Goal: Obtain resource: Download file/media

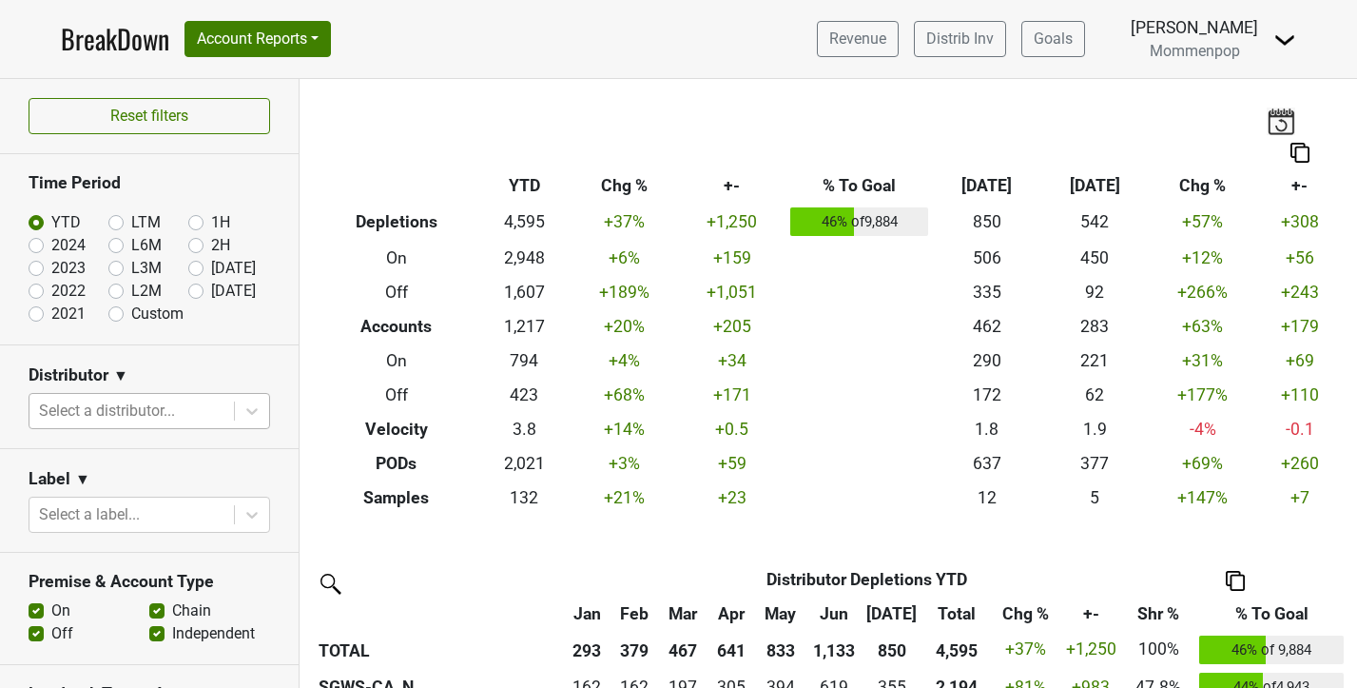
click at [107, 406] on div at bounding box center [131, 410] width 185 height 27
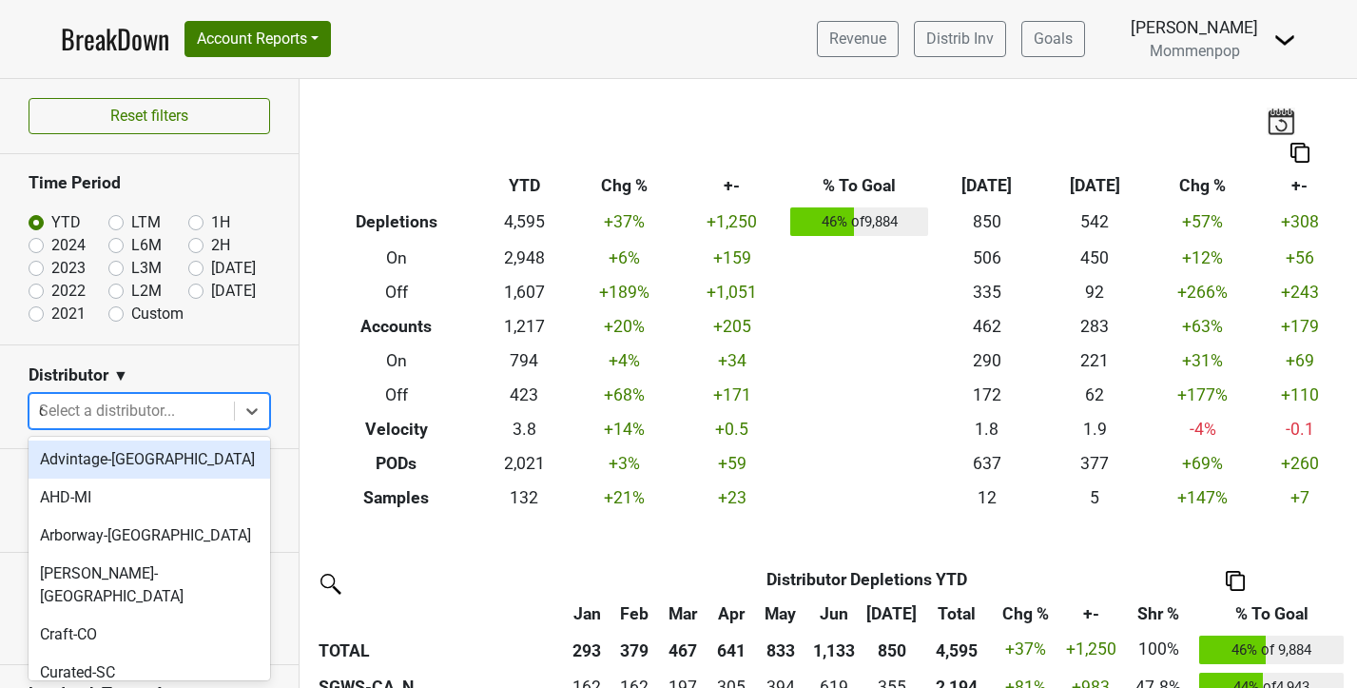
type input "ca"
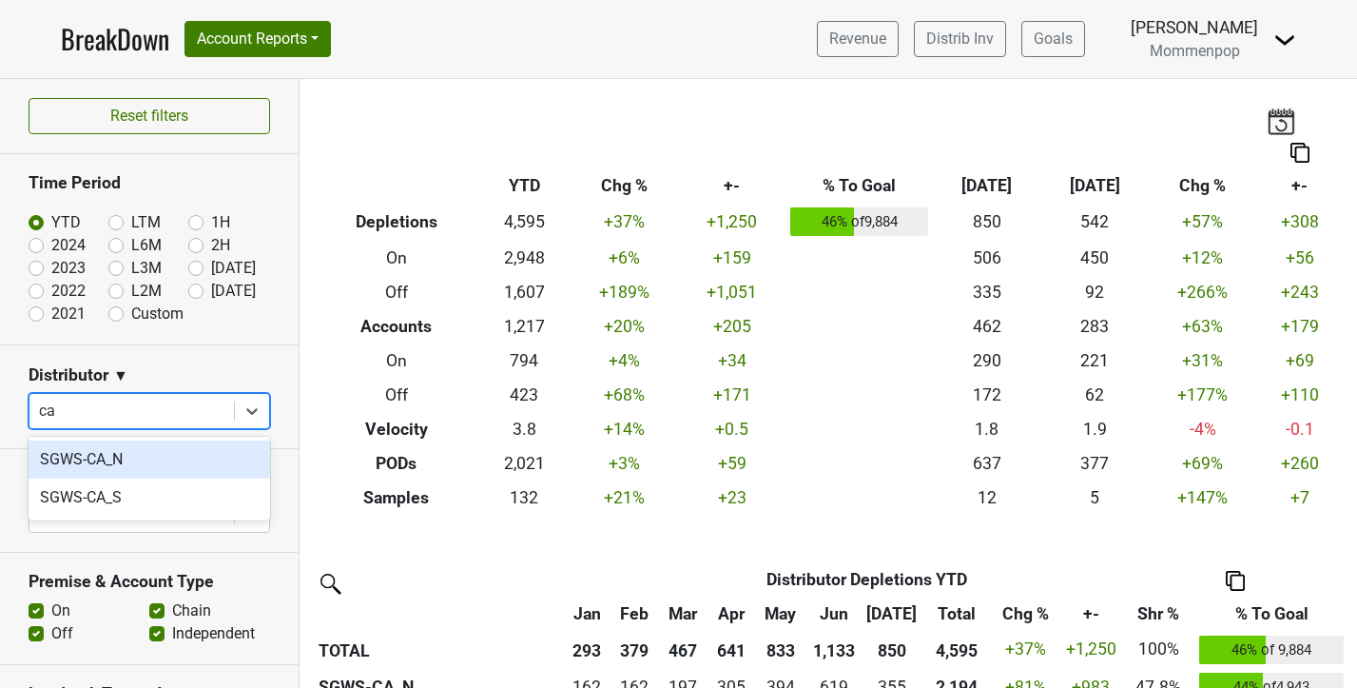
click at [107, 450] on div "SGWS-CA_N" at bounding box center [150, 459] width 242 height 38
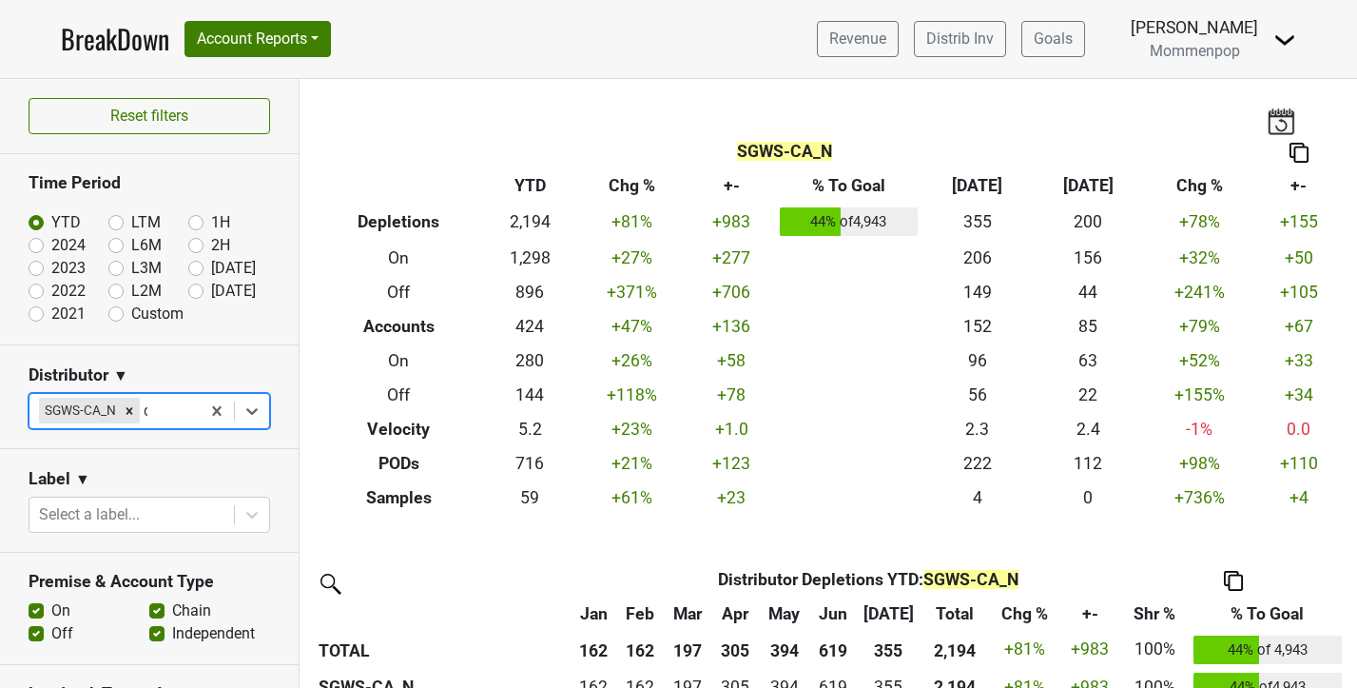
type input "ca"
click at [162, 455] on div "SGWS-CA_S" at bounding box center [150, 459] width 242 height 38
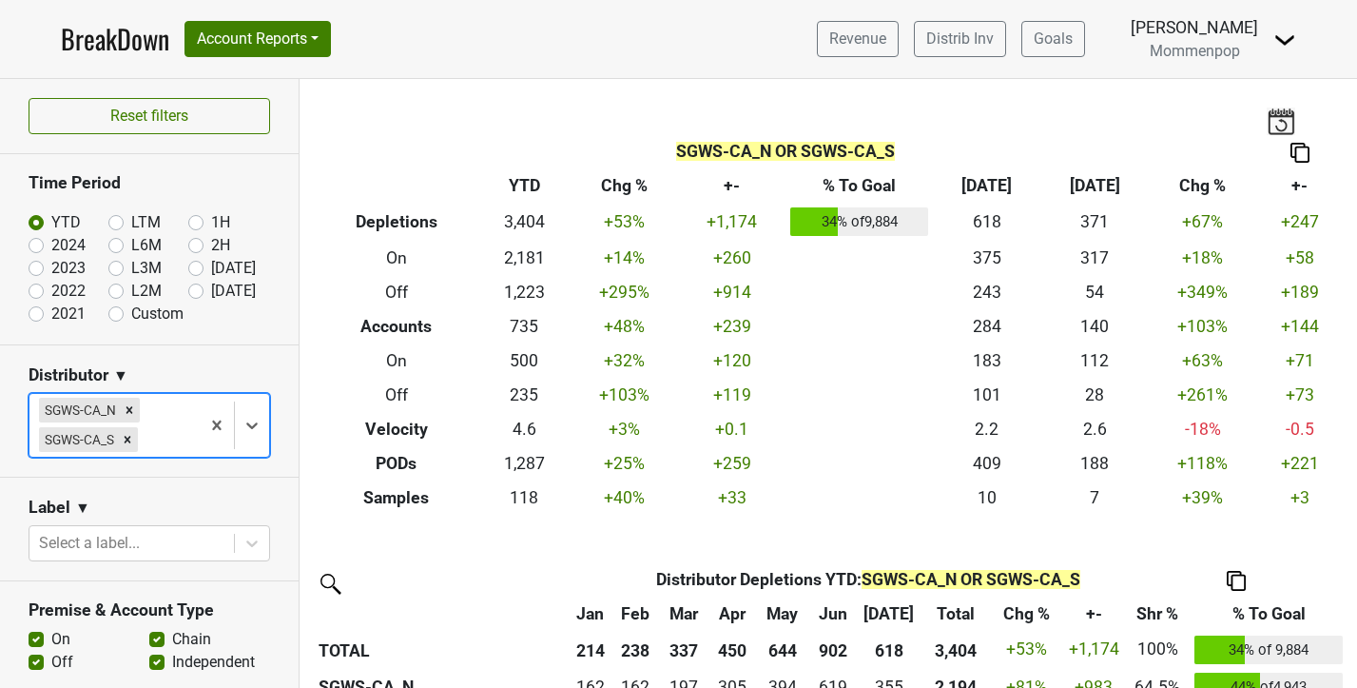
click at [162, 455] on div "SGWS-CA_N SGWS-CA_S" at bounding box center [114, 425] width 170 height 63
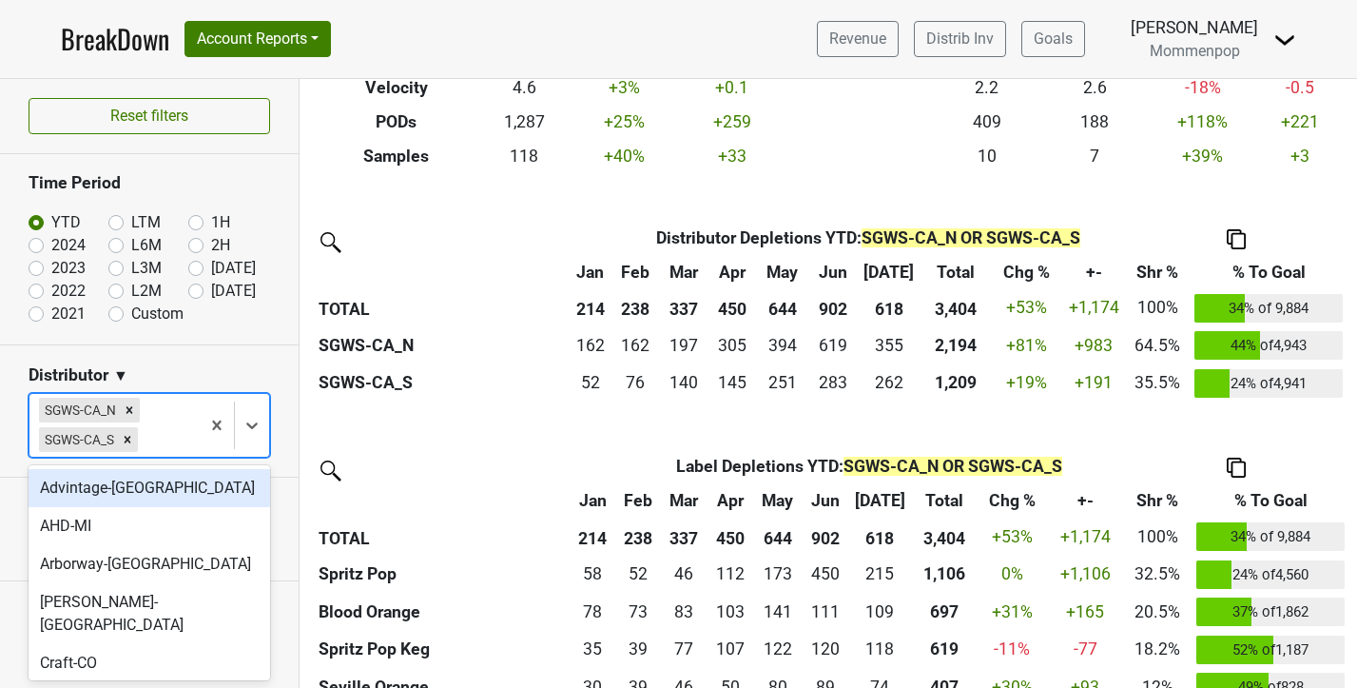
scroll to position [360, 0]
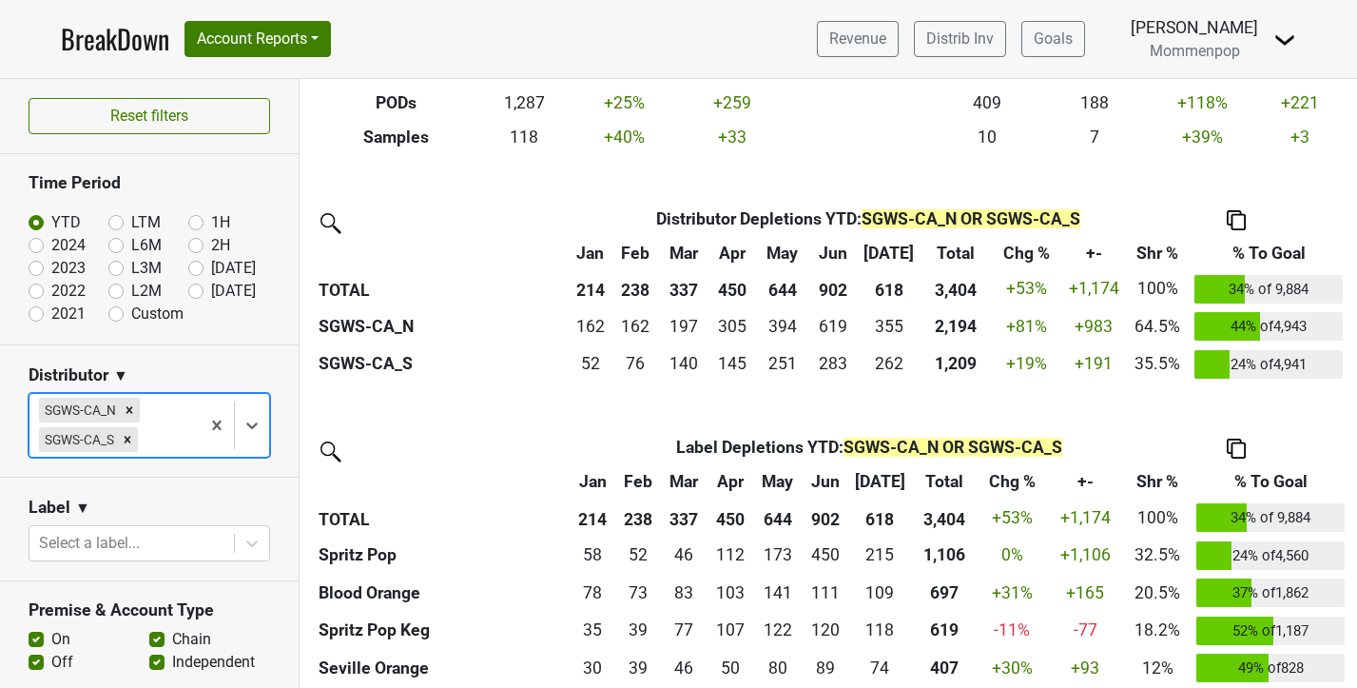
click at [211, 291] on label "[DATE]" at bounding box center [233, 291] width 45 height 23
click at [192, 291] on input "[DATE]" at bounding box center [226, 289] width 76 height 19
radio input "true"
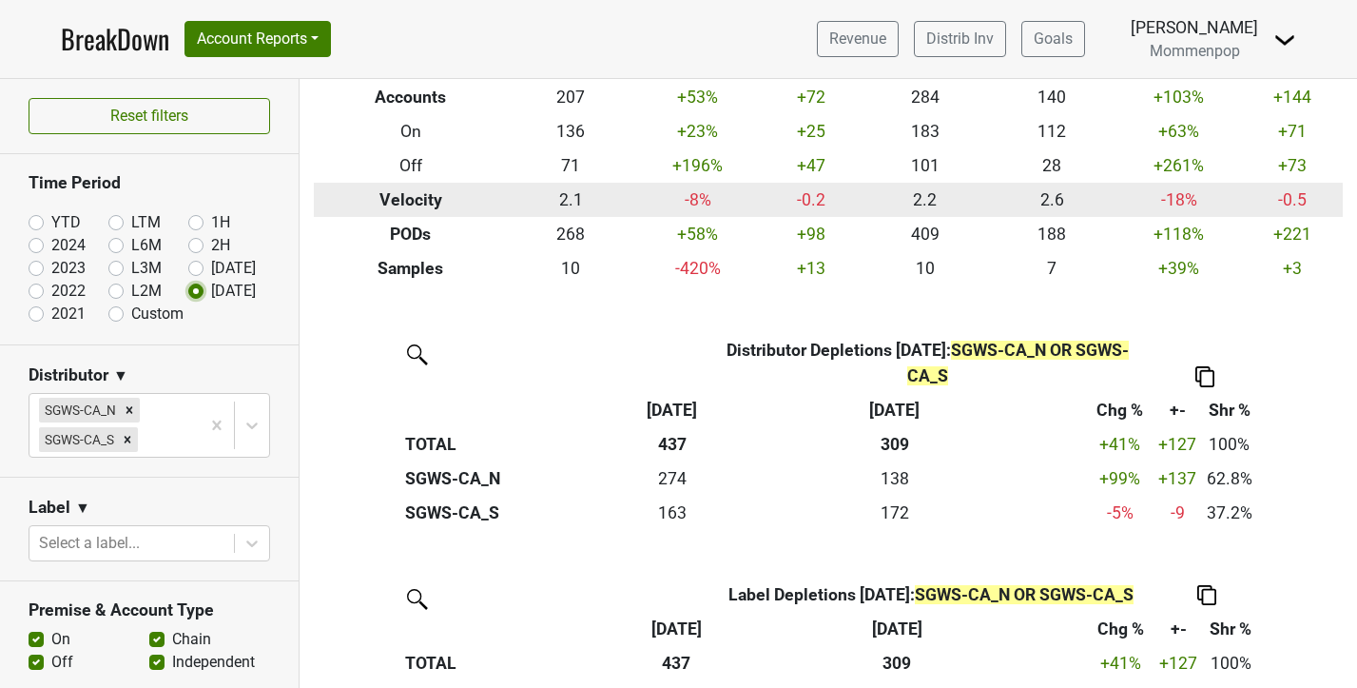
scroll to position [223, 0]
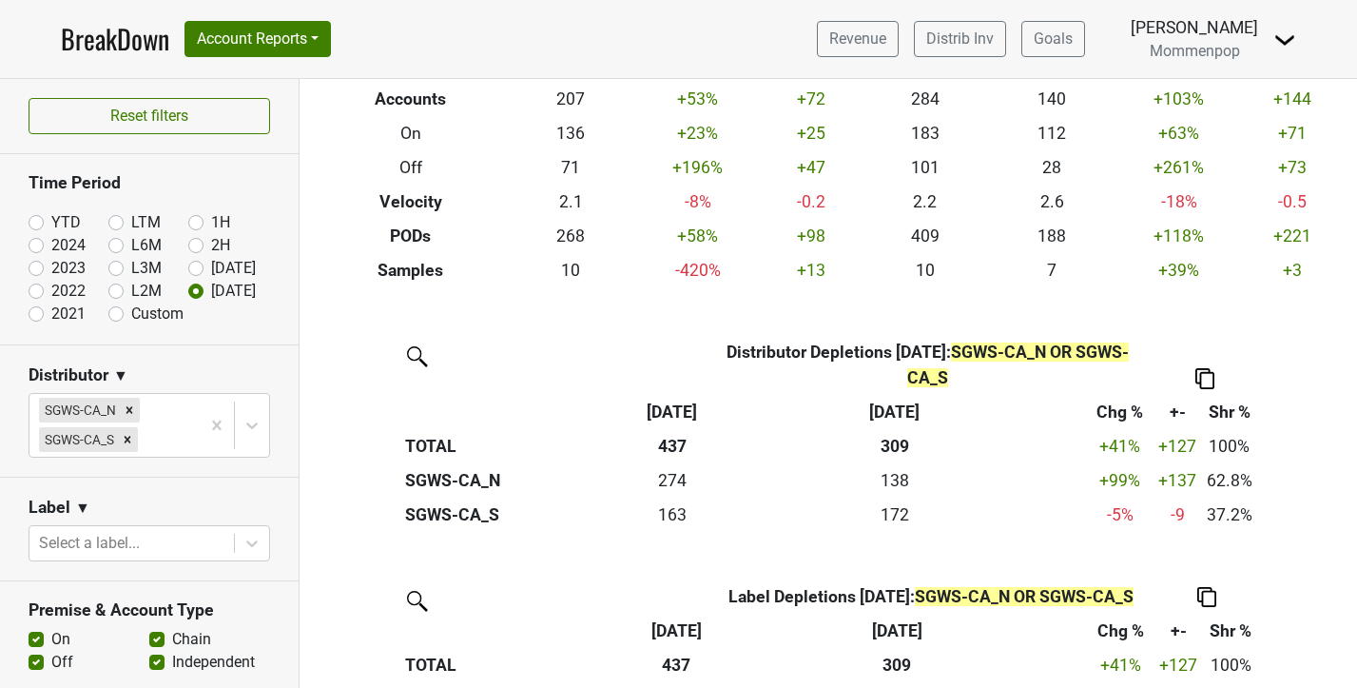
click at [131, 309] on label "Custom" at bounding box center [157, 313] width 52 height 23
click at [114, 309] on input "Custom" at bounding box center [146, 311] width 76 height 19
radio input "true"
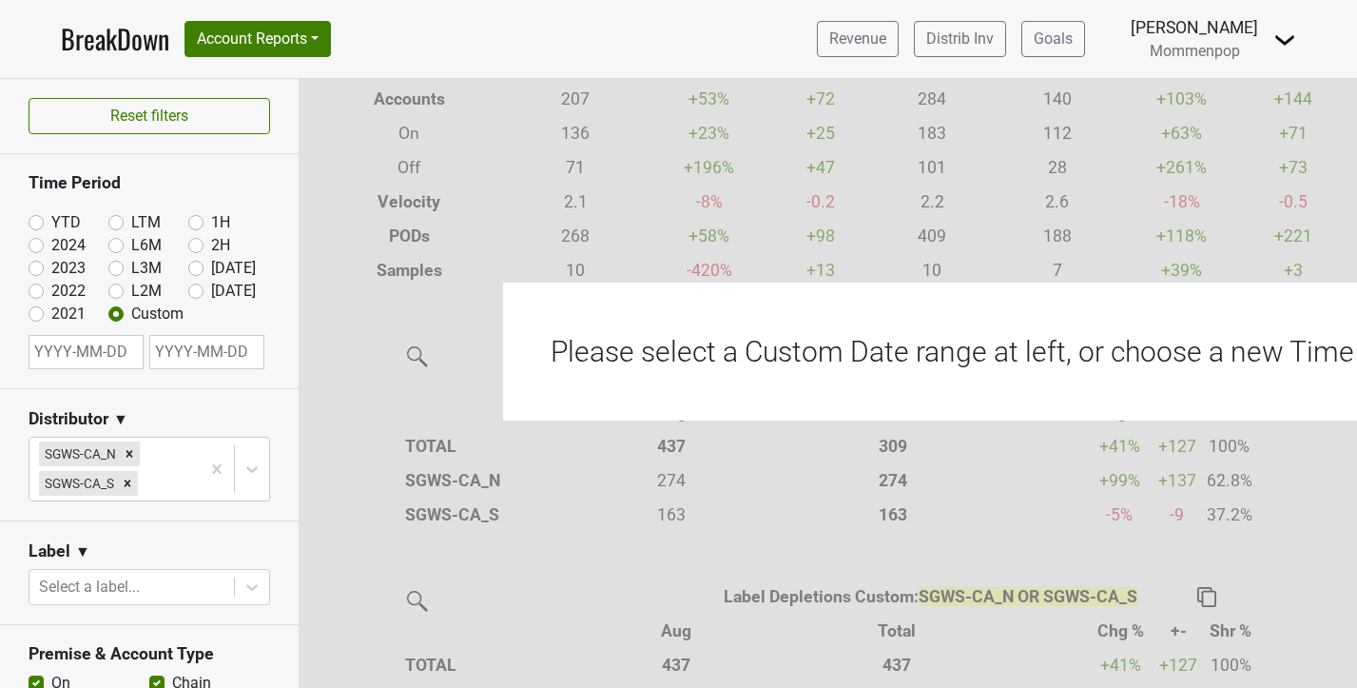
click at [99, 355] on input "text" at bounding box center [86, 352] width 115 height 34
select select "7"
select select "2025"
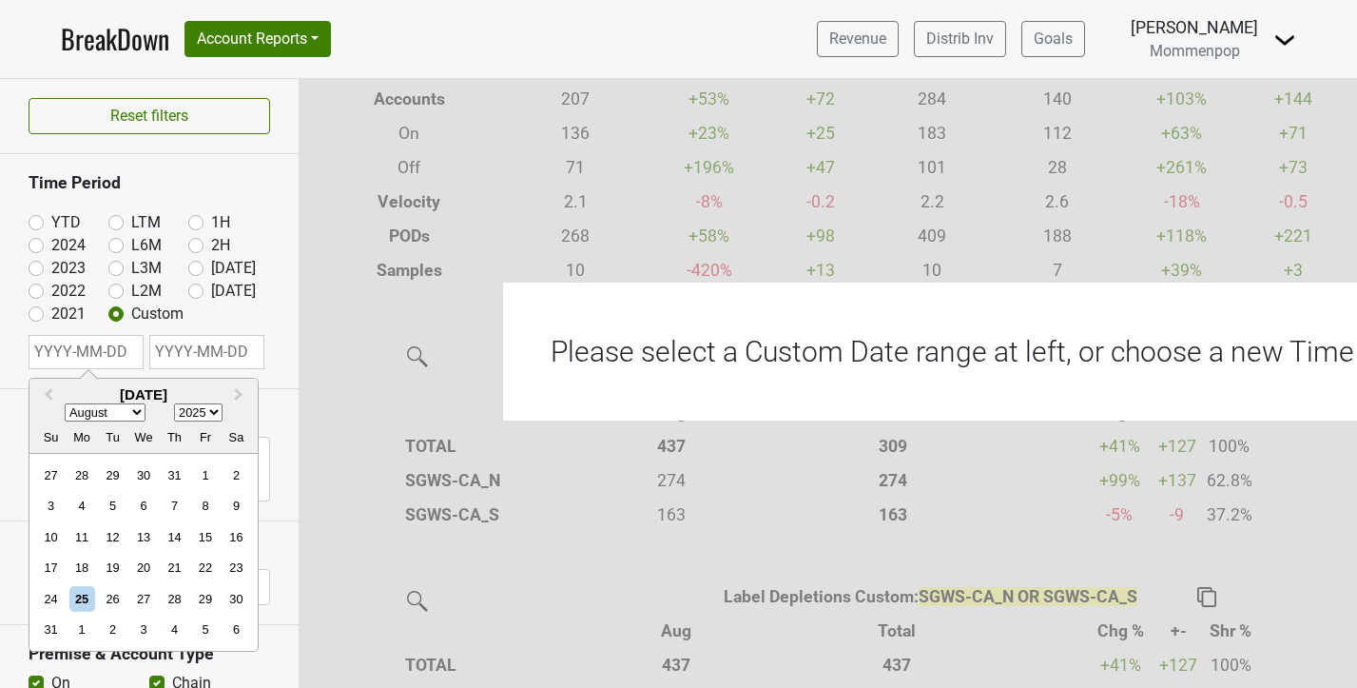
click at [140, 417] on select "January February March April May June July August September October November De…" at bounding box center [105, 413] width 81 height 18
select select "6"
click at [65, 404] on select "January February March April May June July August September October November De…" at bounding box center [105, 413] width 81 height 18
click at [103, 465] on div "1" at bounding box center [113, 475] width 26 height 26
type input "[DATE]"
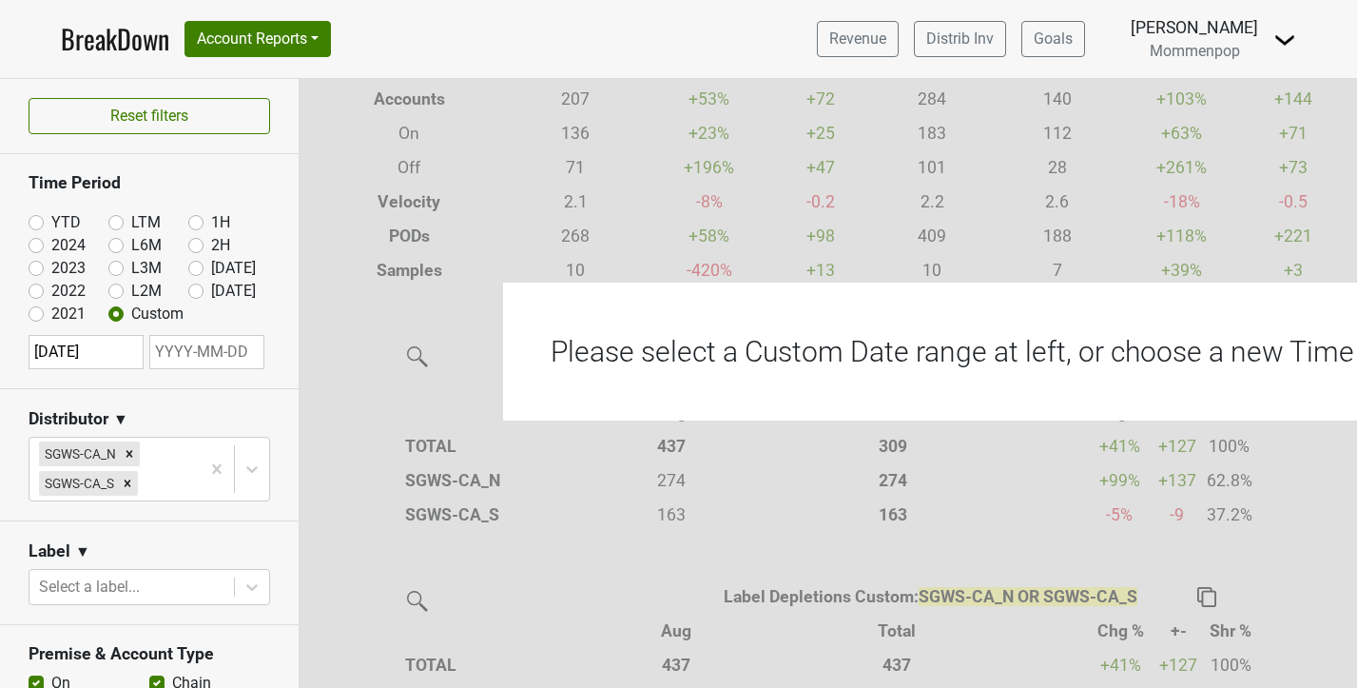
click at [199, 358] on input "text" at bounding box center [206, 352] width 115 height 34
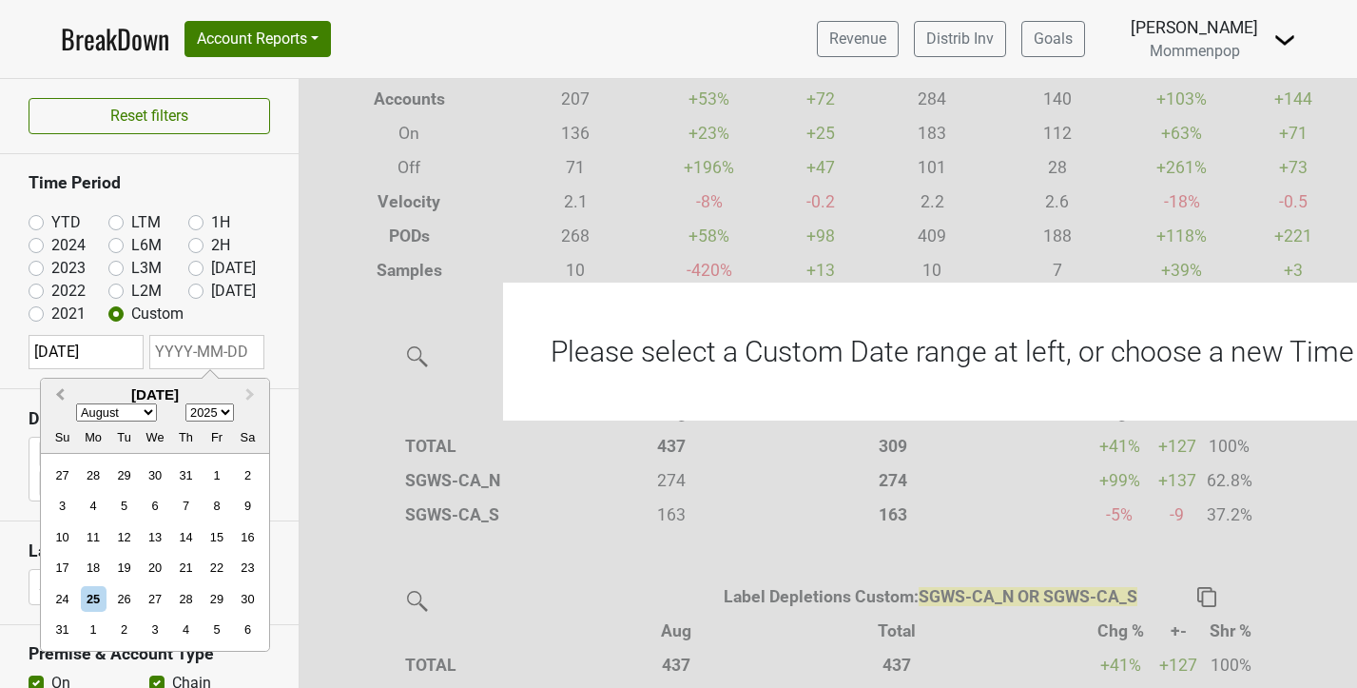
click at [60, 394] on span "Previous Month" at bounding box center [60, 395] width 0 height 22
select select "6"
click at [212, 572] on div "25" at bounding box center [216, 567] width 26 height 26
type input "[DATE]"
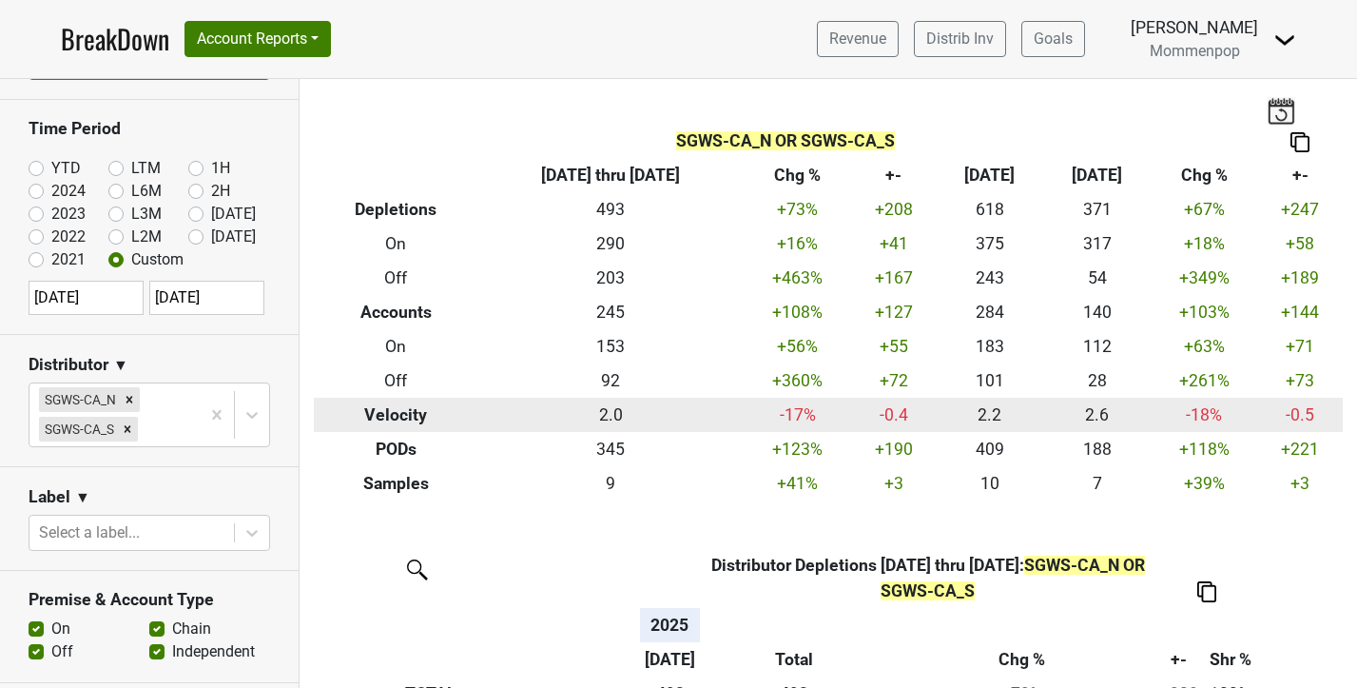
scroll to position [0, 0]
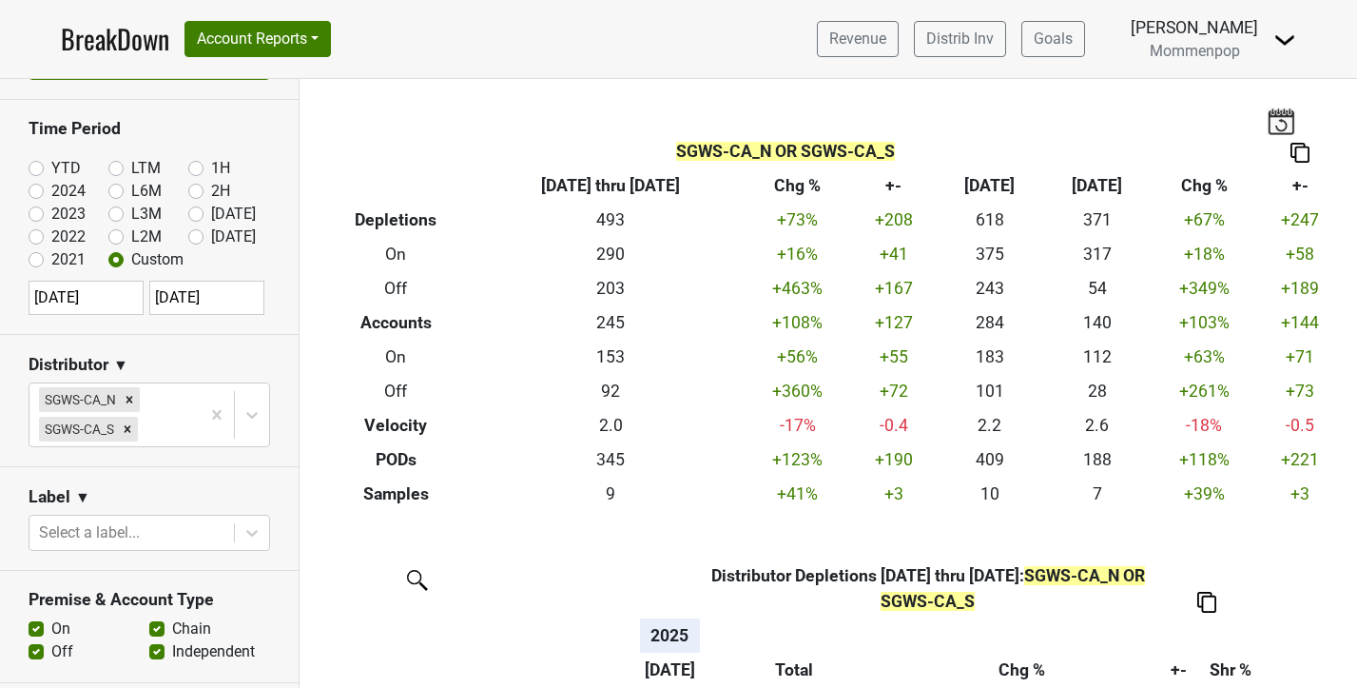
click at [1306, 154] on img at bounding box center [1299, 153] width 19 height 20
click at [1288, 118] on div "Export to Excel" at bounding box center [1297, 119] width 95 height 28
click at [211, 242] on label "[DATE]" at bounding box center [233, 236] width 45 height 23
click at [196, 242] on input "[DATE]" at bounding box center [226, 234] width 76 height 19
radio input "true"
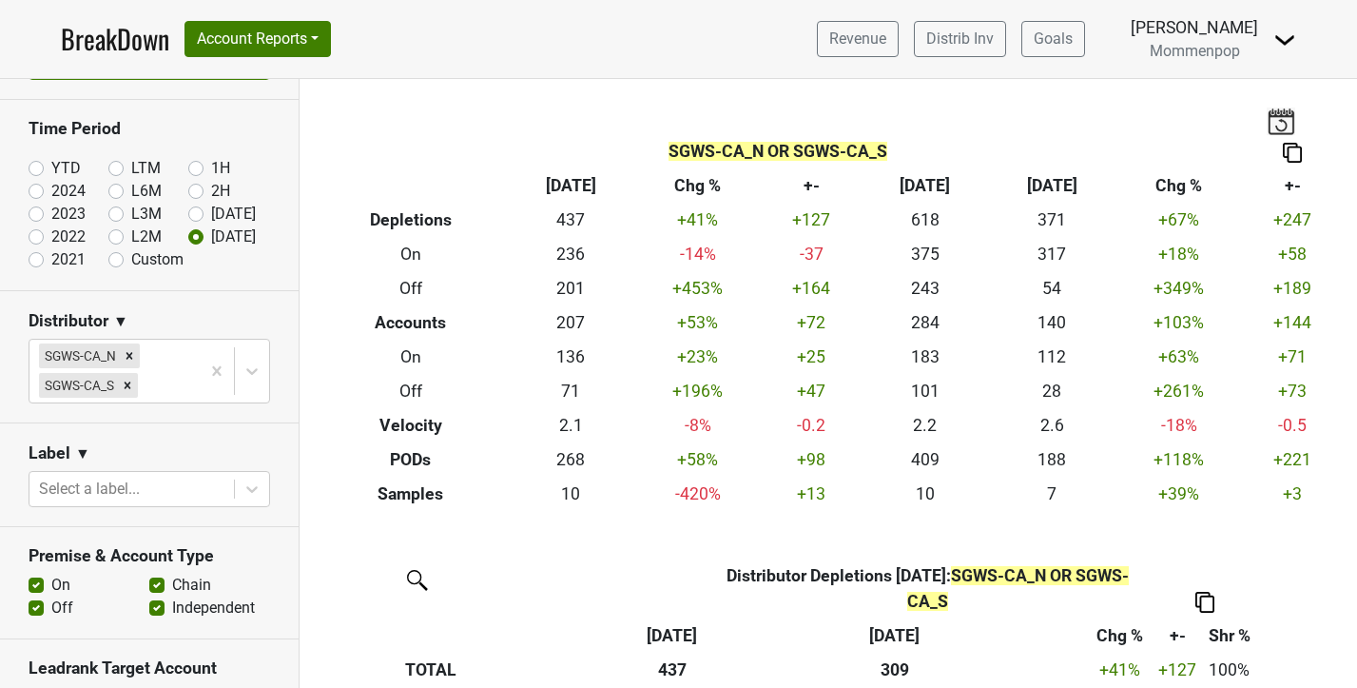
click at [1292, 144] on img at bounding box center [1292, 153] width 19 height 20
click at [1289, 124] on div "Export to Excel" at bounding box center [1291, 119] width 95 height 28
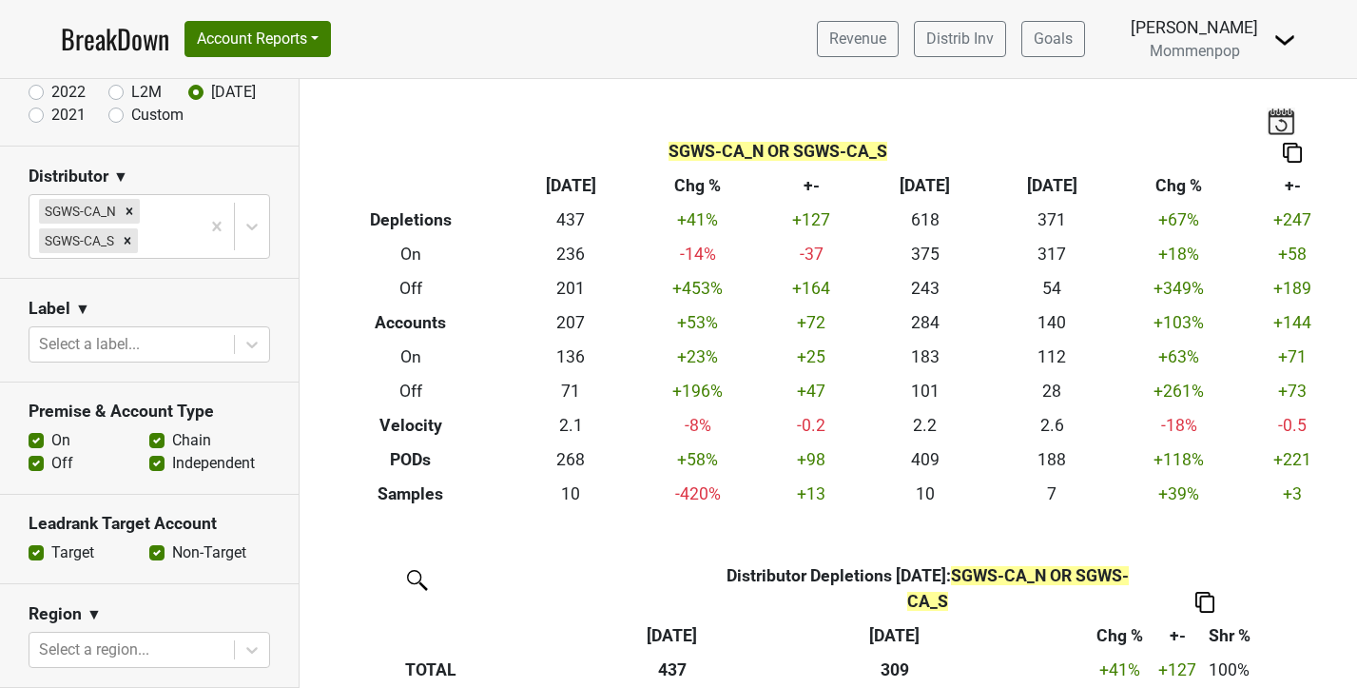
scroll to position [204, 0]
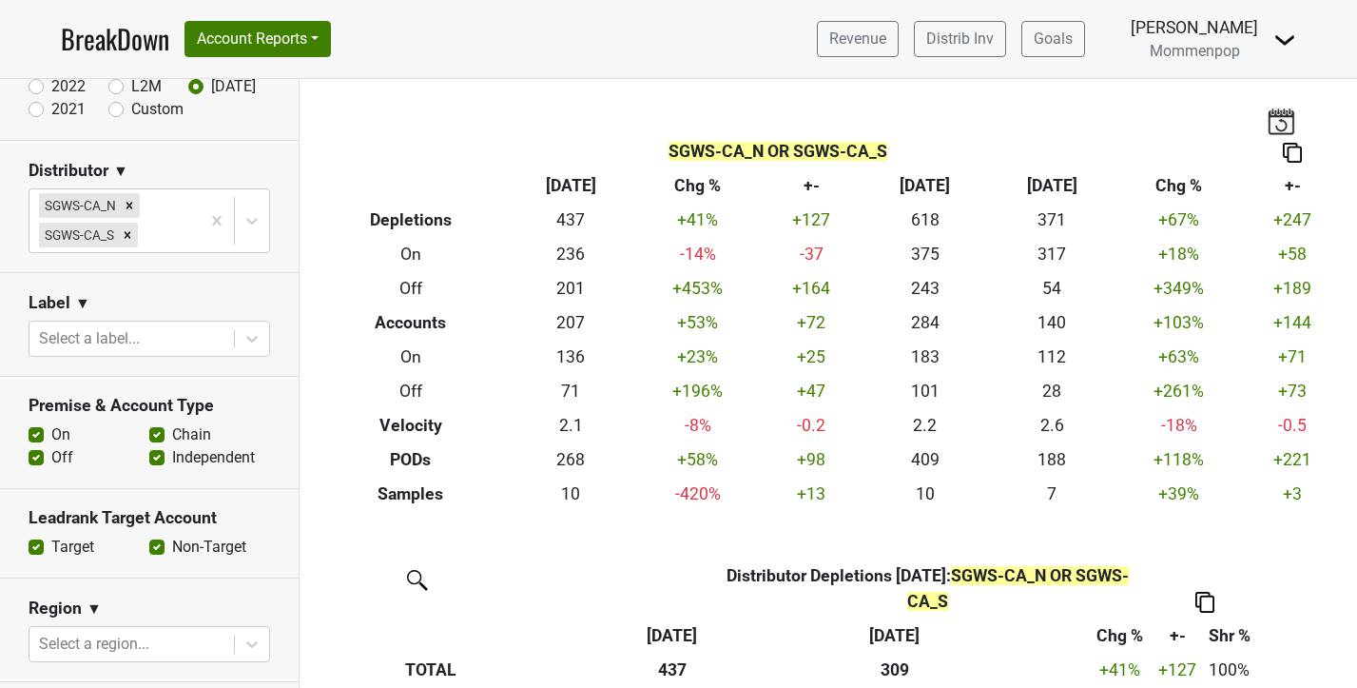
click at [172, 437] on label "Chain" at bounding box center [191, 434] width 39 height 23
click at [155, 437] on input "Chain" at bounding box center [156, 432] width 15 height 19
checkbox input "false"
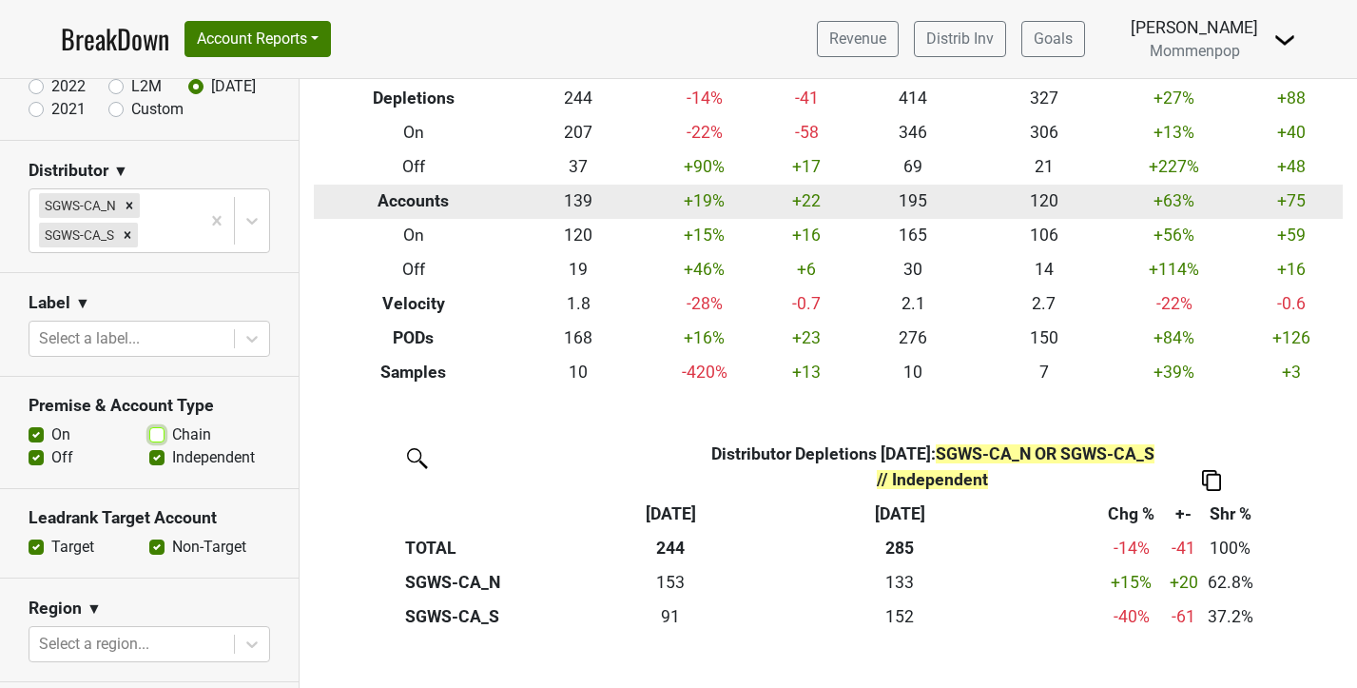
scroll to position [0, 0]
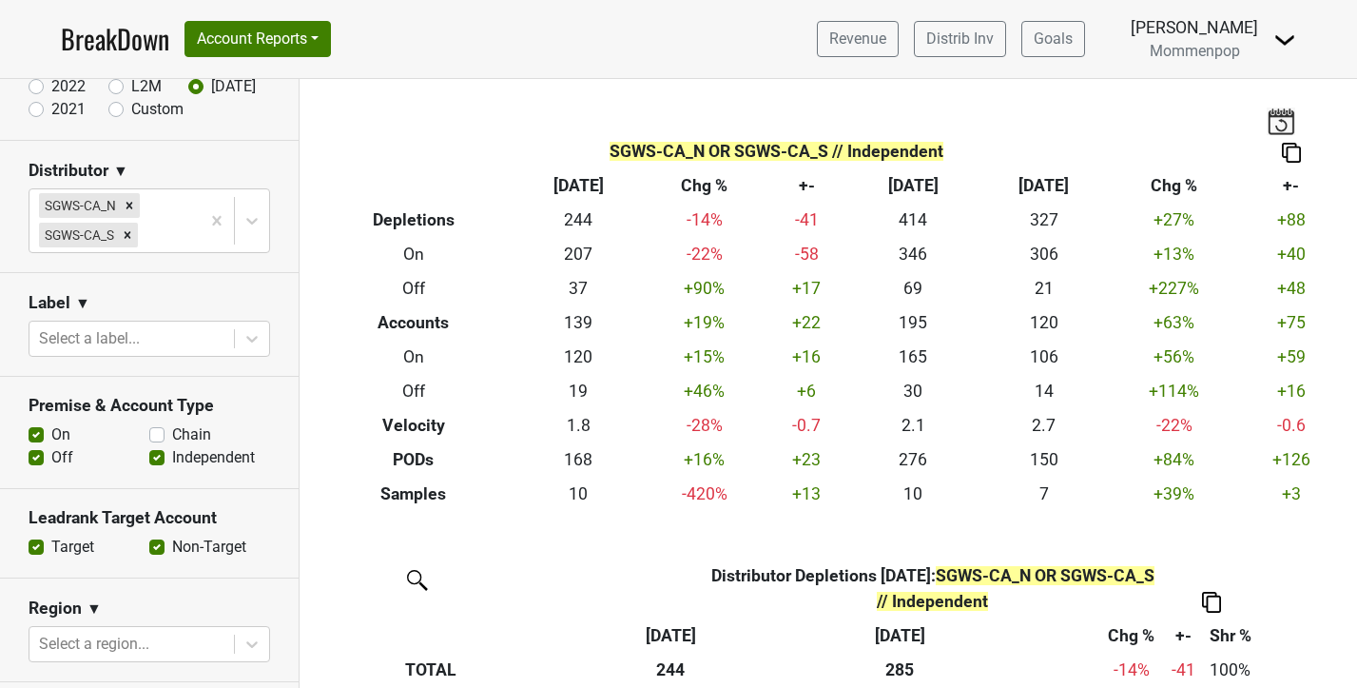
click at [51, 455] on label "Off" at bounding box center [62, 457] width 22 height 23
click at [31, 455] on input "Off" at bounding box center [36, 455] width 15 height 19
checkbox input "false"
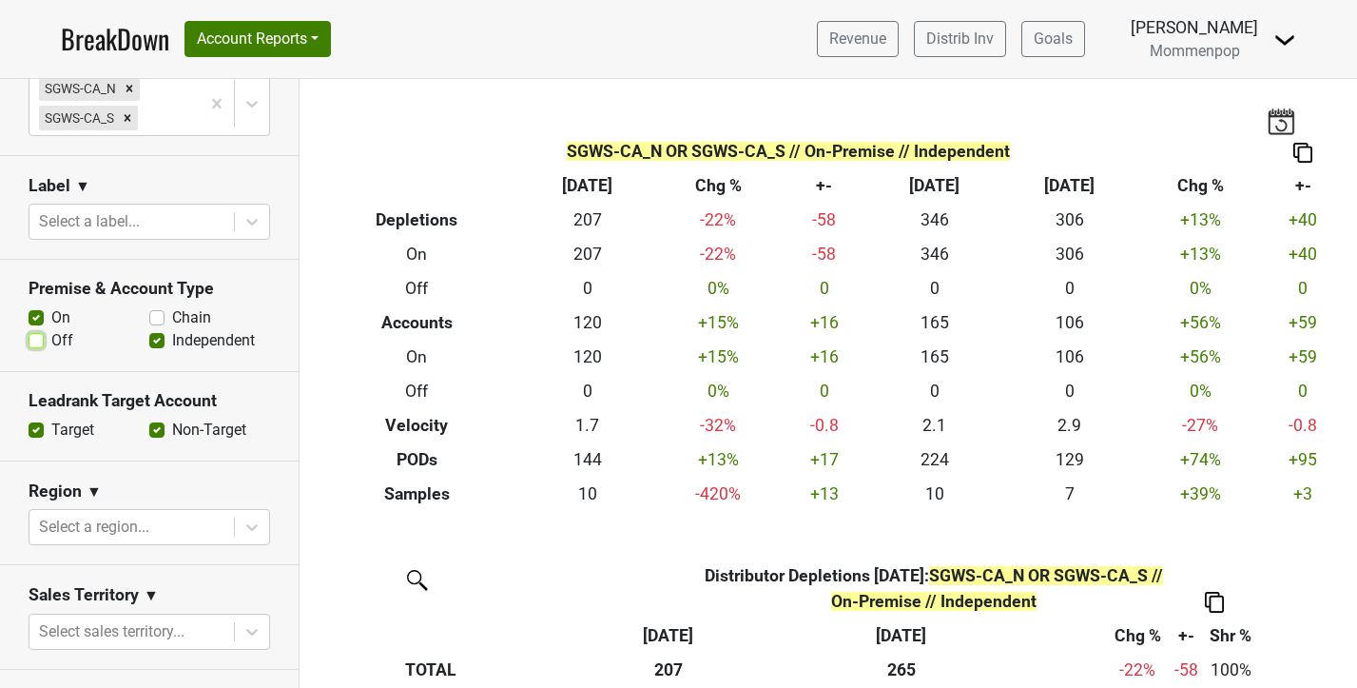
scroll to position [1, 0]
click at [1298, 145] on img at bounding box center [1302, 152] width 19 height 20
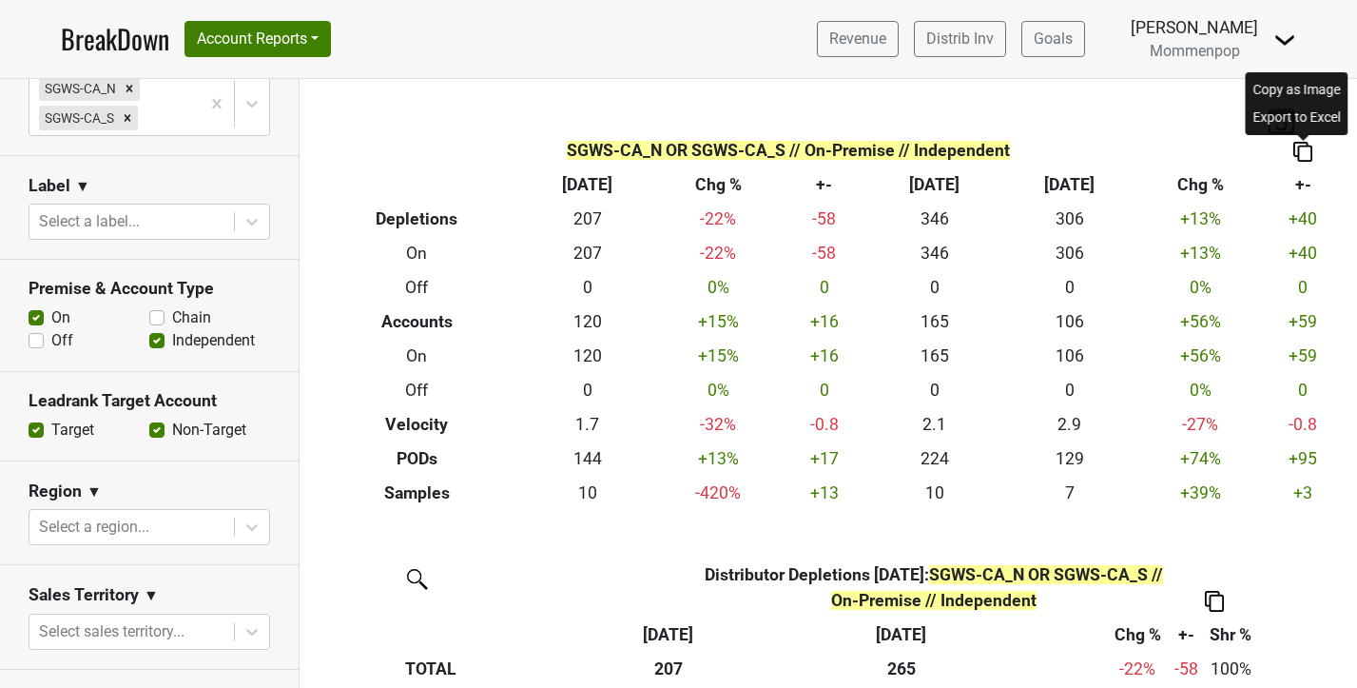
click at [1289, 114] on div "Export to Excel" at bounding box center [1297, 118] width 95 height 28
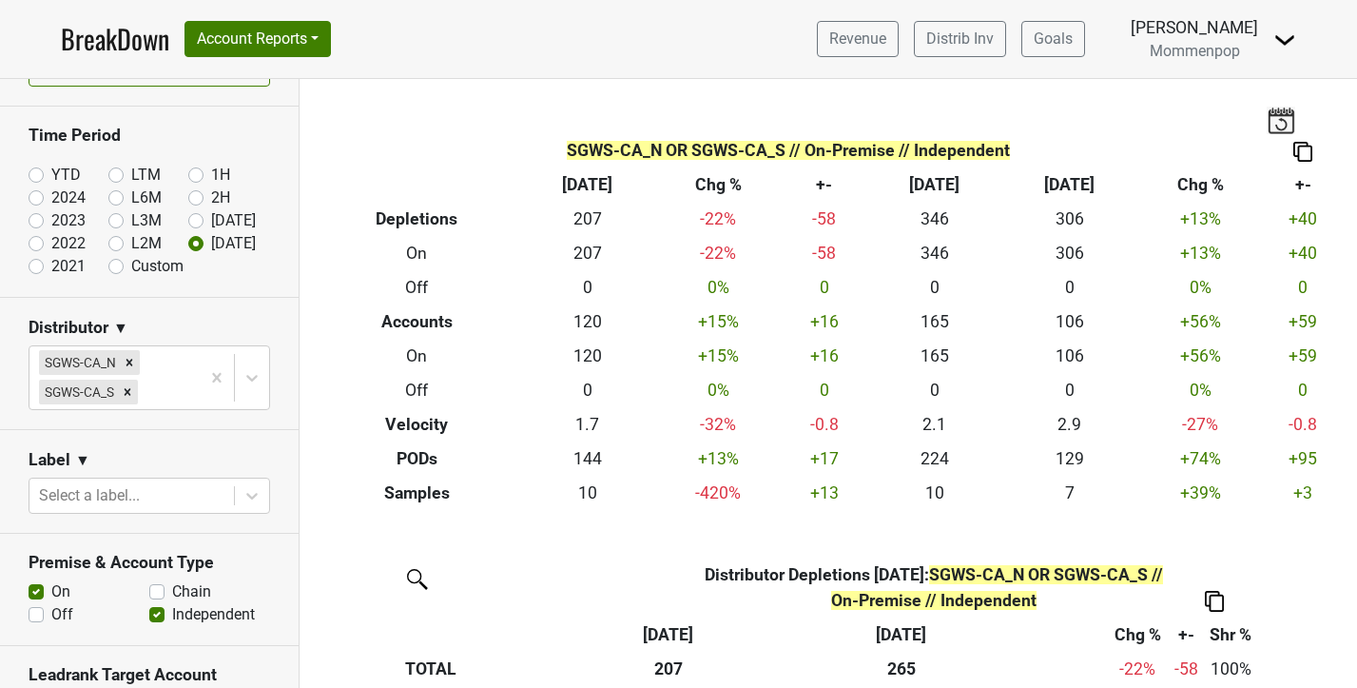
scroll to position [0, 0]
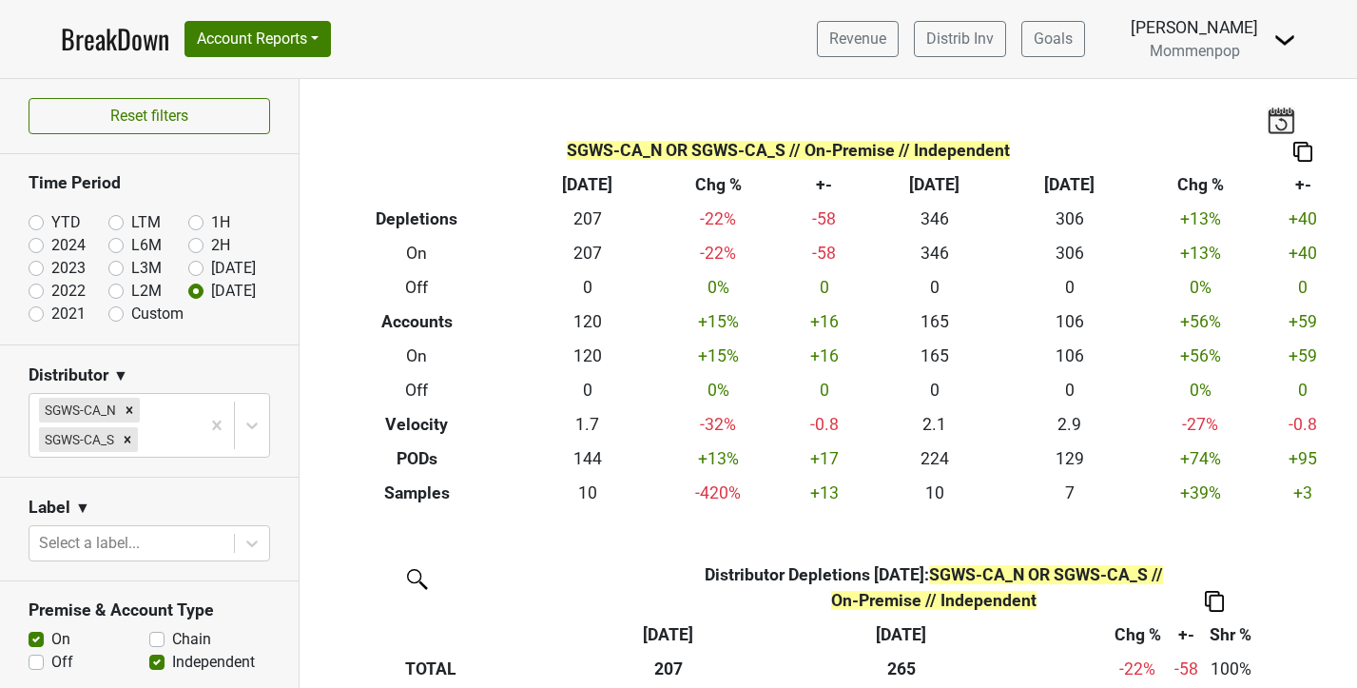
click at [131, 313] on label "Custom" at bounding box center [157, 313] width 52 height 23
click at [117, 313] on input "Custom" at bounding box center [146, 311] width 76 height 19
radio input "true"
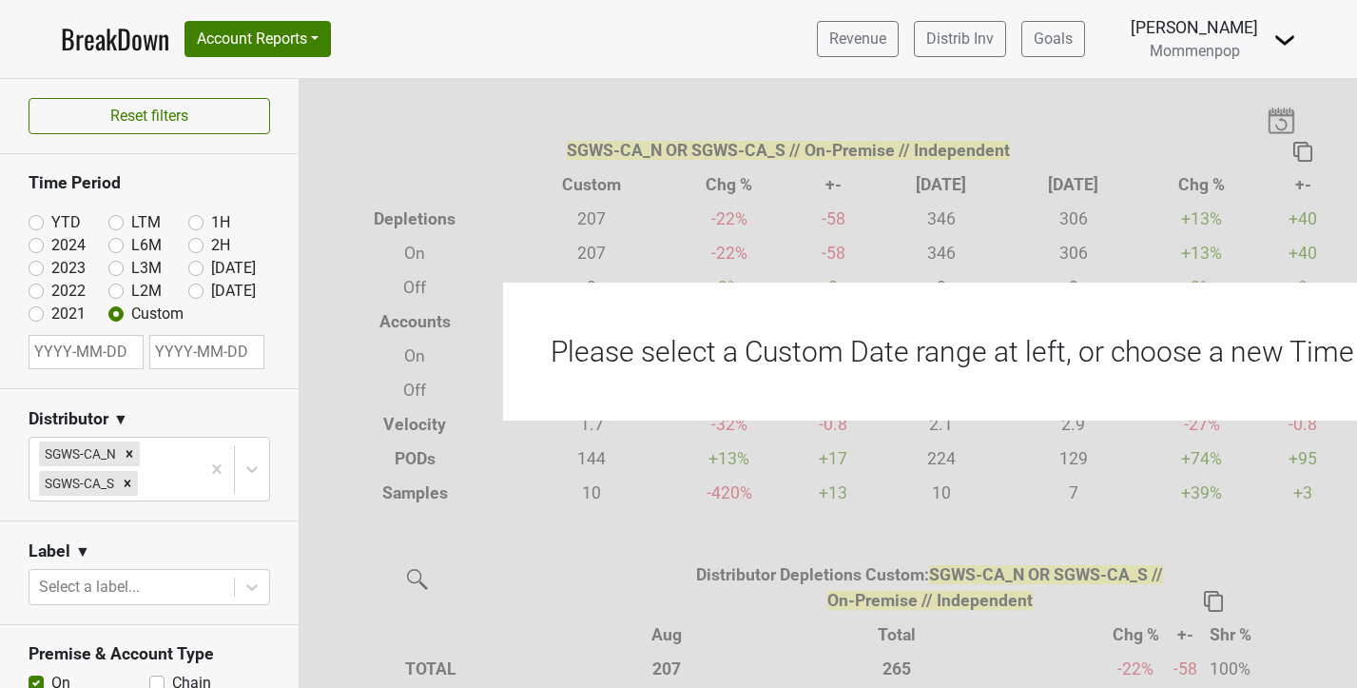
click at [93, 353] on input "text" at bounding box center [86, 352] width 115 height 34
select select "7"
select select "2025"
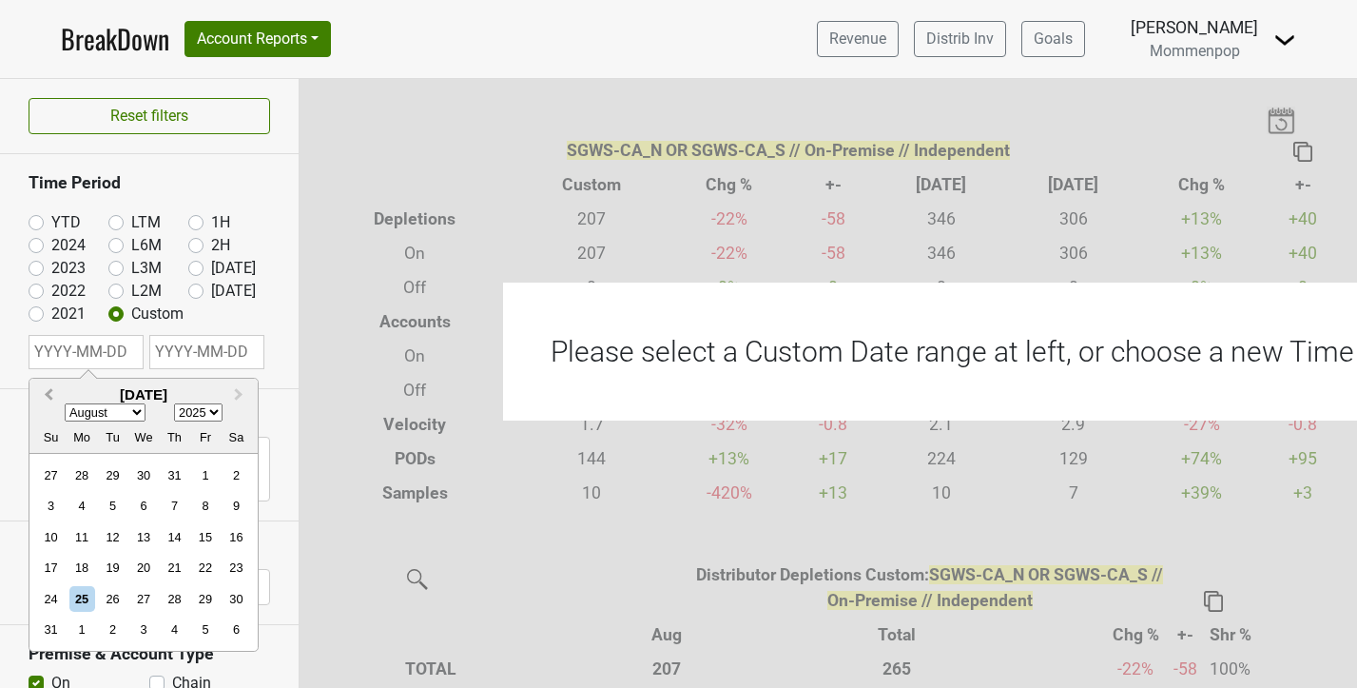
click at [45, 395] on button "Previous Month" at bounding box center [46, 395] width 30 height 30
select select "6"
click at [109, 475] on div "1" at bounding box center [113, 475] width 26 height 26
type input "[DATE]"
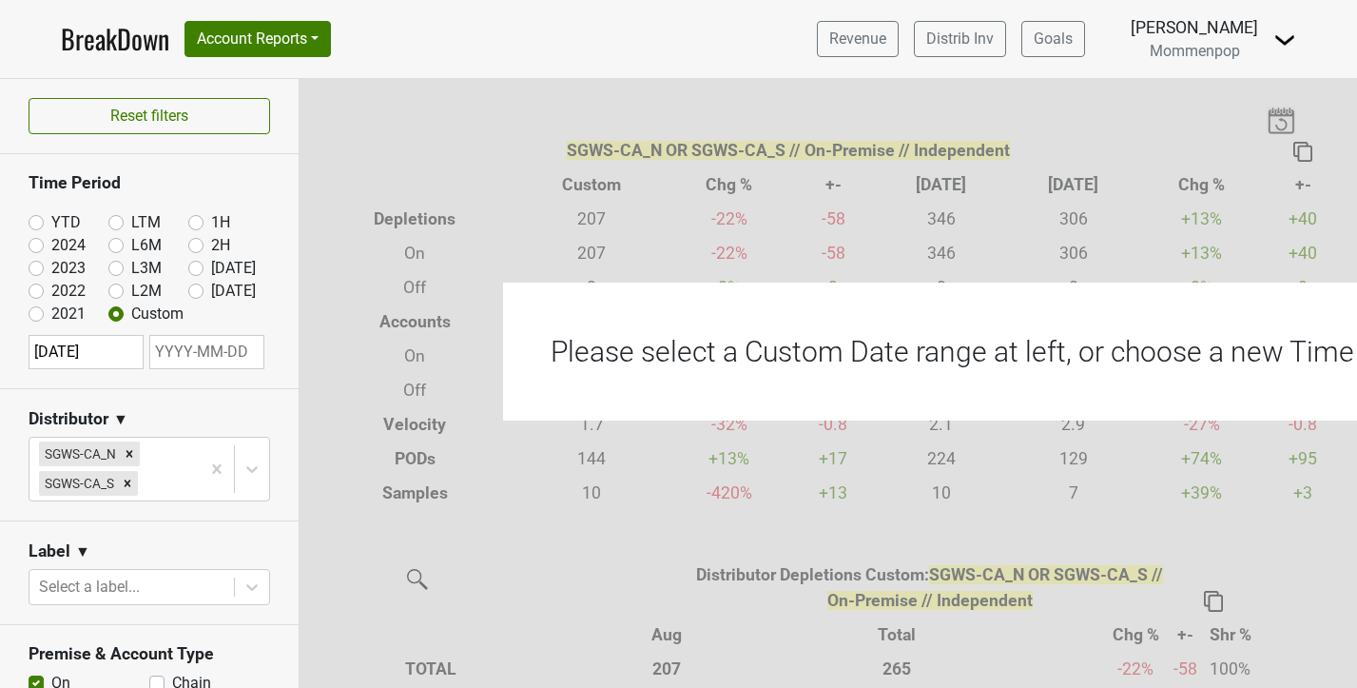
click at [191, 358] on input "text" at bounding box center [206, 352] width 115 height 34
select select "7"
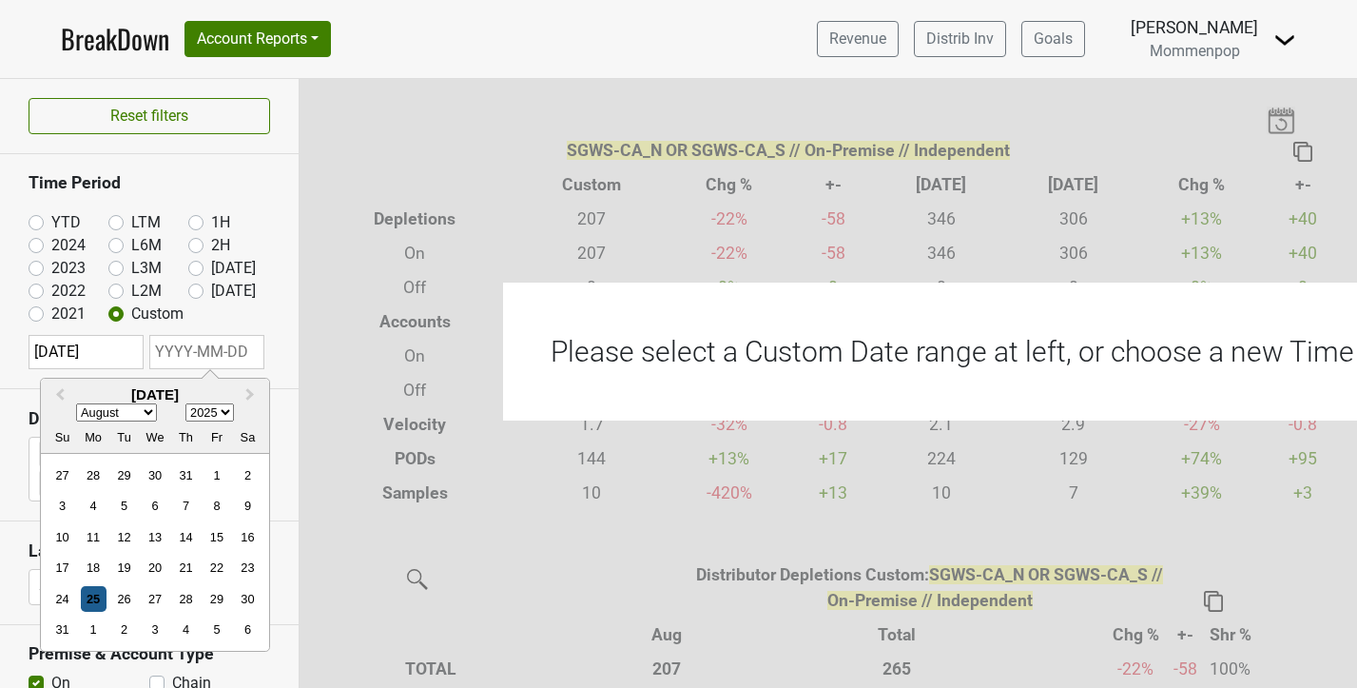
click at [91, 595] on div "25" at bounding box center [94, 599] width 26 height 26
type input "2025-08-25"
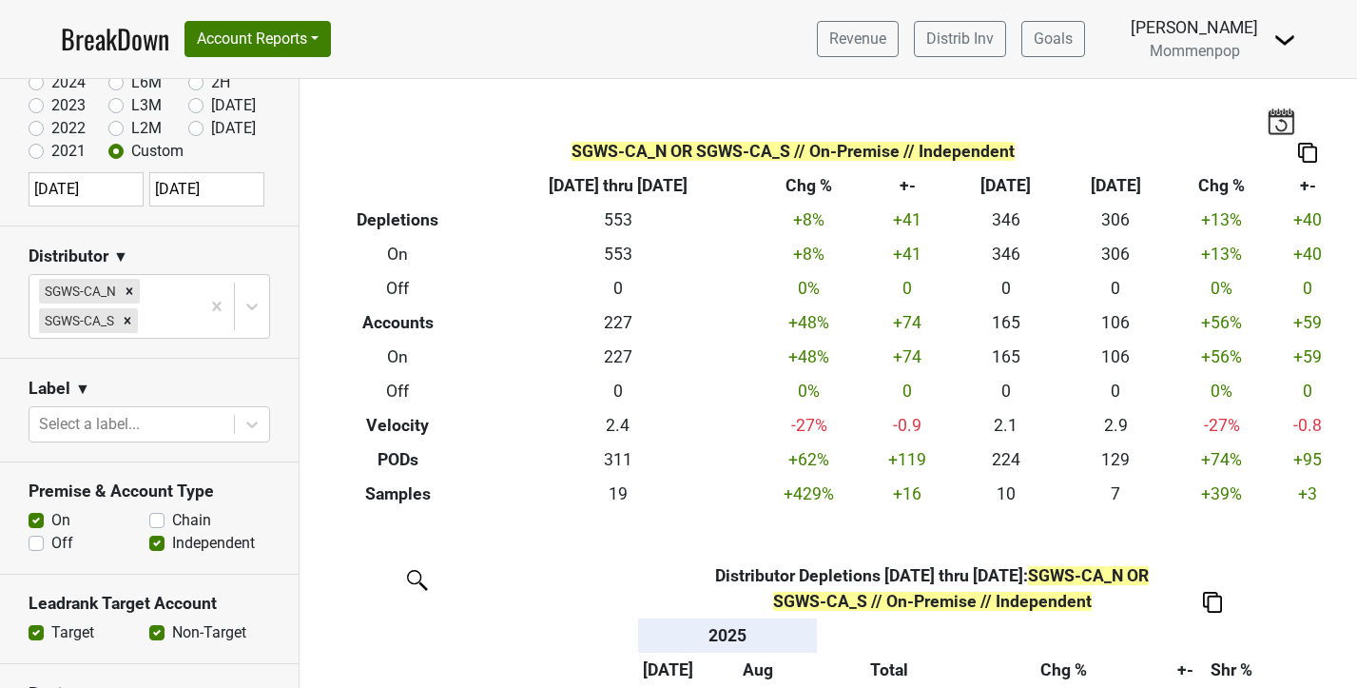
click at [1308, 159] on img at bounding box center [1307, 153] width 19 height 20
click at [1284, 109] on div "Export to Excel" at bounding box center [1297, 119] width 95 height 28
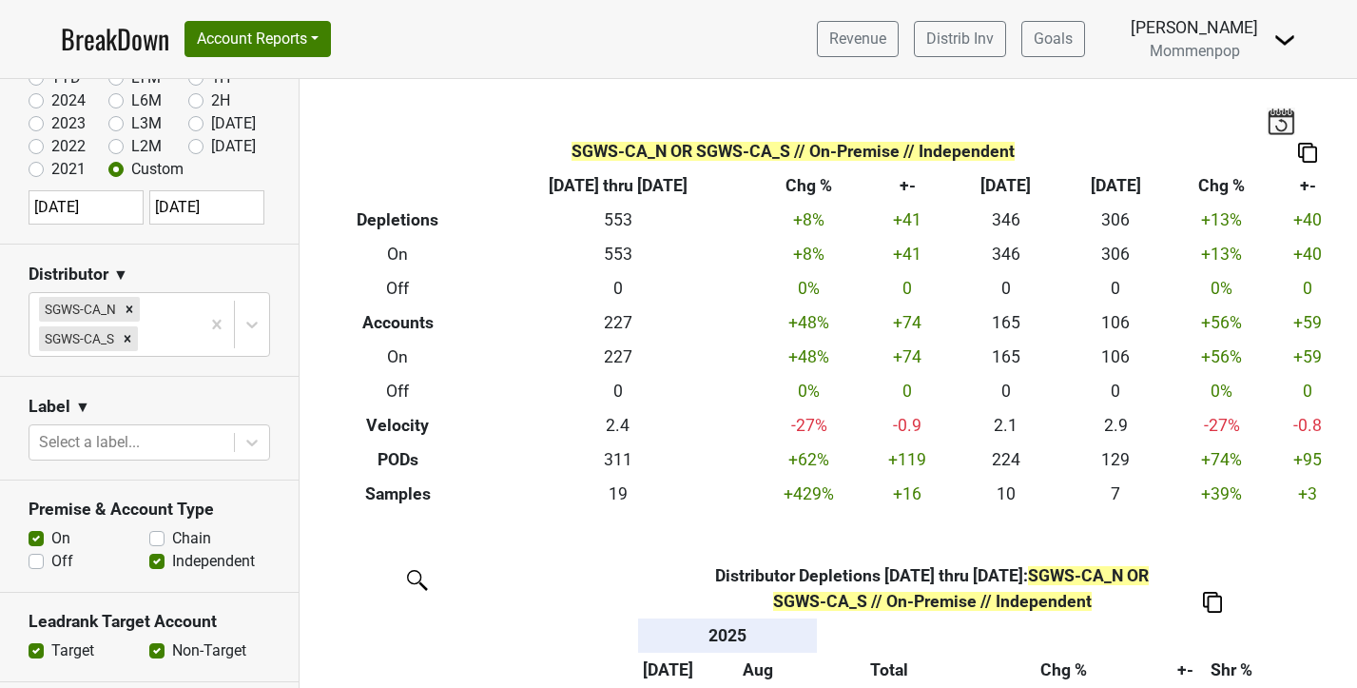
scroll to position [145, 0]
click at [51, 561] on label "Off" at bounding box center [62, 560] width 22 height 23
click at [32, 561] on input "Off" at bounding box center [36, 558] width 15 height 19
checkbox input "true"
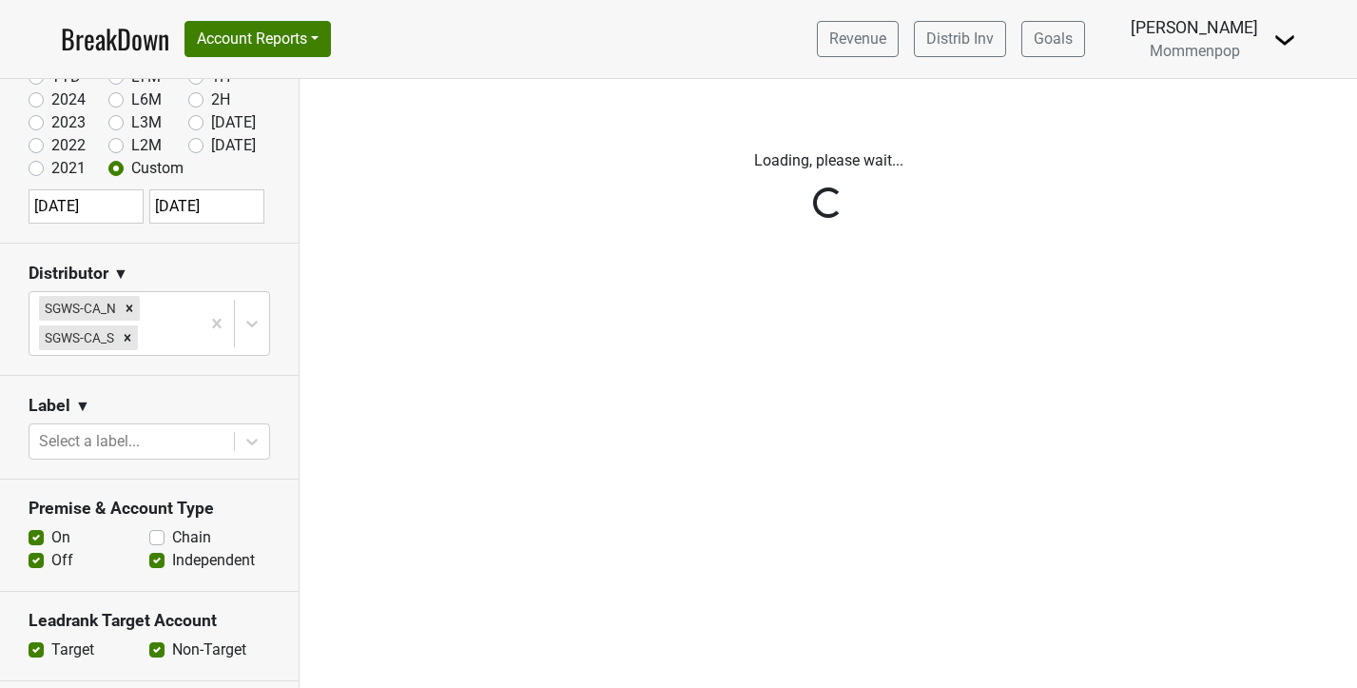
click at [33, 535] on div "Reset filters Time Period YTD LTM 1H 2024 L6M 2H 2023 L3M Jul '25 2022 L2M Aug …" at bounding box center [150, 383] width 300 height 609
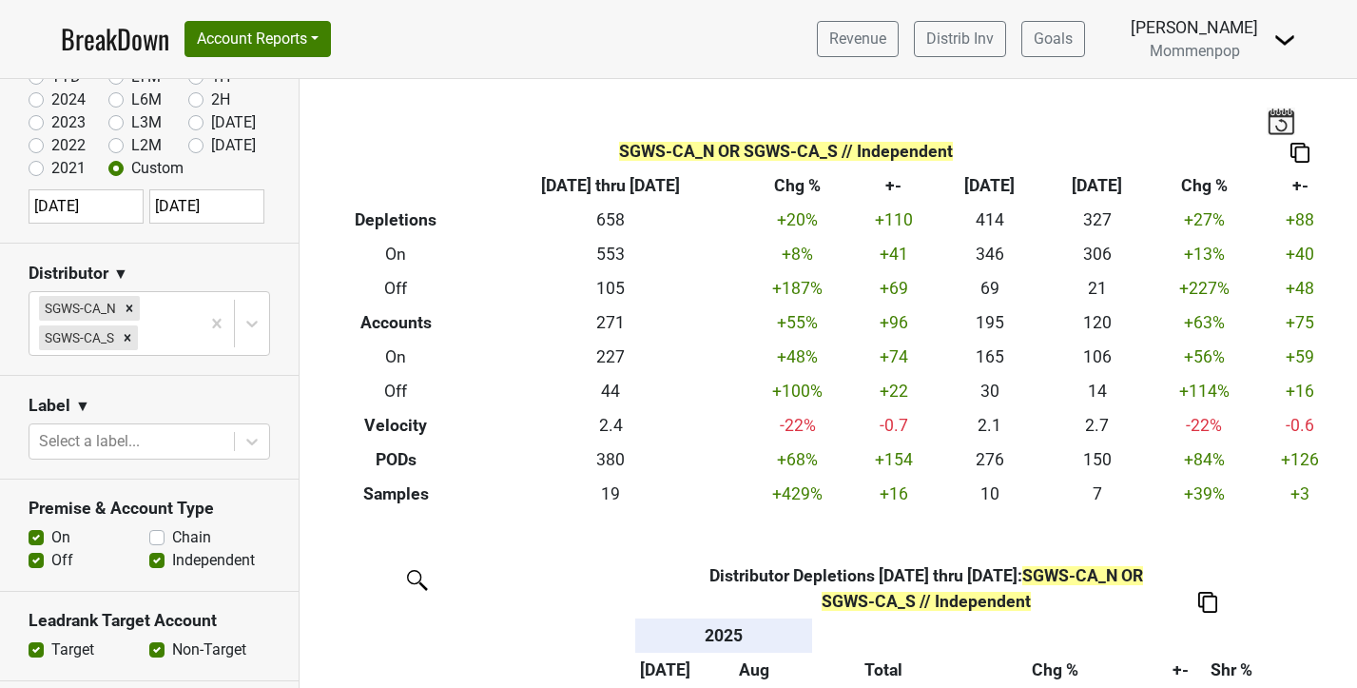
click at [51, 535] on label "On" at bounding box center [60, 537] width 19 height 23
click at [33, 535] on input "On" at bounding box center [36, 535] width 15 height 19
checkbox input "false"
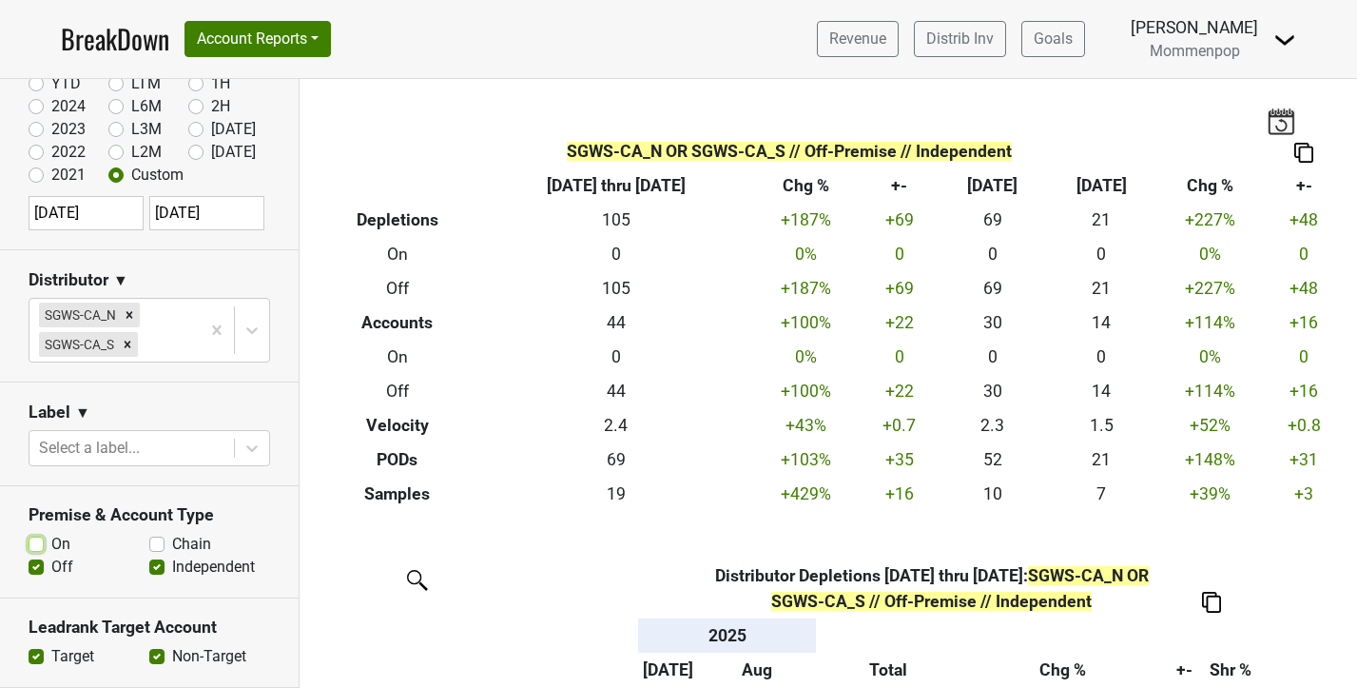
scroll to position [138, 0]
click at [1305, 148] on img at bounding box center [1303, 153] width 19 height 20
click at [1297, 111] on div "Export to Excel" at bounding box center [1297, 119] width 95 height 28
click at [211, 147] on label "[DATE]" at bounding box center [233, 153] width 45 height 23
click at [192, 147] on input "[DATE]" at bounding box center [226, 151] width 76 height 19
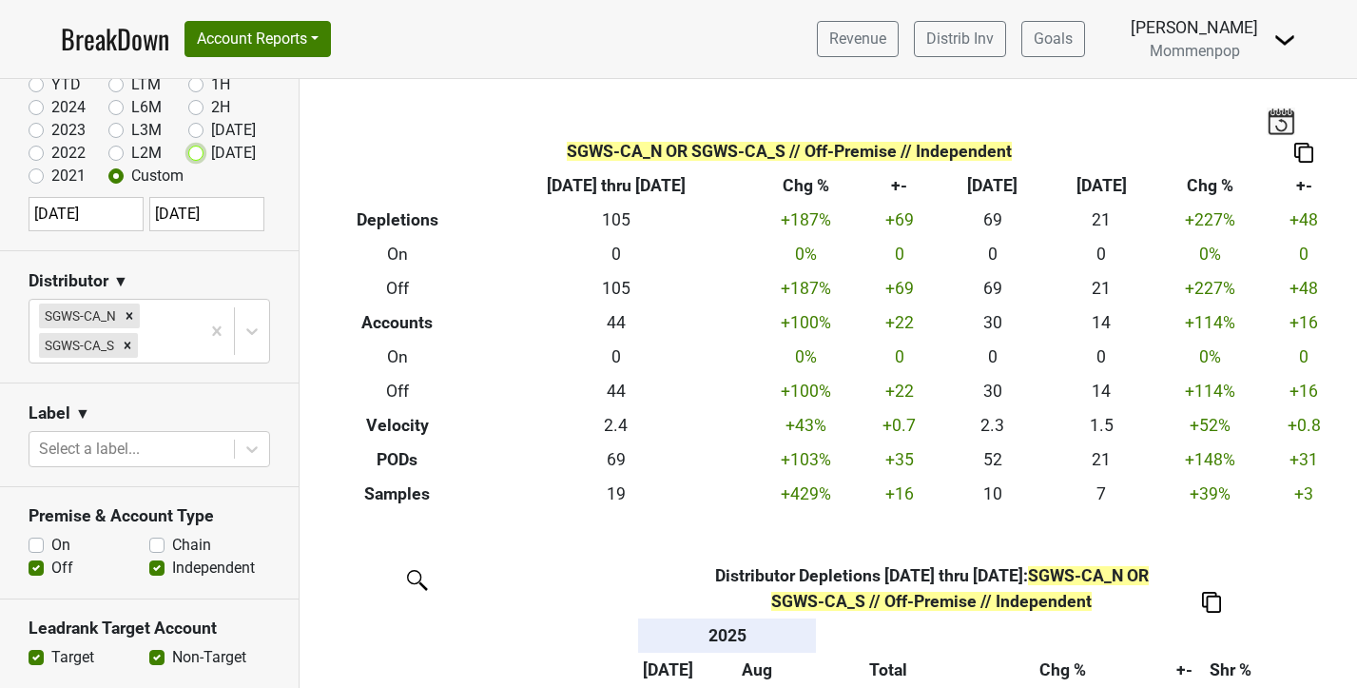
radio input "true"
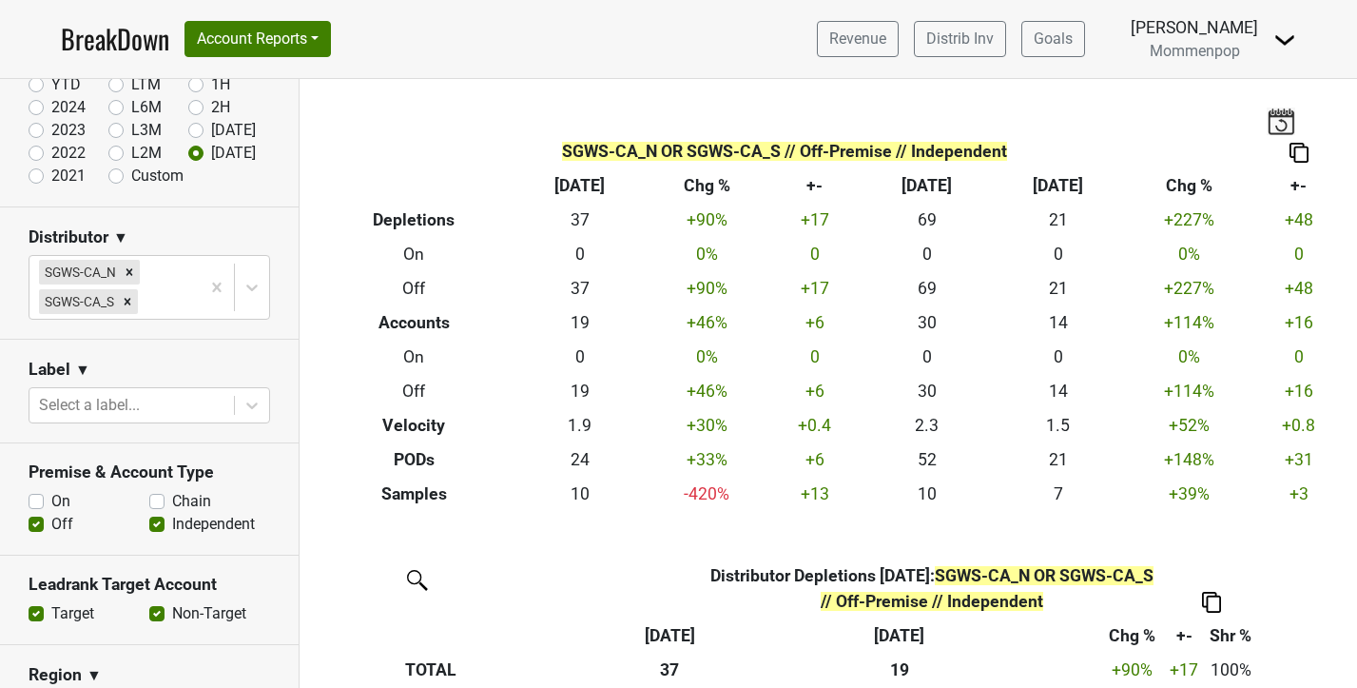
click at [1292, 145] on img at bounding box center [1298, 153] width 19 height 20
click at [1278, 107] on div "Export to Excel" at bounding box center [1297, 119] width 95 height 28
click at [51, 498] on label "On" at bounding box center [60, 501] width 19 height 23
click at [35, 498] on input "On" at bounding box center [36, 499] width 15 height 19
checkbox input "true"
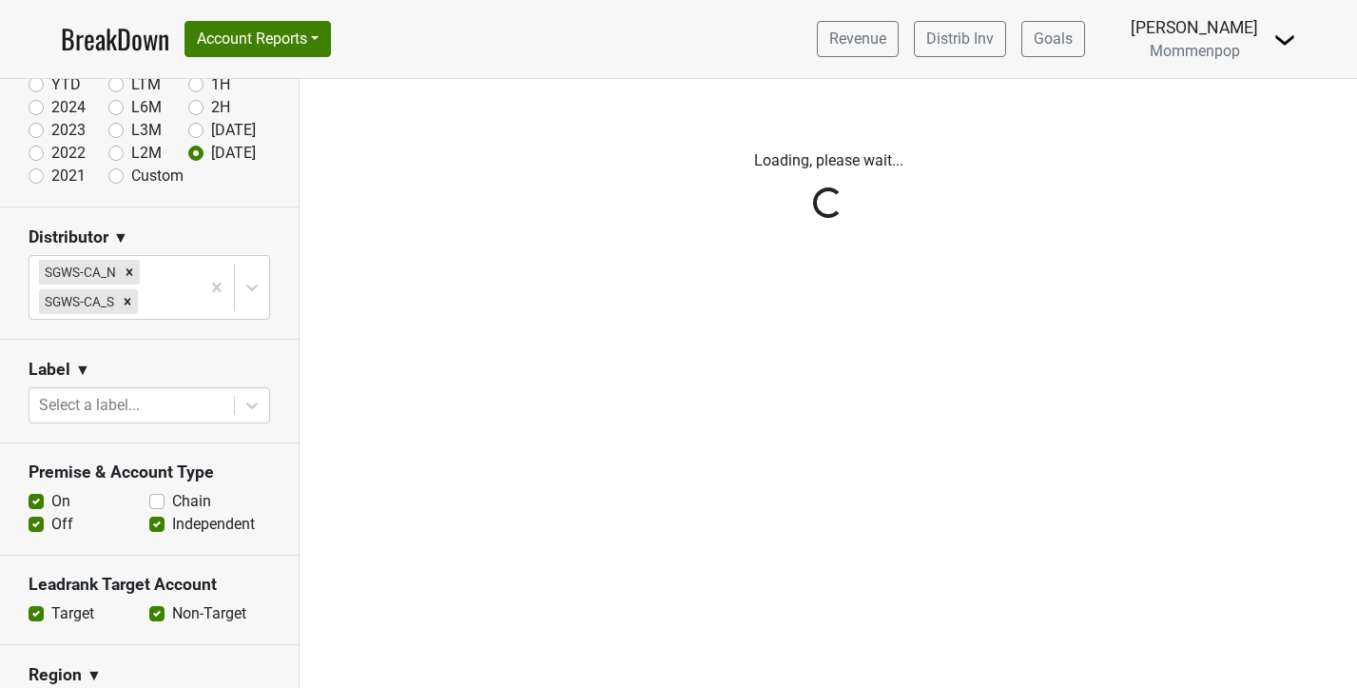
click at [32, 523] on div "Reset filters Time Period YTD LTM 1H 2024 L6M 2H 2023 L3M Jul '25 2022 L2M Aug …" at bounding box center [150, 383] width 300 height 609
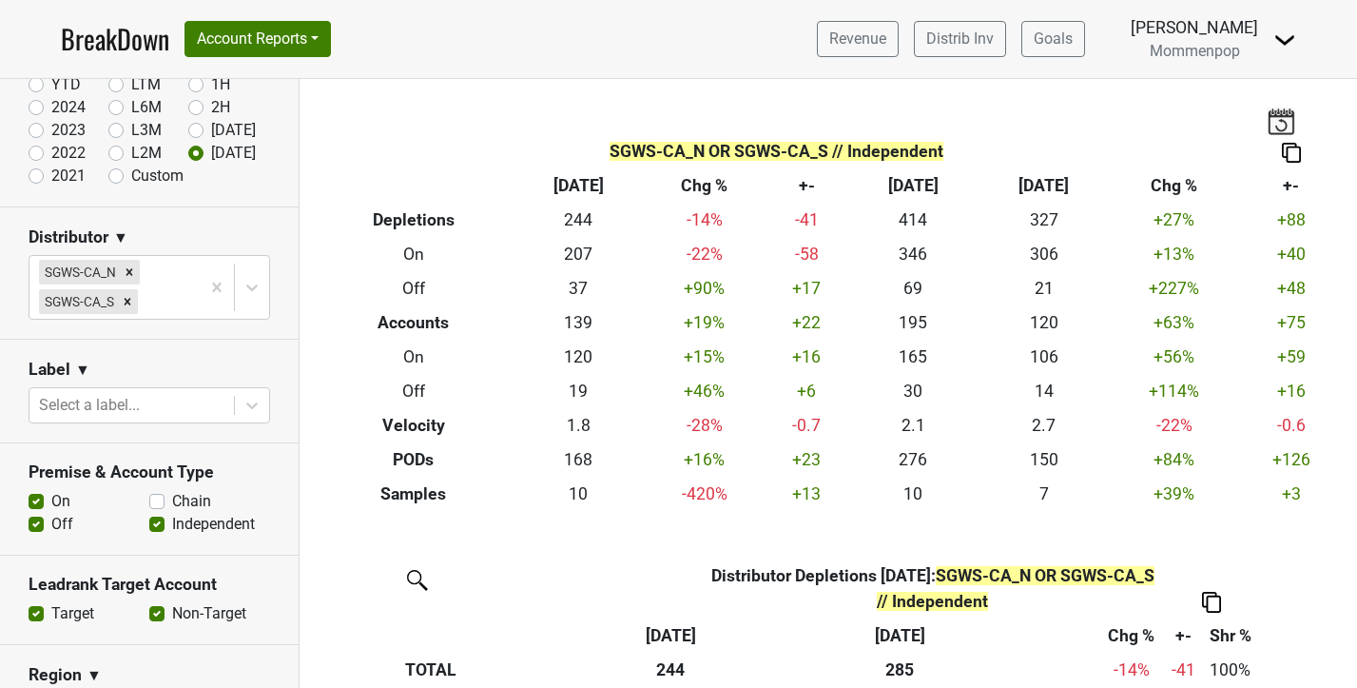
click at [51, 524] on label "Off" at bounding box center [62, 524] width 22 height 23
click at [36, 524] on input "Off" at bounding box center [36, 522] width 15 height 19
checkbox input "false"
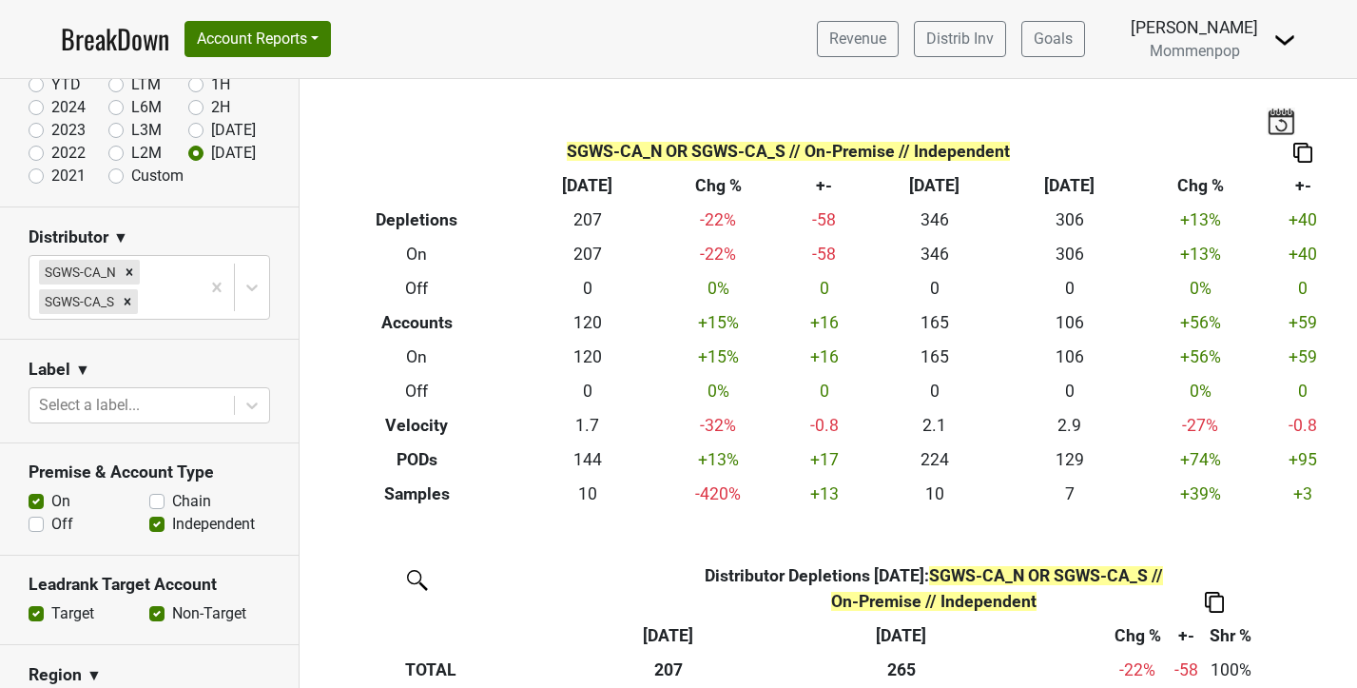
click at [1299, 143] on img at bounding box center [1302, 153] width 19 height 20
click at [1299, 105] on div "Export to Excel" at bounding box center [1297, 119] width 95 height 28
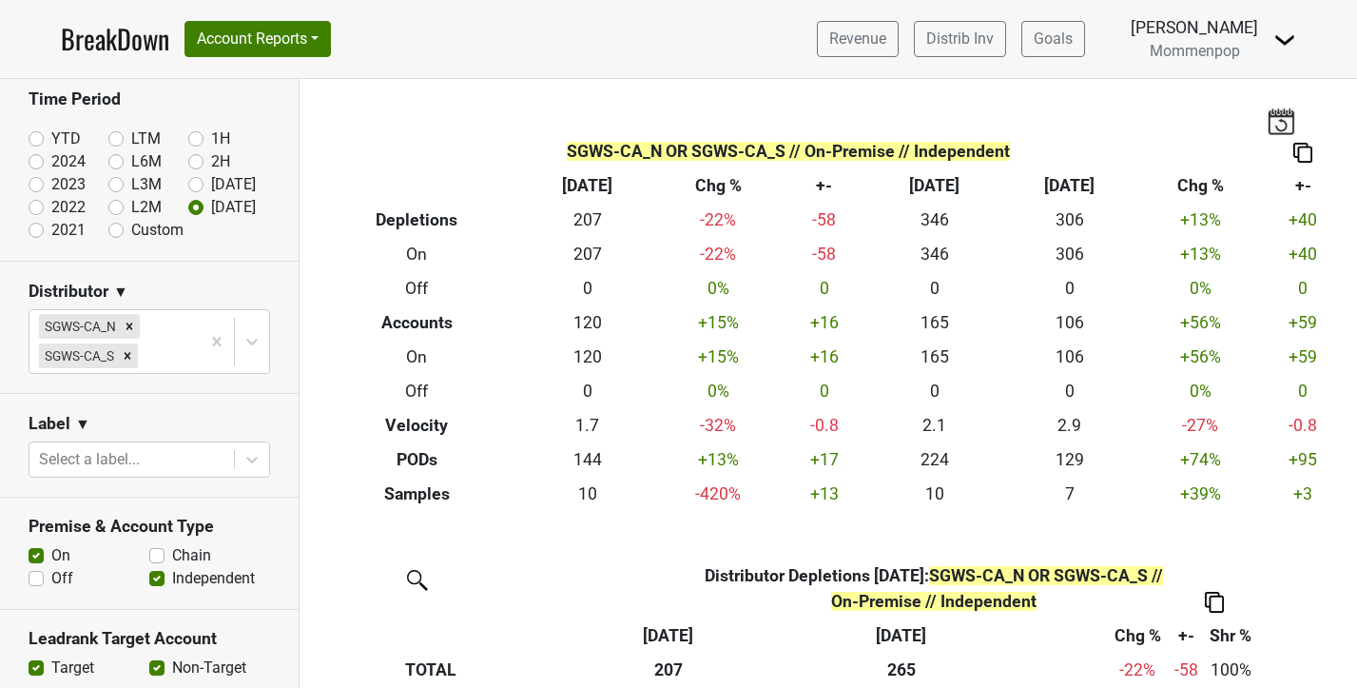
scroll to position [61, 0]
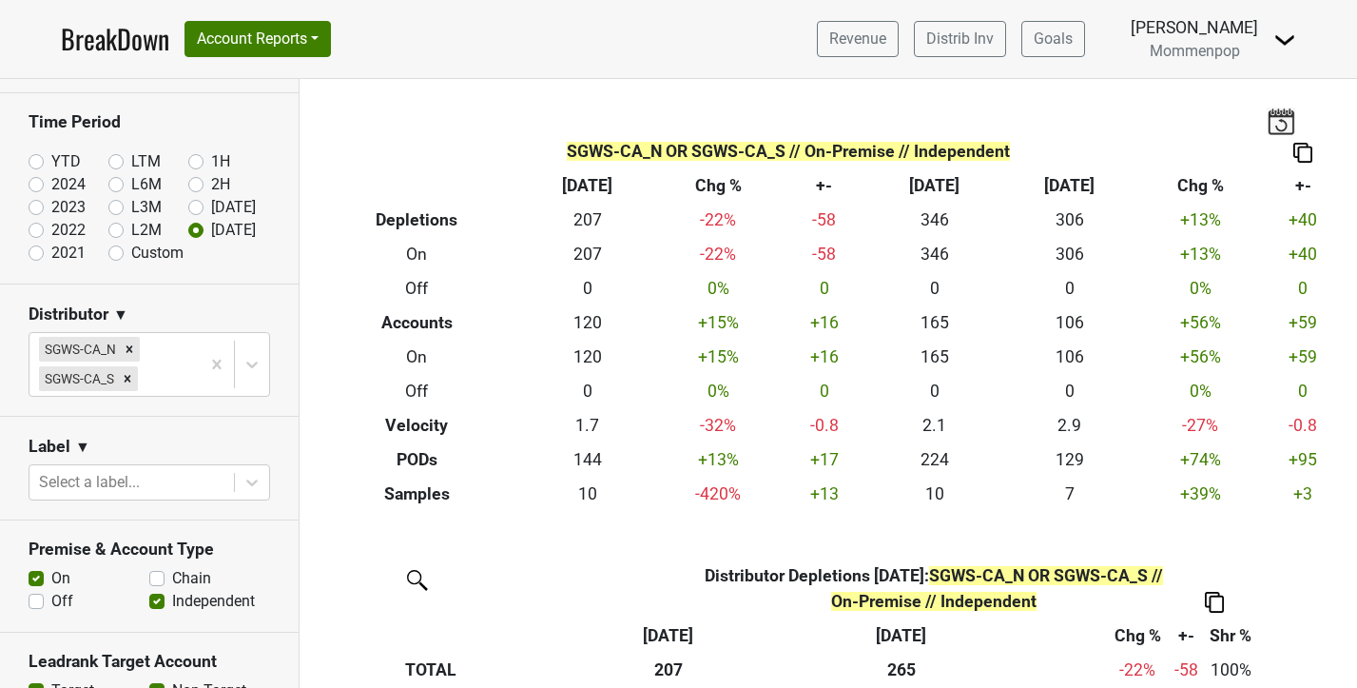
click at [51, 185] on label "2024" at bounding box center [68, 184] width 34 height 23
click at [32, 185] on input "2024" at bounding box center [67, 182] width 76 height 19
radio input "true"
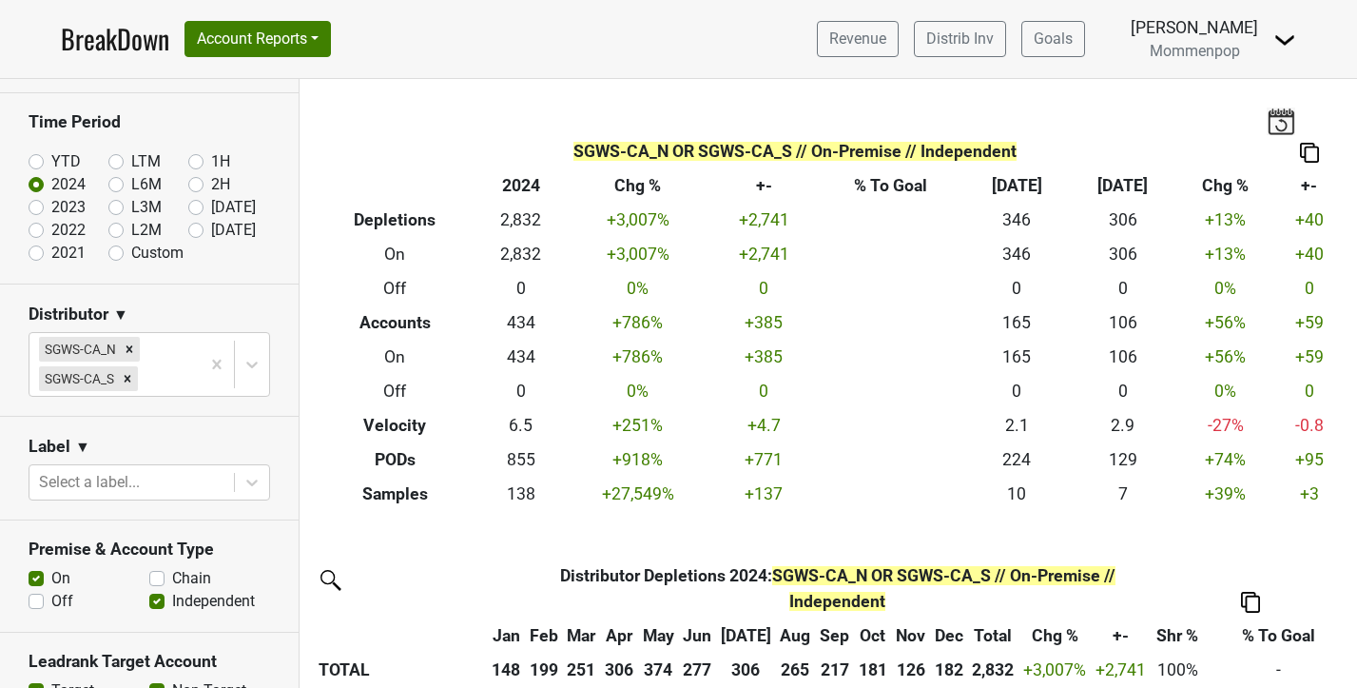
click at [131, 250] on label "Custom" at bounding box center [157, 253] width 52 height 23
click at [115, 250] on input "Custom" at bounding box center [146, 251] width 76 height 19
radio input "true"
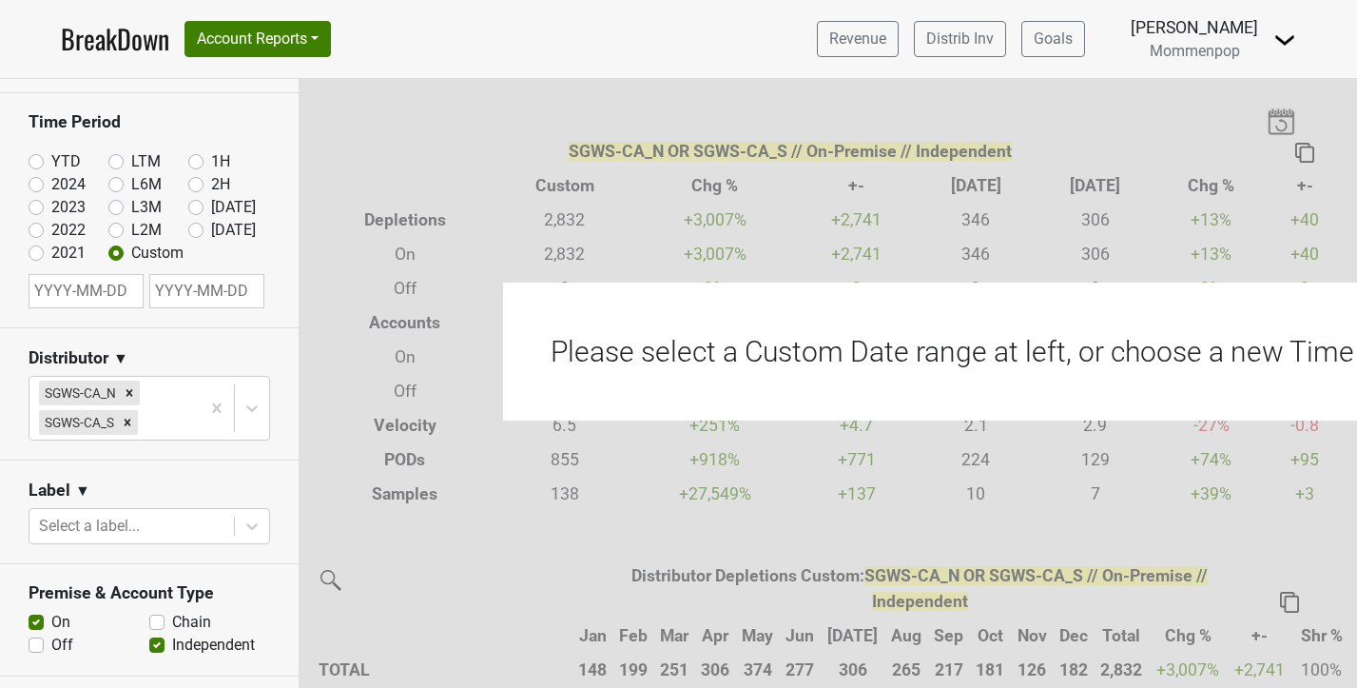
click at [99, 291] on input "text" at bounding box center [86, 291] width 115 height 34
select select "7"
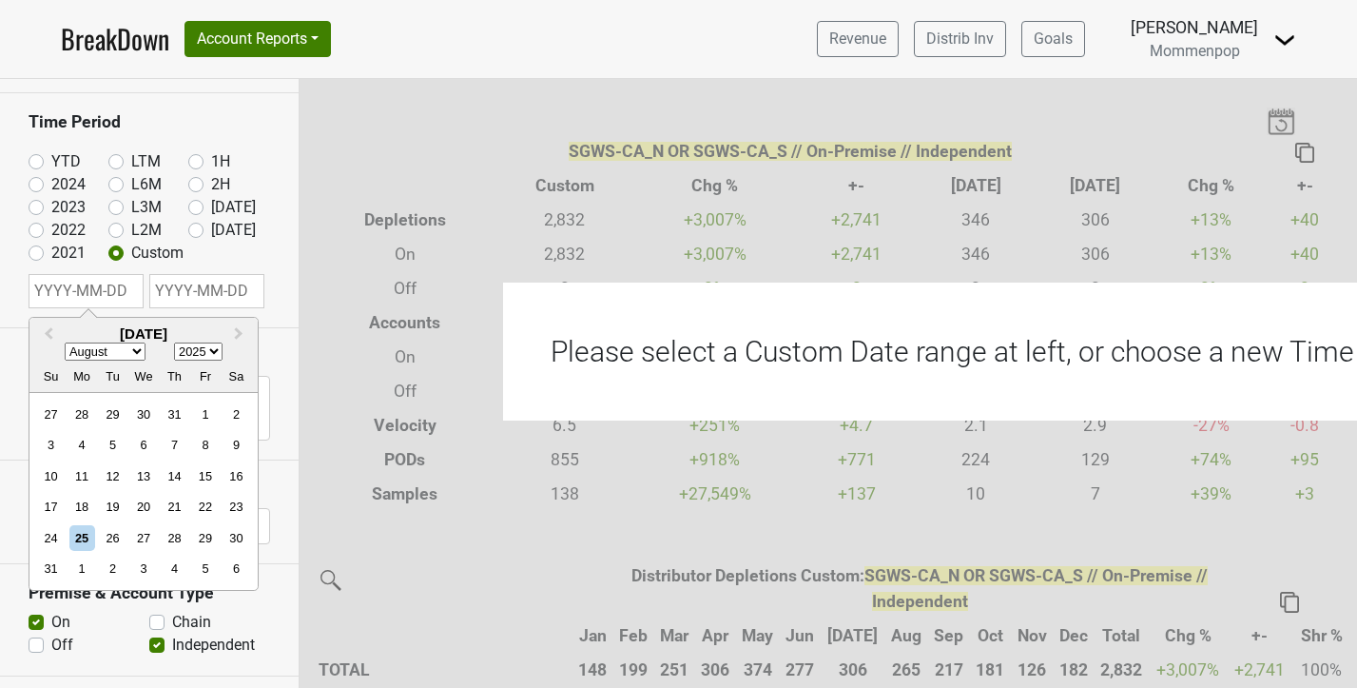
click at [196, 351] on select "1900 1901 1902 1903 1904 1905 1906 1907 1908 1909 1910 1911 1912 1913 1914 1915…" at bounding box center [198, 352] width 48 height 18
select select "2024"
click at [174, 343] on select "1900 1901 1902 1903 1904 1905 1906 1907 1908 1909 1910 1911 1912 1913 1914 1915…" at bounding box center [198, 352] width 48 height 18
click at [170, 415] on div "1" at bounding box center [175, 414] width 26 height 26
type input "[DATE]"
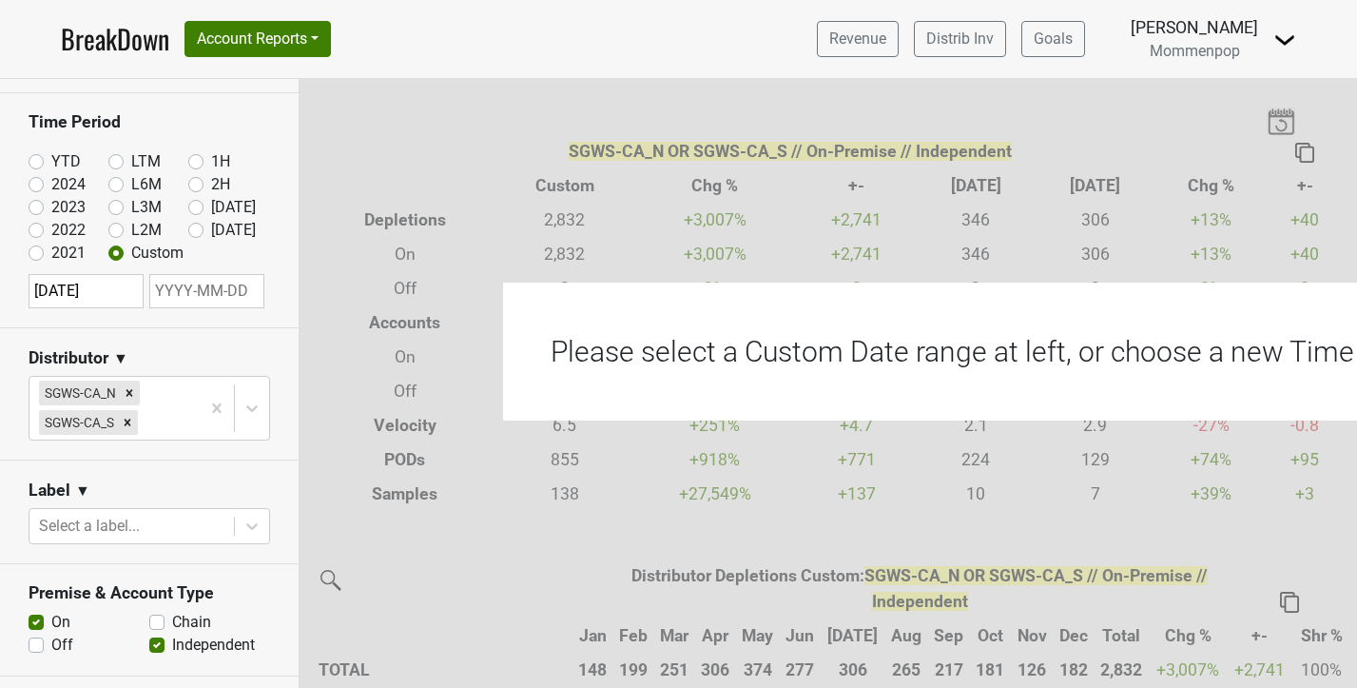
click at [201, 285] on input "text" at bounding box center [206, 291] width 115 height 34
select select "7"
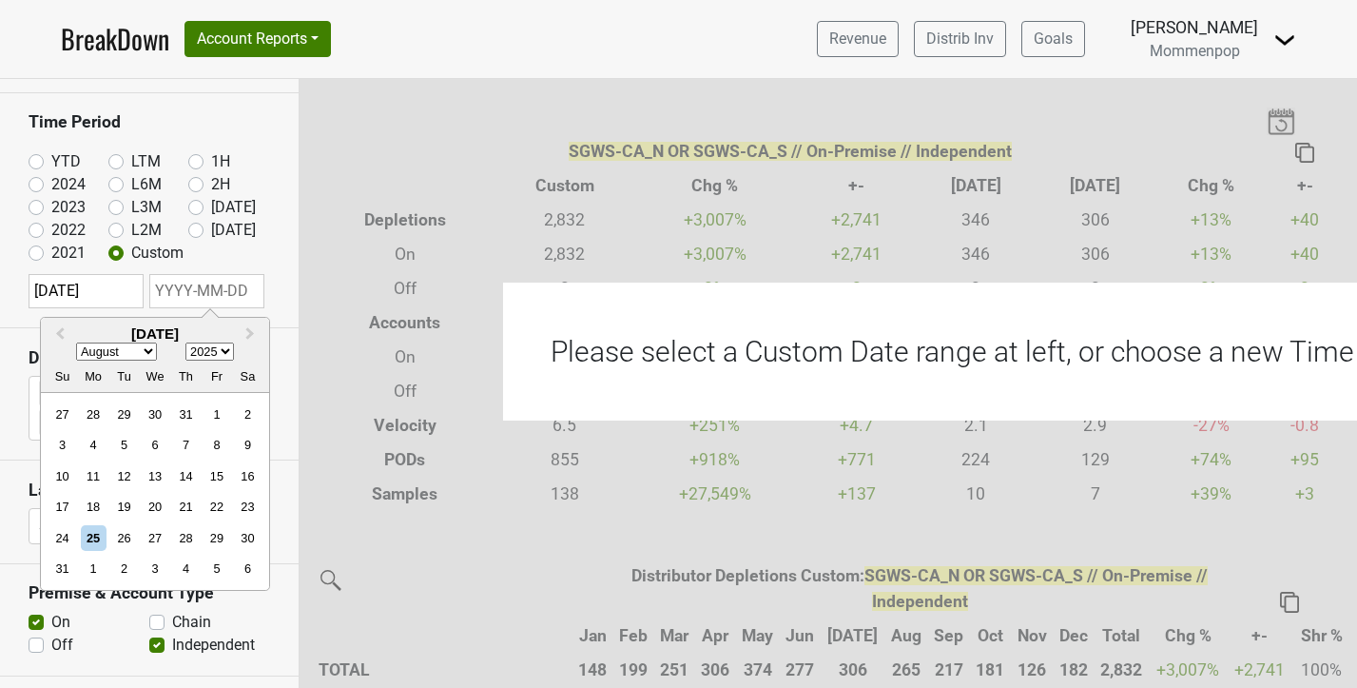
click at [223, 351] on select "2024 2025 2026 2027 2028 2029 2030 2031 2032 2033 2034 2035 2036 2037 2038 2039…" at bounding box center [209, 352] width 48 height 18
select select "2024"
click at [185, 343] on select "2024 2025 2026 2027 2028 2029 2030 2031 2032 2033 2034 2035 2036 2037 2038 2039…" at bounding box center [209, 352] width 48 height 18
click at [239, 546] on div "31" at bounding box center [248, 538] width 26 height 26
type input "[DATE]"
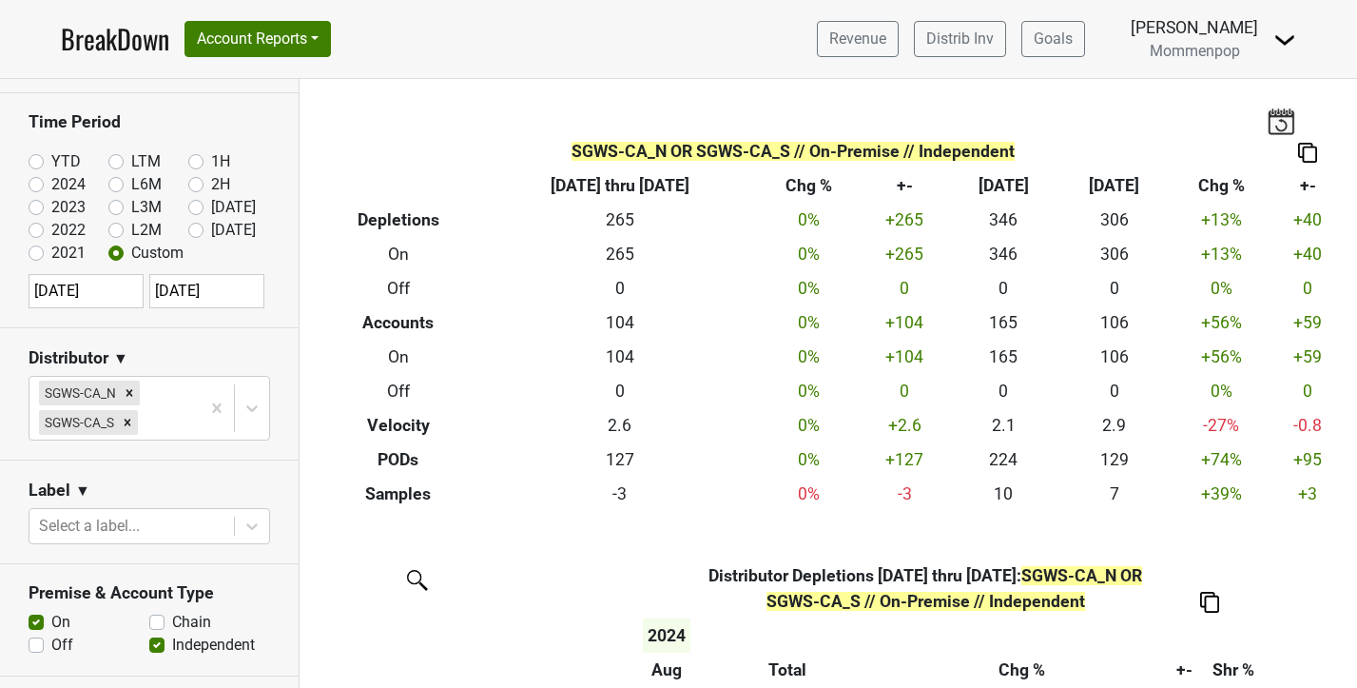
select select "7"
click at [1311, 151] on img at bounding box center [1307, 153] width 19 height 20
click at [1312, 125] on div "Export to Excel" at bounding box center [1297, 119] width 95 height 28
click at [1312, 125] on div "SGWS-CA_N OR SGWS-CA_S // On-Premise // Independent Breakdown Type 2024-08-01 t…" at bounding box center [828, 295] width 1057 height 432
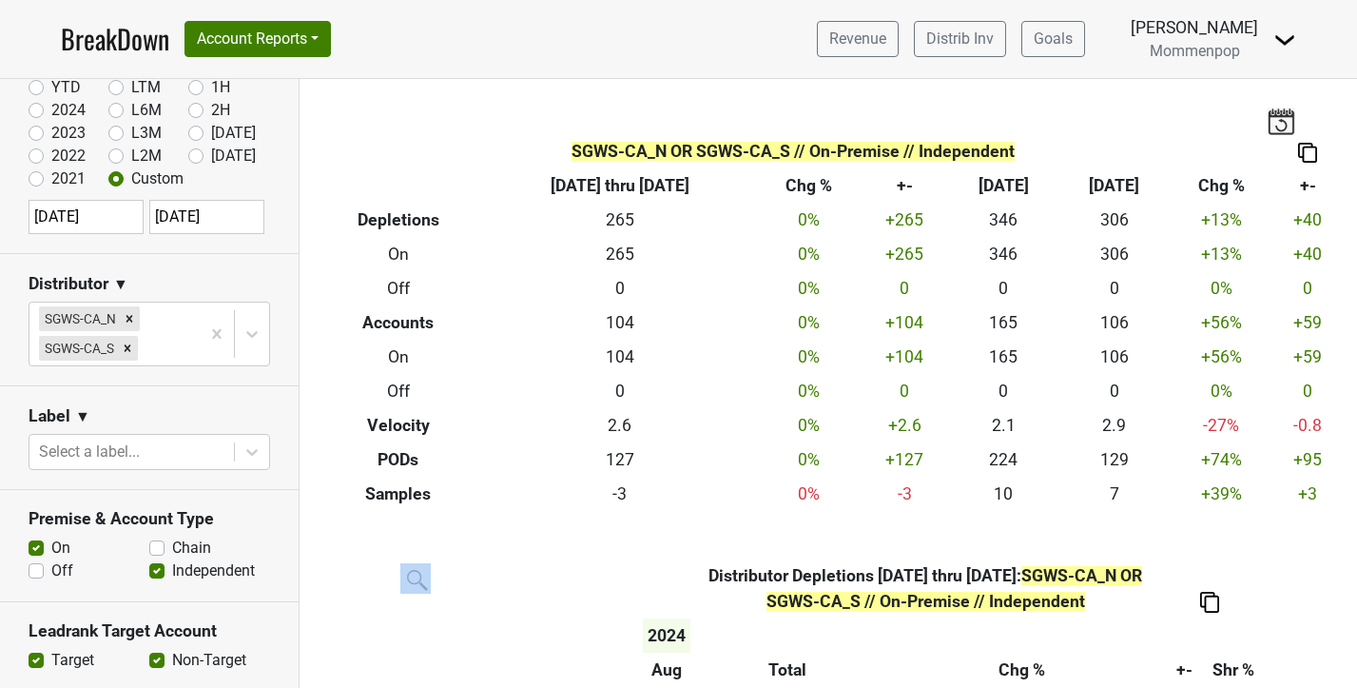
click at [51, 573] on label "Off" at bounding box center [62, 570] width 22 height 23
click at [33, 573] on input "Off" at bounding box center [36, 568] width 15 height 19
checkbox input "true"
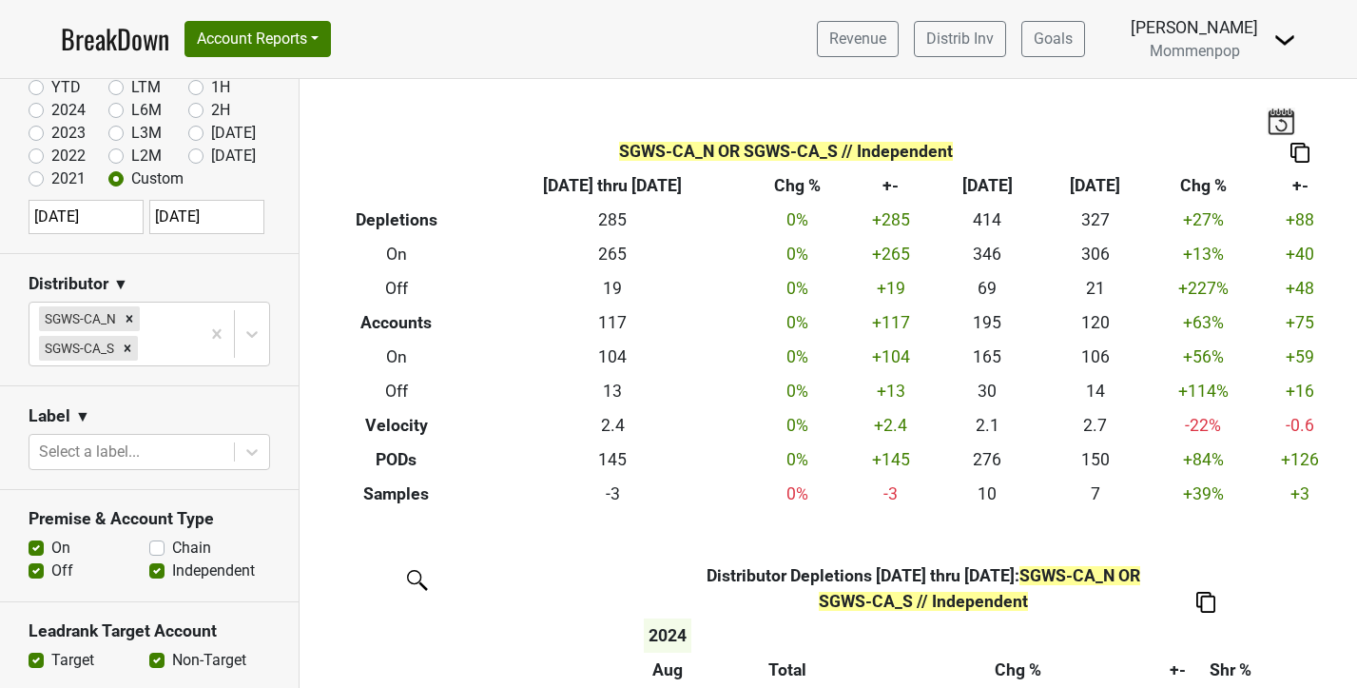
click at [51, 551] on label "On" at bounding box center [60, 547] width 19 height 23
click at [36, 551] on input "On" at bounding box center [36, 545] width 15 height 19
checkbox input "false"
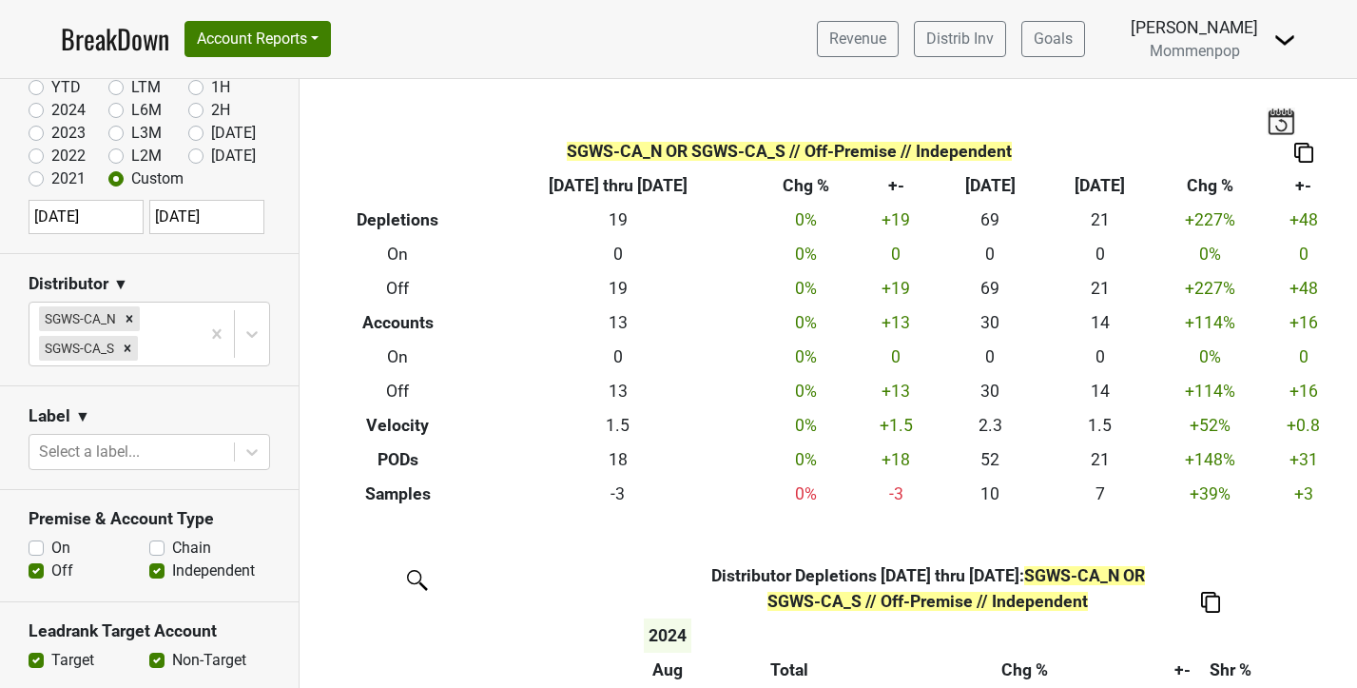
click at [1306, 150] on img at bounding box center [1303, 153] width 19 height 20
click at [1300, 118] on div "Export to Excel" at bounding box center [1297, 119] width 95 height 28
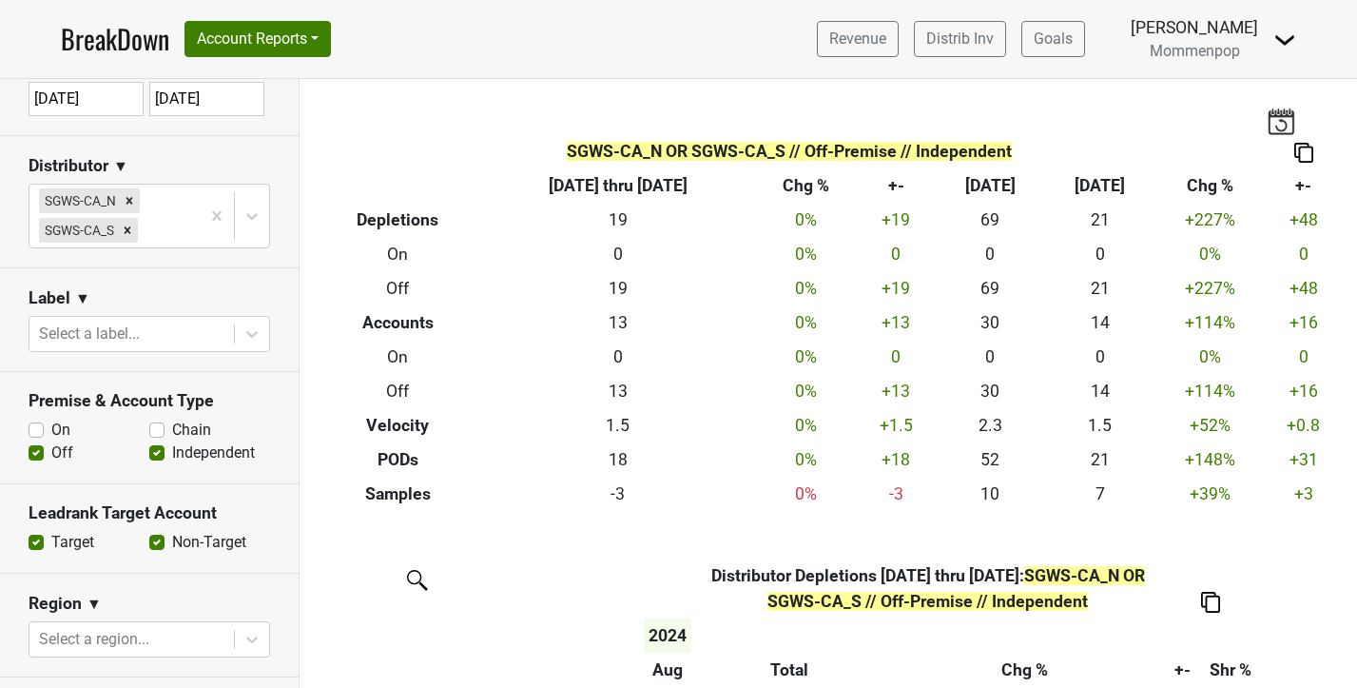
click at [172, 429] on label "Chain" at bounding box center [191, 429] width 39 height 23
click at [156, 429] on input "Chain" at bounding box center [156, 427] width 15 height 19
checkbox input "true"
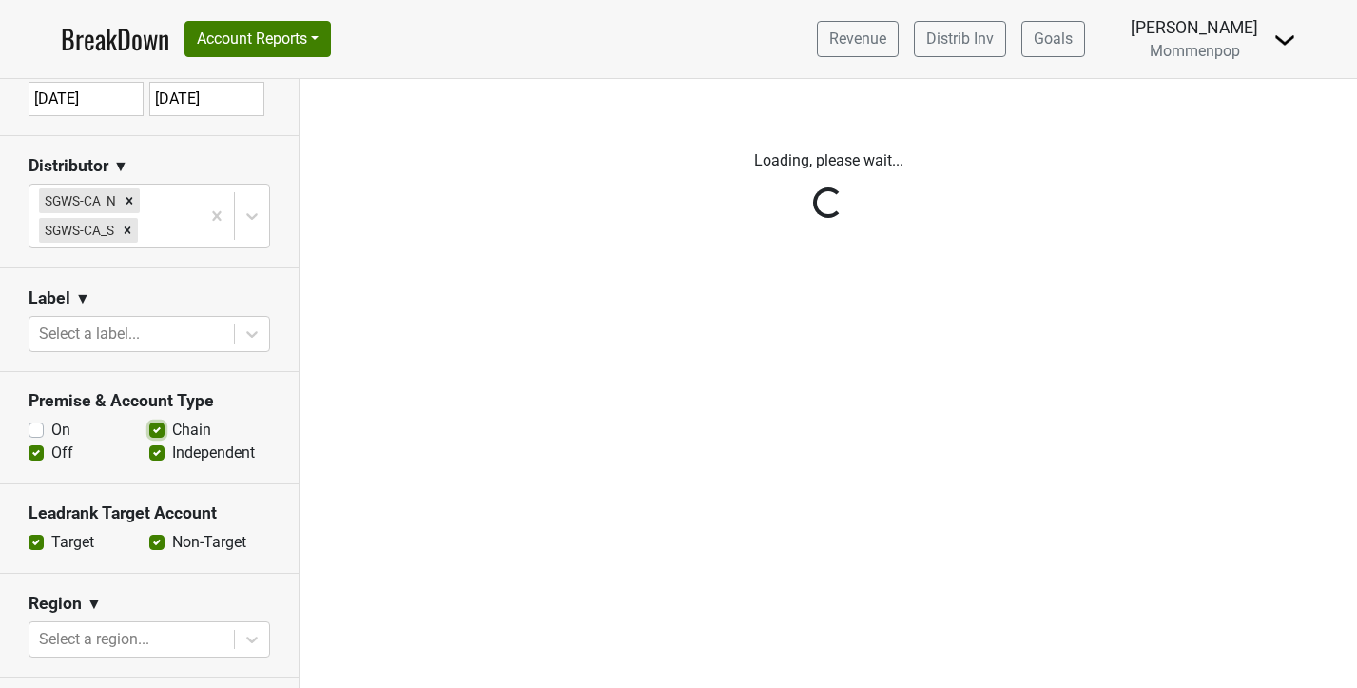
click at [172, 445] on label "Independent" at bounding box center [213, 452] width 83 height 23
click at [157, 445] on input "Independent" at bounding box center [156, 450] width 15 height 19
checkbox input "false"
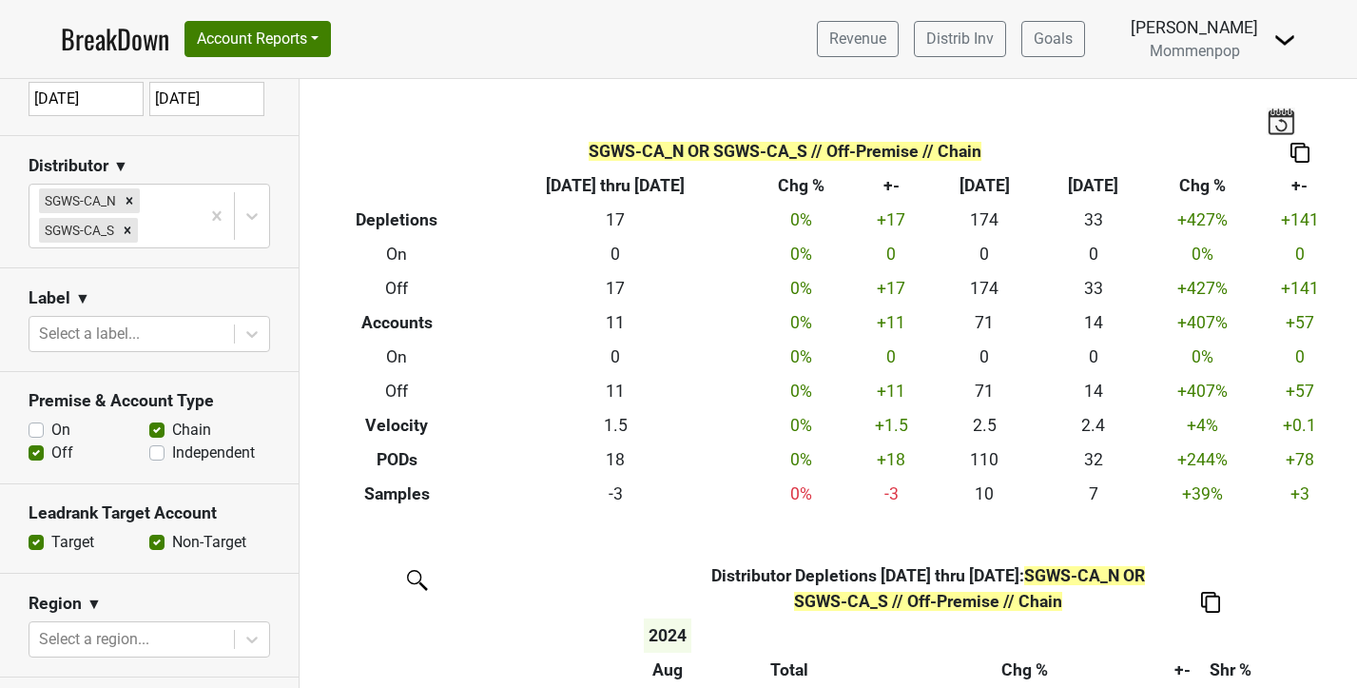
click at [51, 448] on label "Off" at bounding box center [62, 452] width 22 height 23
click at [29, 448] on input "Off" at bounding box center [36, 450] width 15 height 19
checkbox input "false"
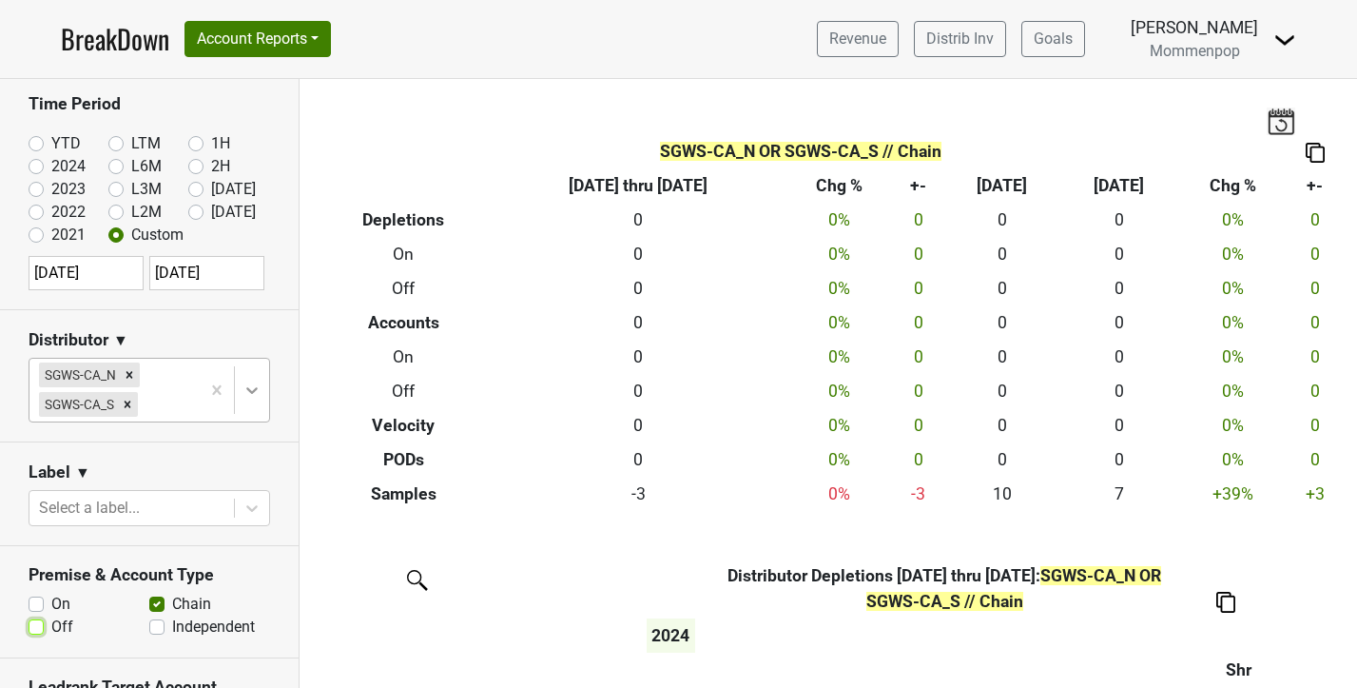
scroll to position [0, 0]
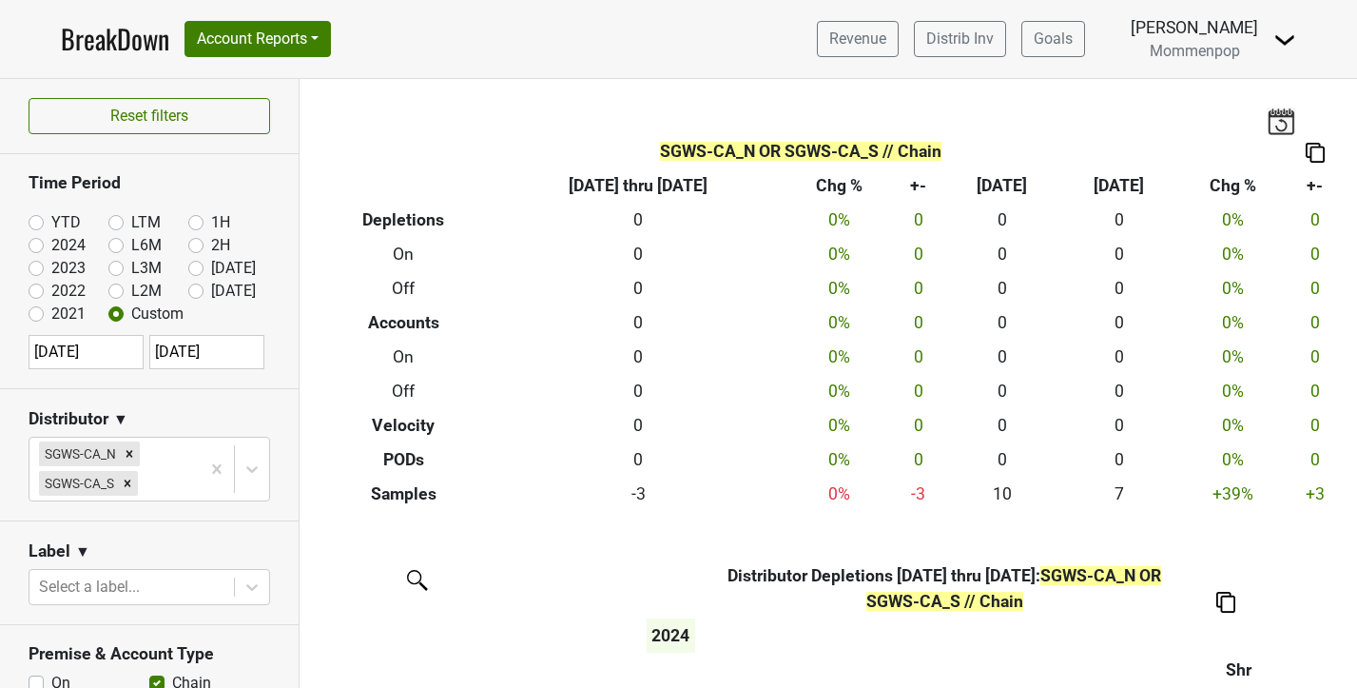
click at [211, 292] on label "[DATE]" at bounding box center [233, 291] width 45 height 23
click at [194, 292] on input "[DATE]" at bounding box center [226, 289] width 76 height 19
radio input "true"
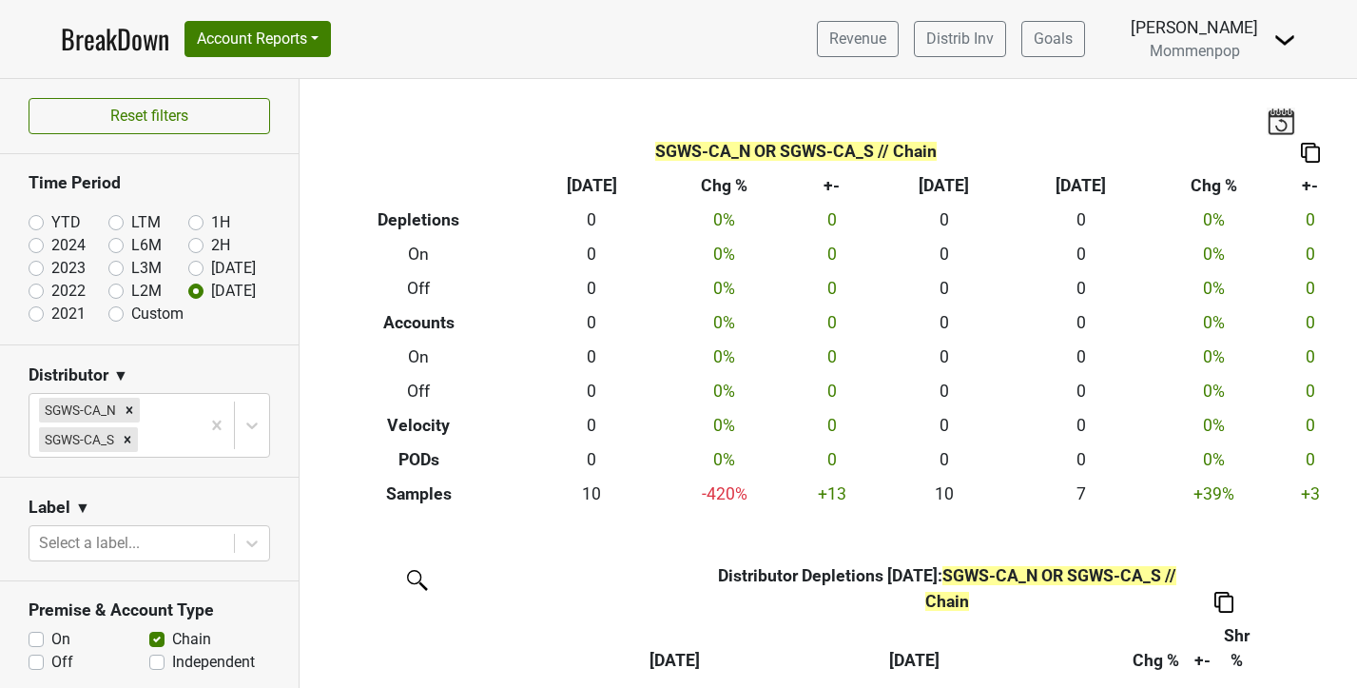
click at [211, 269] on label "[DATE]" at bounding box center [233, 268] width 45 height 23
click at [196, 269] on input "[DATE]" at bounding box center [226, 266] width 76 height 19
radio input "true"
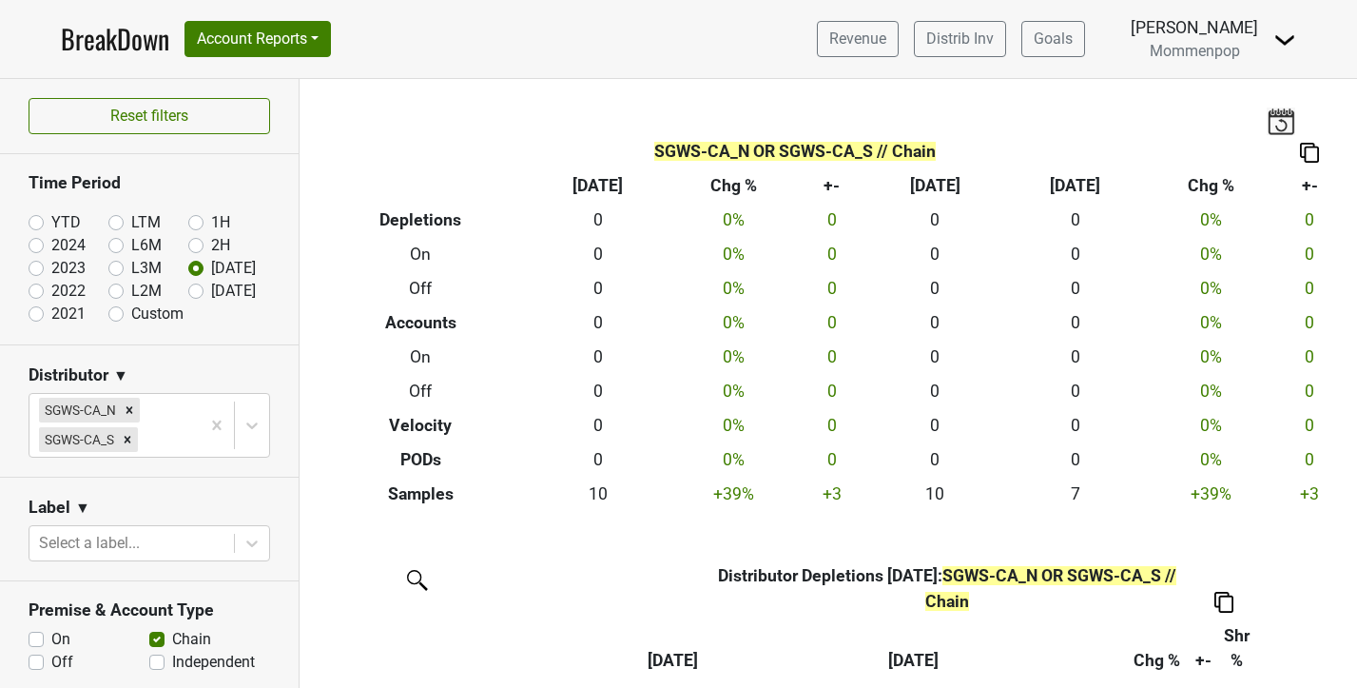
click at [211, 290] on label "[DATE]" at bounding box center [233, 291] width 45 height 23
click at [192, 290] on input "[DATE]" at bounding box center [226, 289] width 76 height 19
radio input "true"
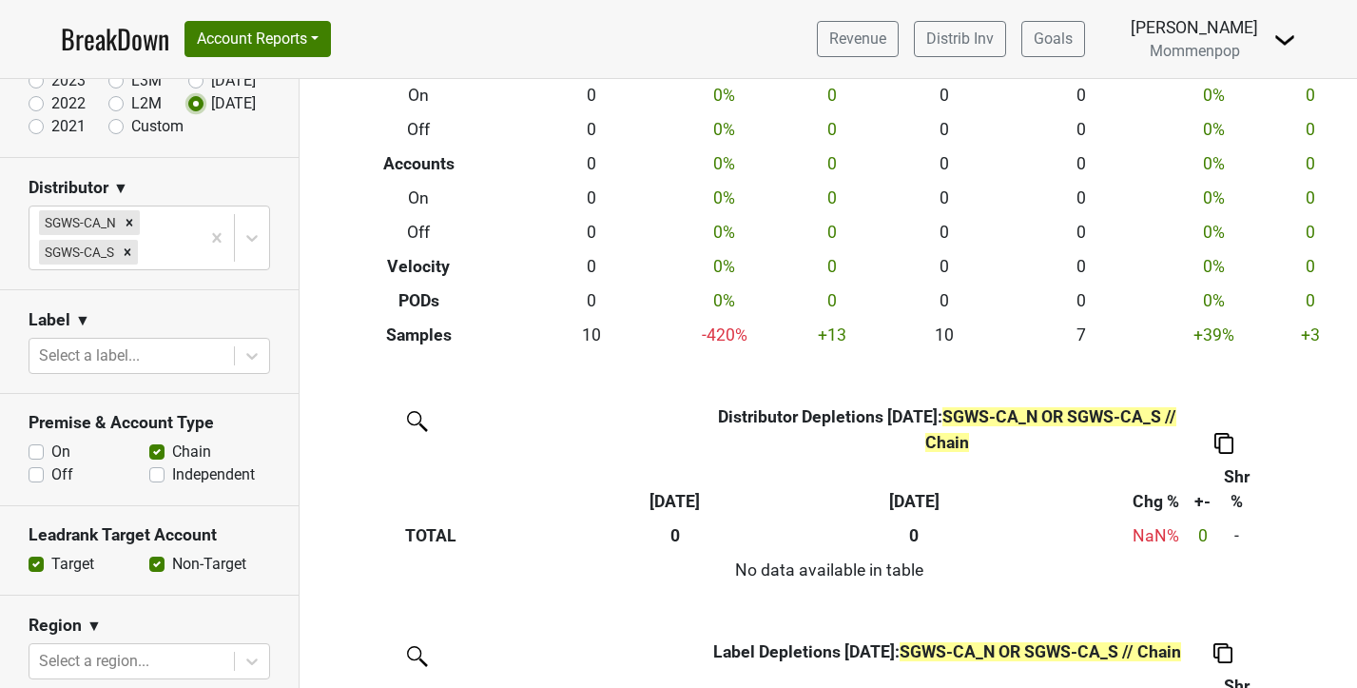
scroll to position [185, 0]
click at [51, 477] on label "Off" at bounding box center [62, 476] width 22 height 23
click at [39, 477] on input "Off" at bounding box center [36, 474] width 15 height 19
checkbox input "true"
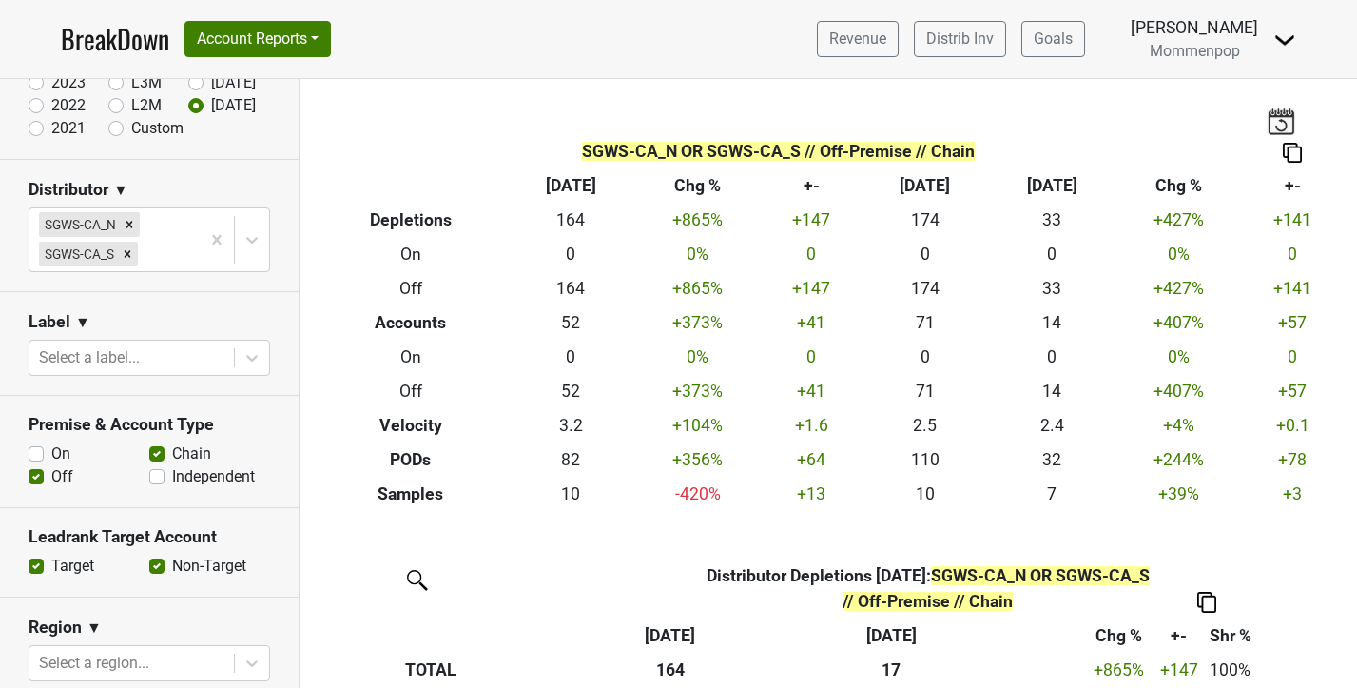
click at [172, 480] on label "Independent" at bounding box center [213, 476] width 83 height 23
click at [156, 480] on input "Independent" at bounding box center [156, 474] width 15 height 19
checkbox input "true"
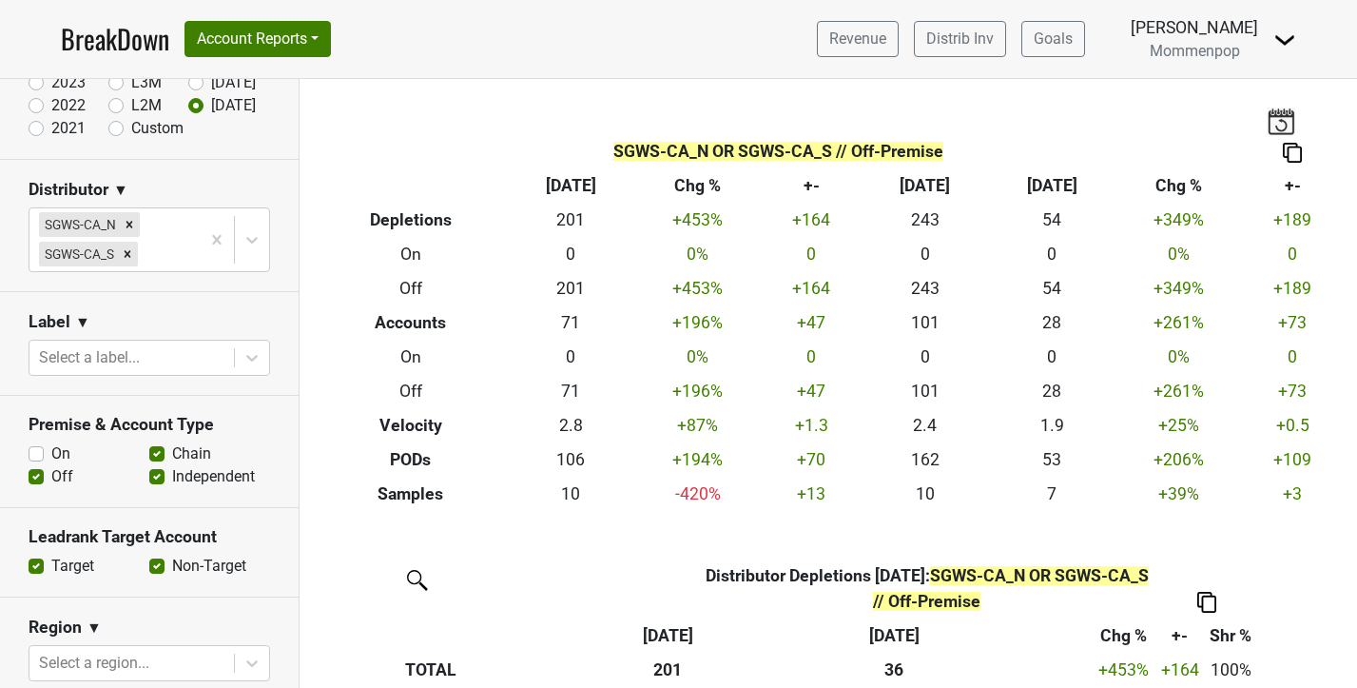
click at [172, 450] on label "Chain" at bounding box center [191, 453] width 39 height 23
click at [155, 450] on input "Chain" at bounding box center [156, 451] width 15 height 19
checkbox input "false"
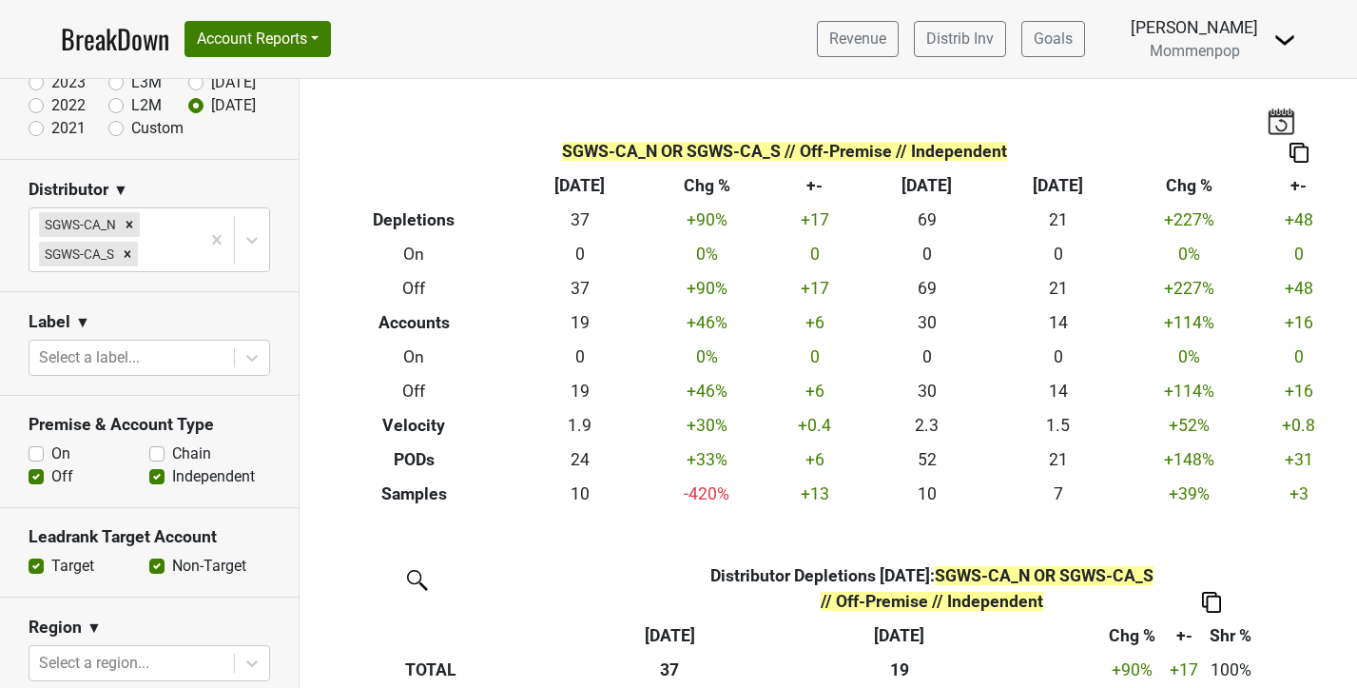
click at [172, 475] on label "Independent" at bounding box center [213, 476] width 83 height 23
click at [152, 475] on input "Independent" at bounding box center [156, 474] width 15 height 19
checkbox input "false"
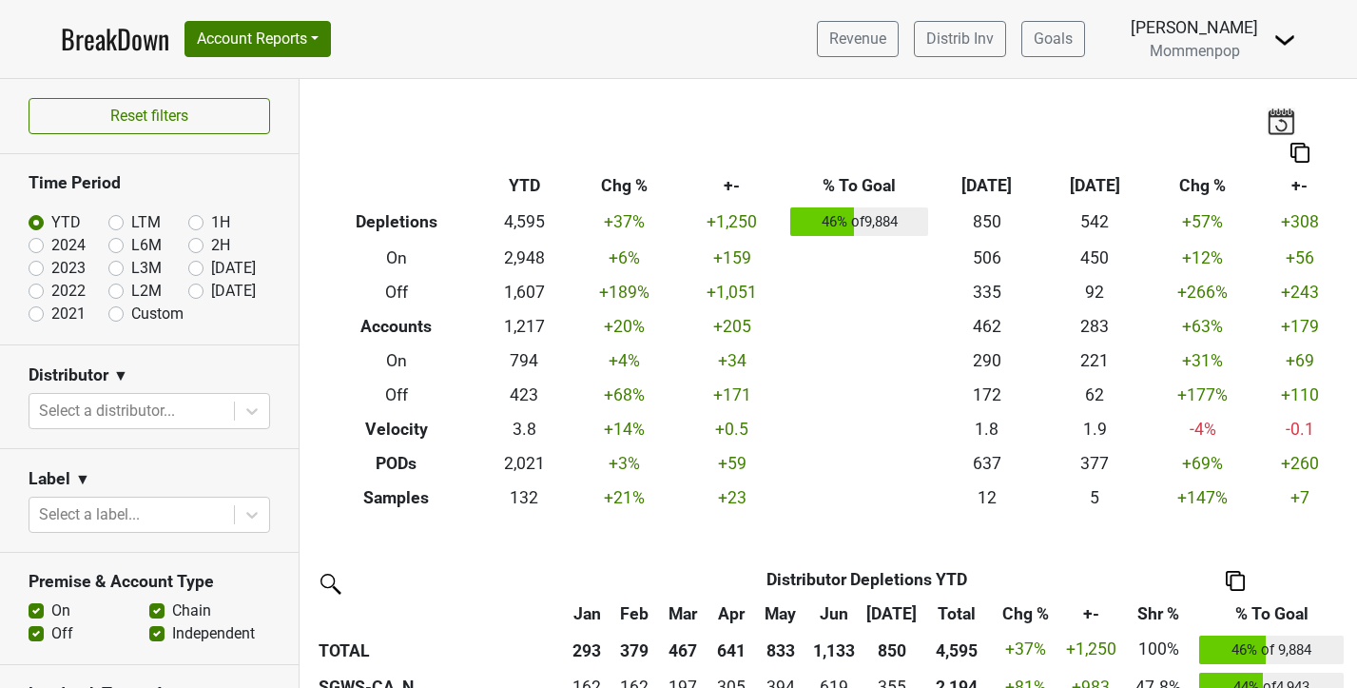
click at [211, 289] on label "[DATE]" at bounding box center [233, 291] width 45 height 23
click at [194, 289] on input "[DATE]" at bounding box center [226, 289] width 76 height 19
radio input "true"
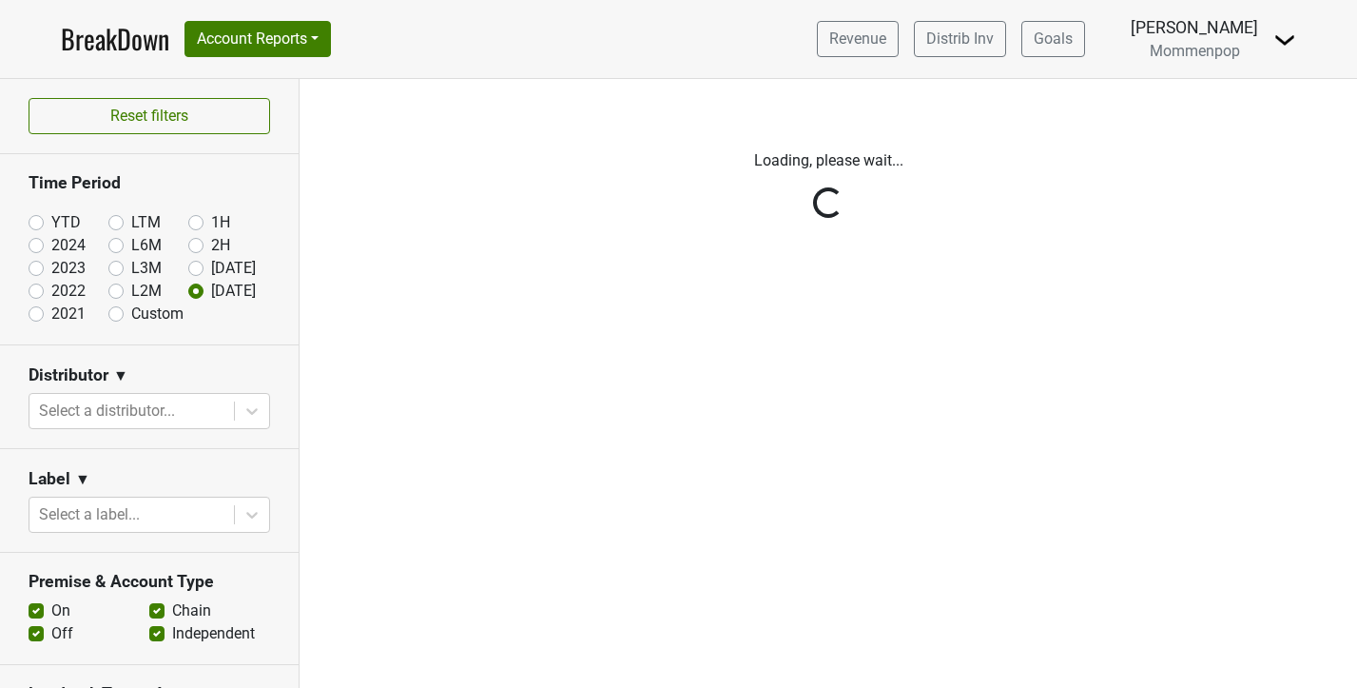
click at [135, 406] on div at bounding box center [131, 410] width 185 height 27
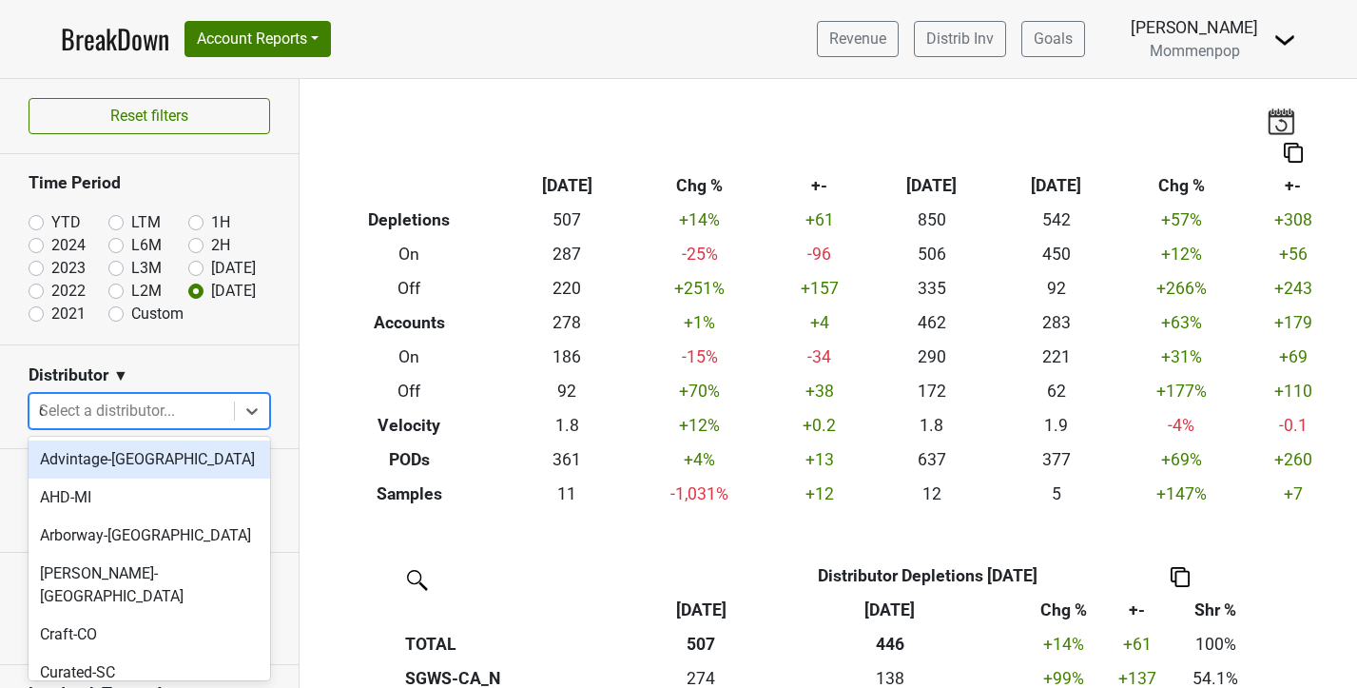
type input "ca"
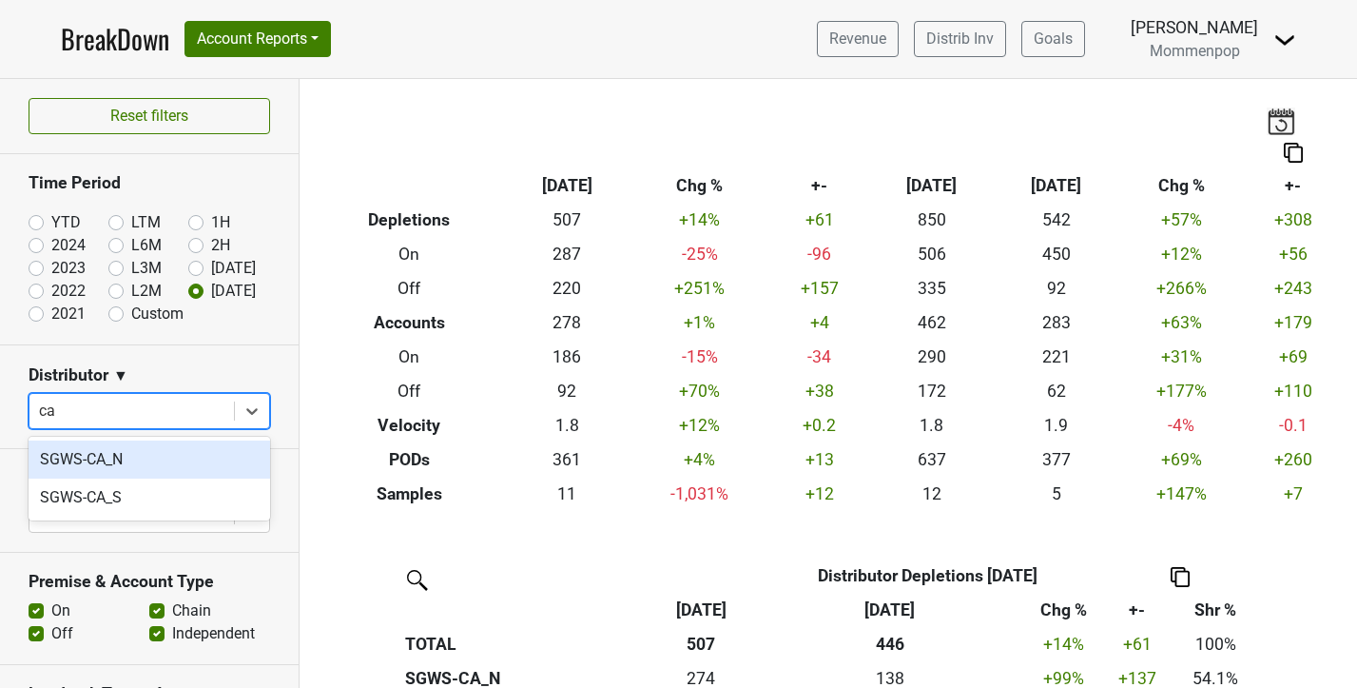
click at [122, 468] on div "SGWS-CA_N" at bounding box center [150, 459] width 242 height 38
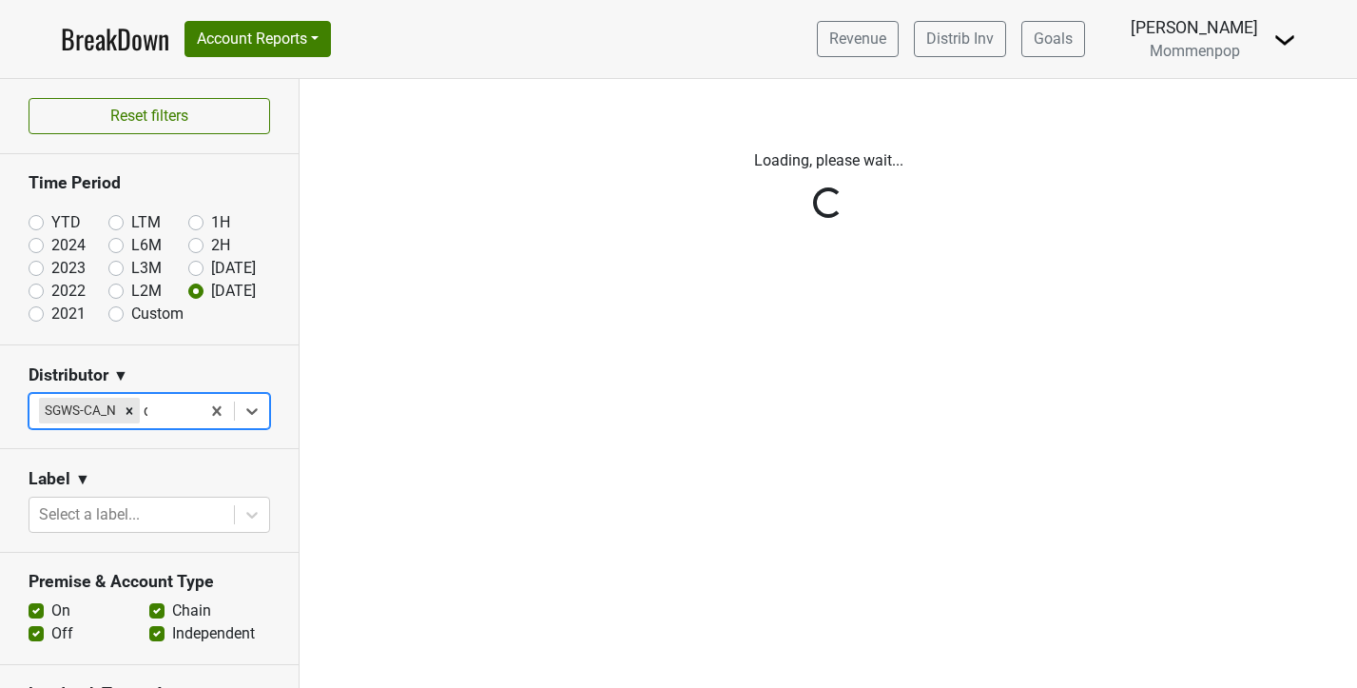
type input "ca"
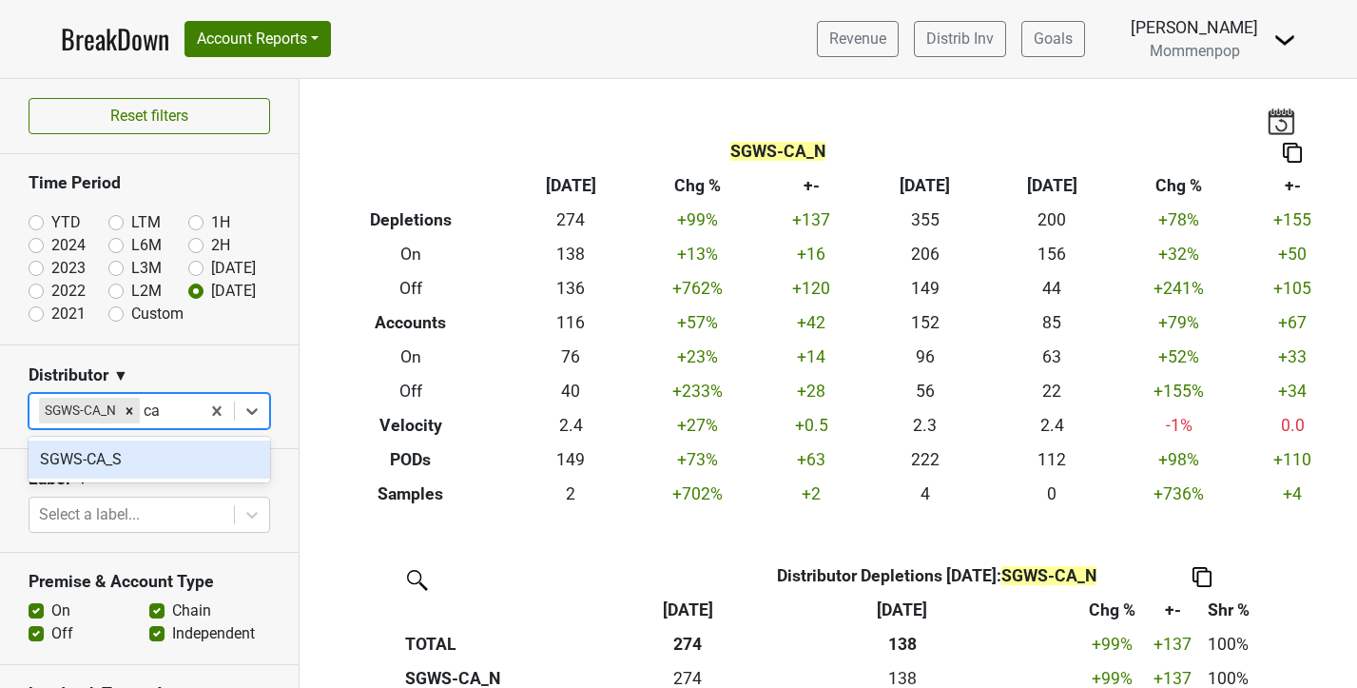
click at [136, 459] on div "SGWS-CA_S" at bounding box center [150, 459] width 242 height 38
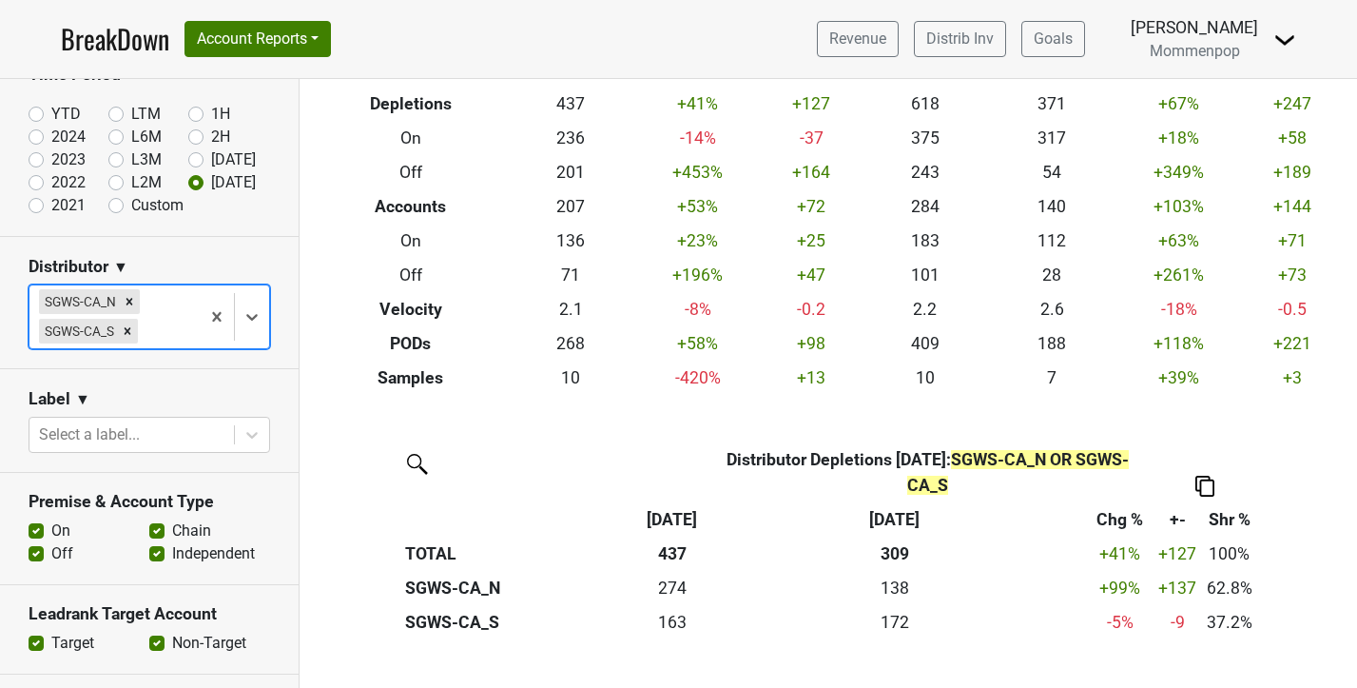
scroll to position [145, 0]
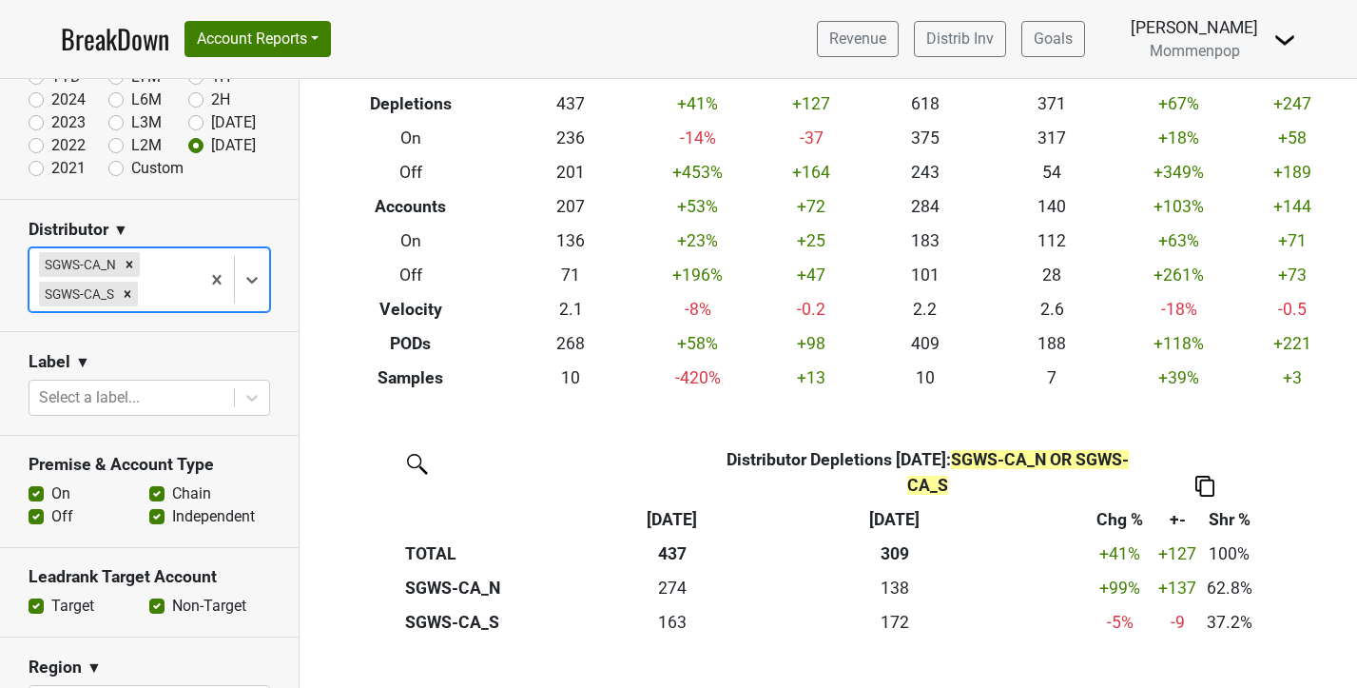
click at [51, 498] on label "On" at bounding box center [60, 493] width 19 height 23
click at [36, 498] on input "On" at bounding box center [36, 491] width 15 height 19
checkbox input "false"
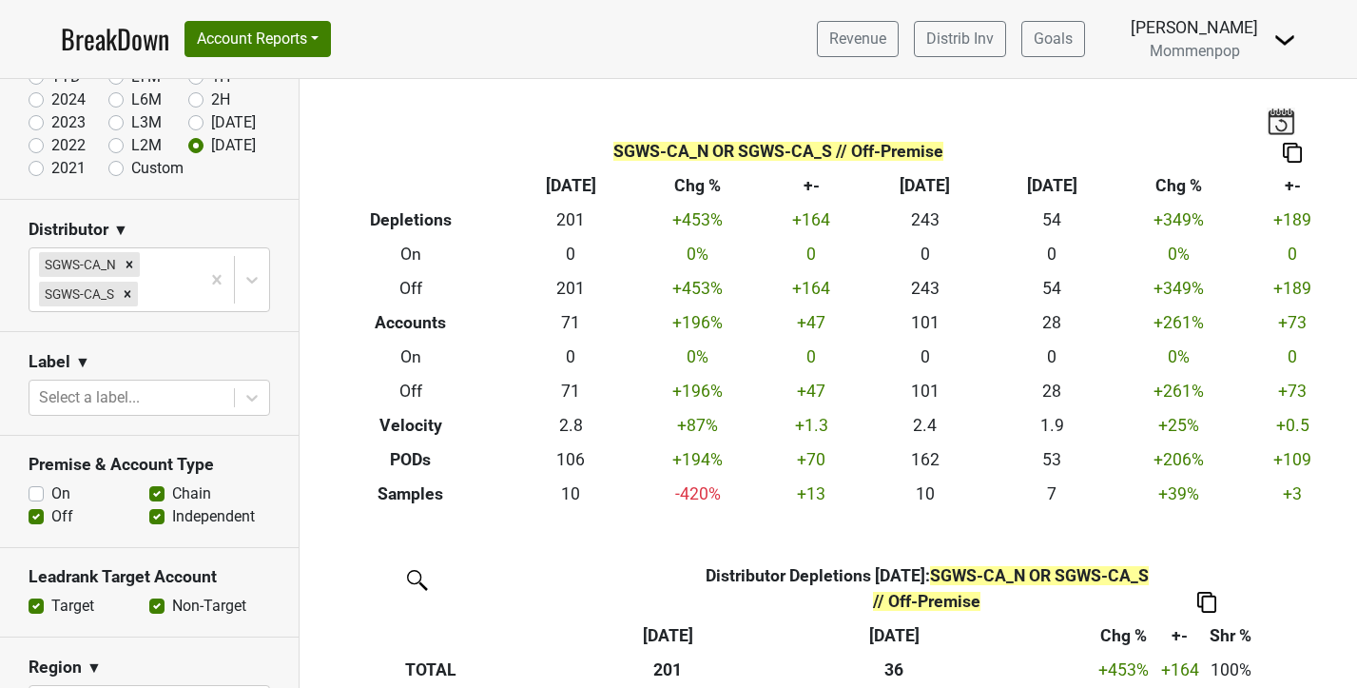
click at [172, 495] on label "Chain" at bounding box center [191, 493] width 39 height 23
click at [159, 495] on input "Chain" at bounding box center [156, 491] width 15 height 19
checkbox input "false"
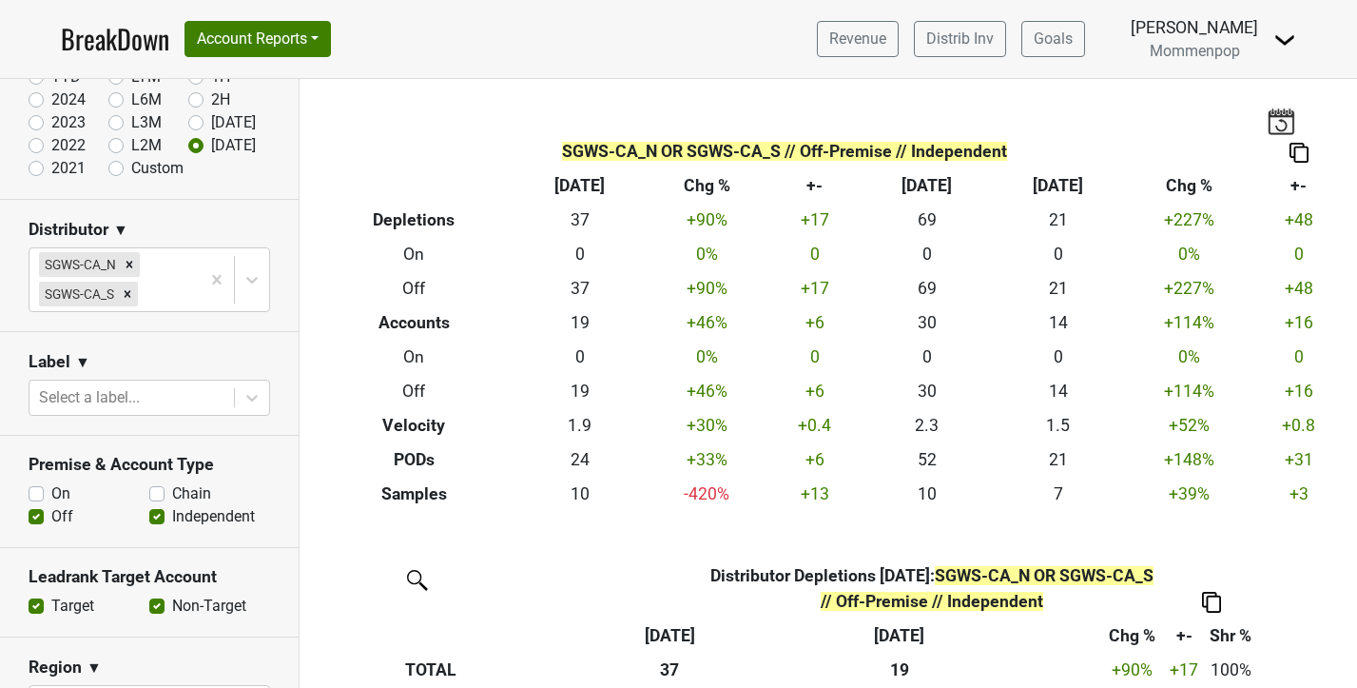
click at [172, 518] on label "Independent" at bounding box center [213, 516] width 83 height 23
click at [155, 518] on input "Independent" at bounding box center [156, 514] width 15 height 19
checkbox input "false"
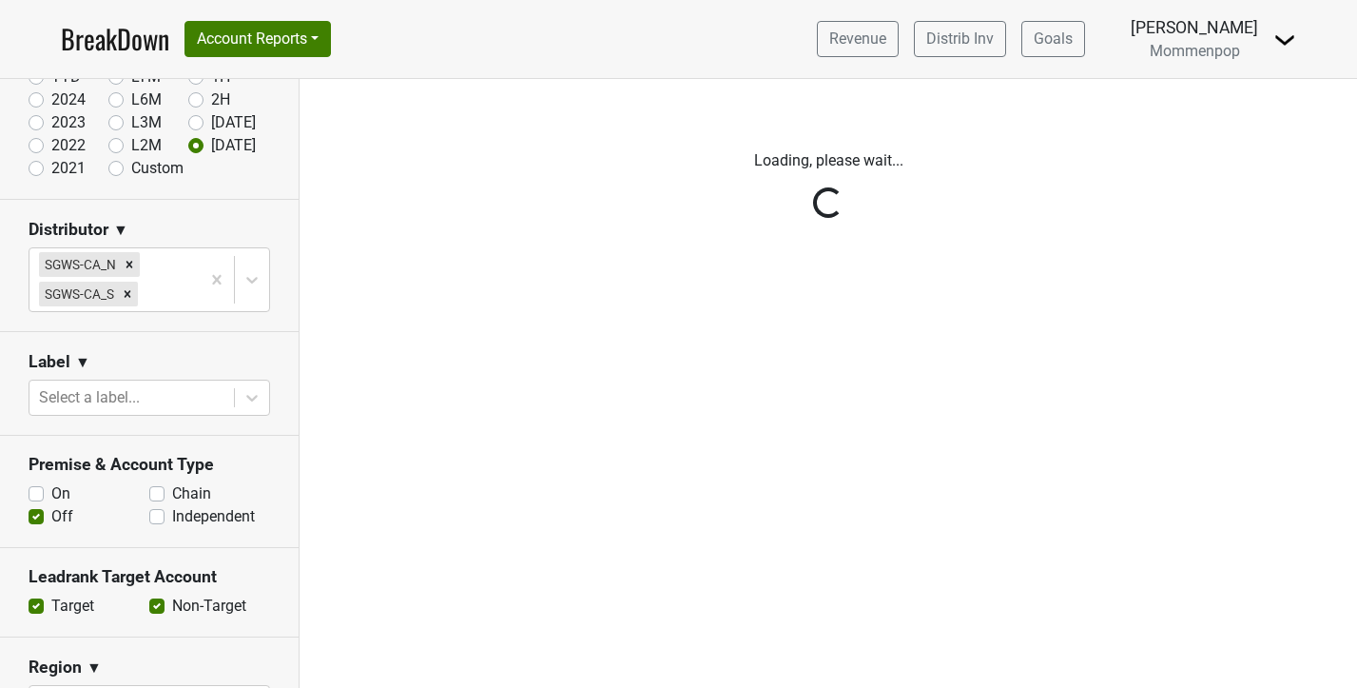
click at [161, 494] on div "Reset filters Time Period YTD LTM 1H 2024 L6M 2H 2023 L3M Jul '25 2022 L2M Aug …" at bounding box center [150, 383] width 300 height 609
click at [150, 493] on div "Reset filters Time Period YTD LTM 1H 2024 L6M 2H 2023 L3M Jul '25 2022 L2M Aug …" at bounding box center [150, 383] width 300 height 609
click at [154, 494] on div "Reset filters Time Period YTD LTM 1H 2024 L6M 2H 2023 L3M Jul '25 2022 L2M Aug …" at bounding box center [150, 383] width 300 height 609
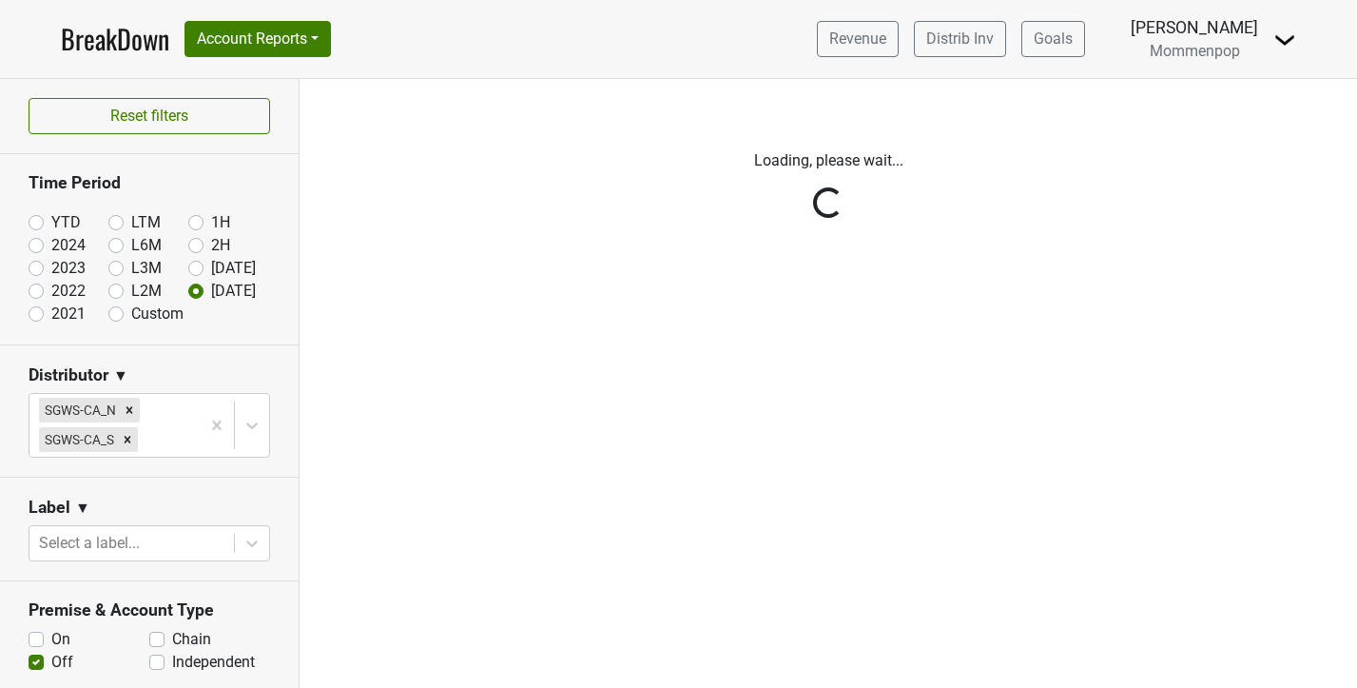
click at [132, 118] on div "Reset filters Time Period YTD LTM 1H 2024 L6M 2H 2023 L3M Jul '25 2022 L2M Aug …" at bounding box center [150, 383] width 300 height 609
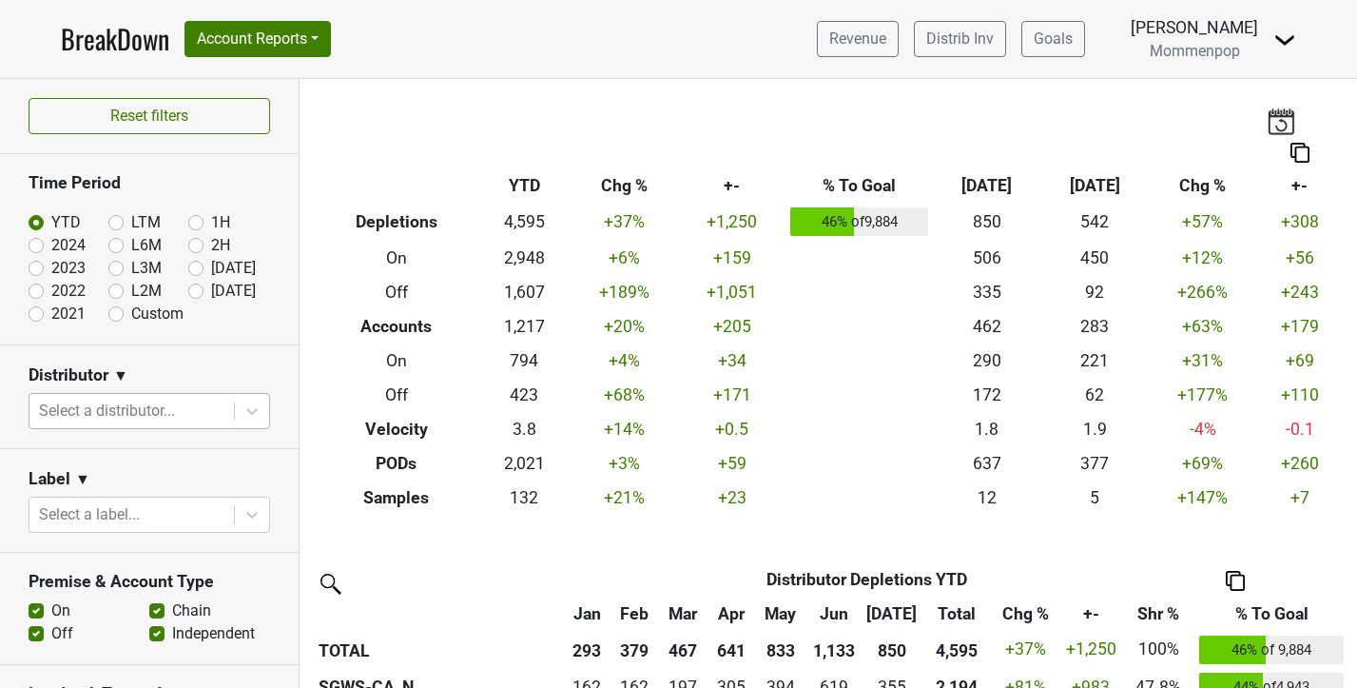
click at [143, 405] on div at bounding box center [131, 410] width 185 height 27
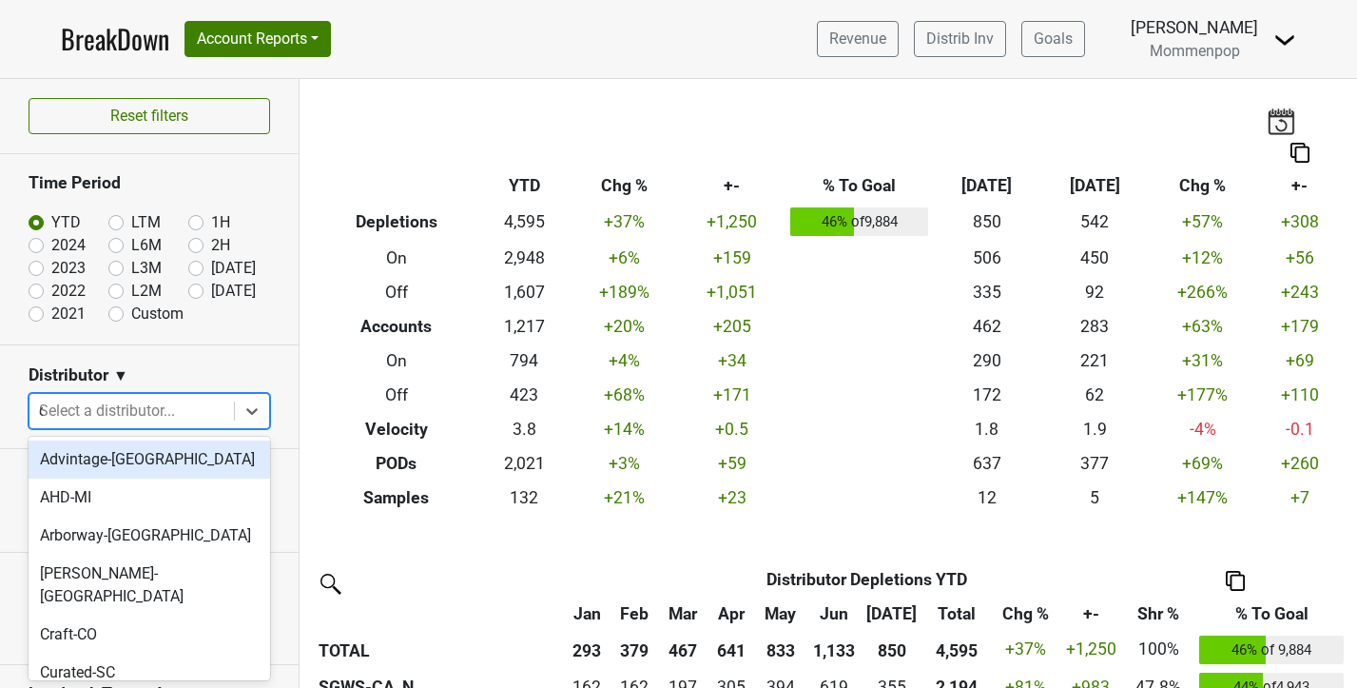
type input "ca"
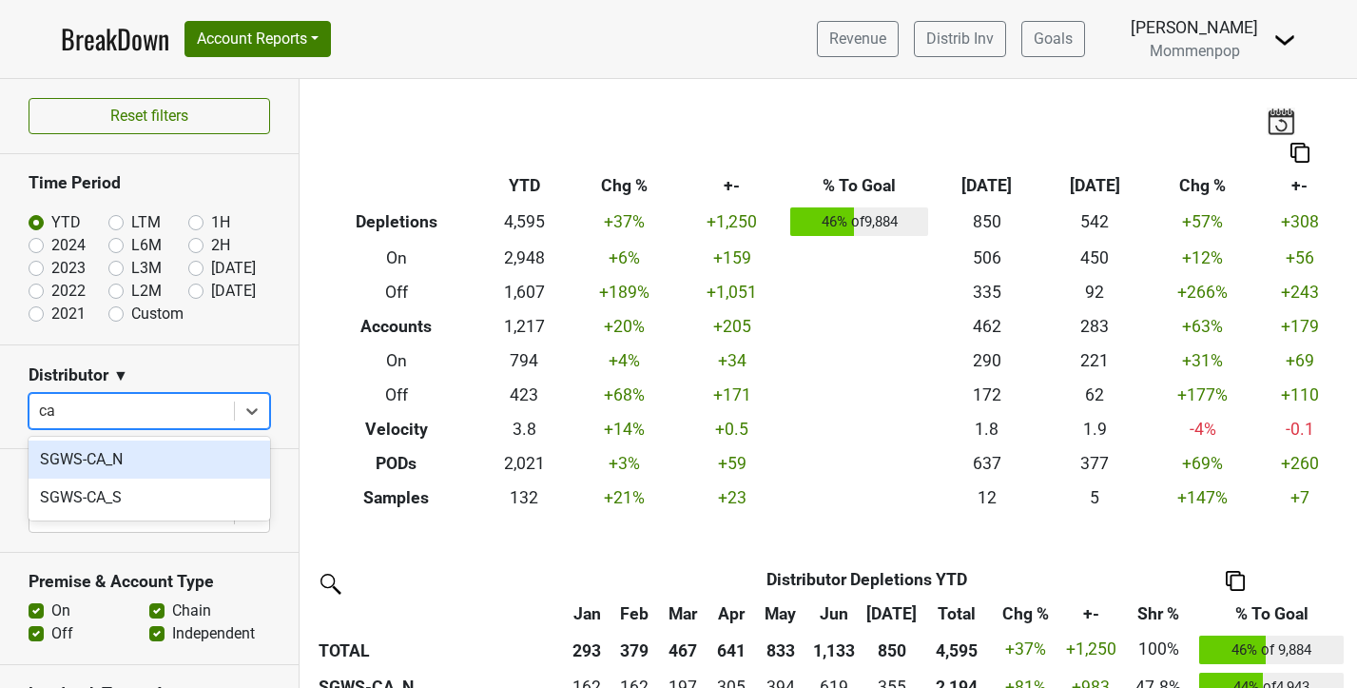
click at [137, 457] on div "SGWS-CA_N" at bounding box center [150, 459] width 242 height 38
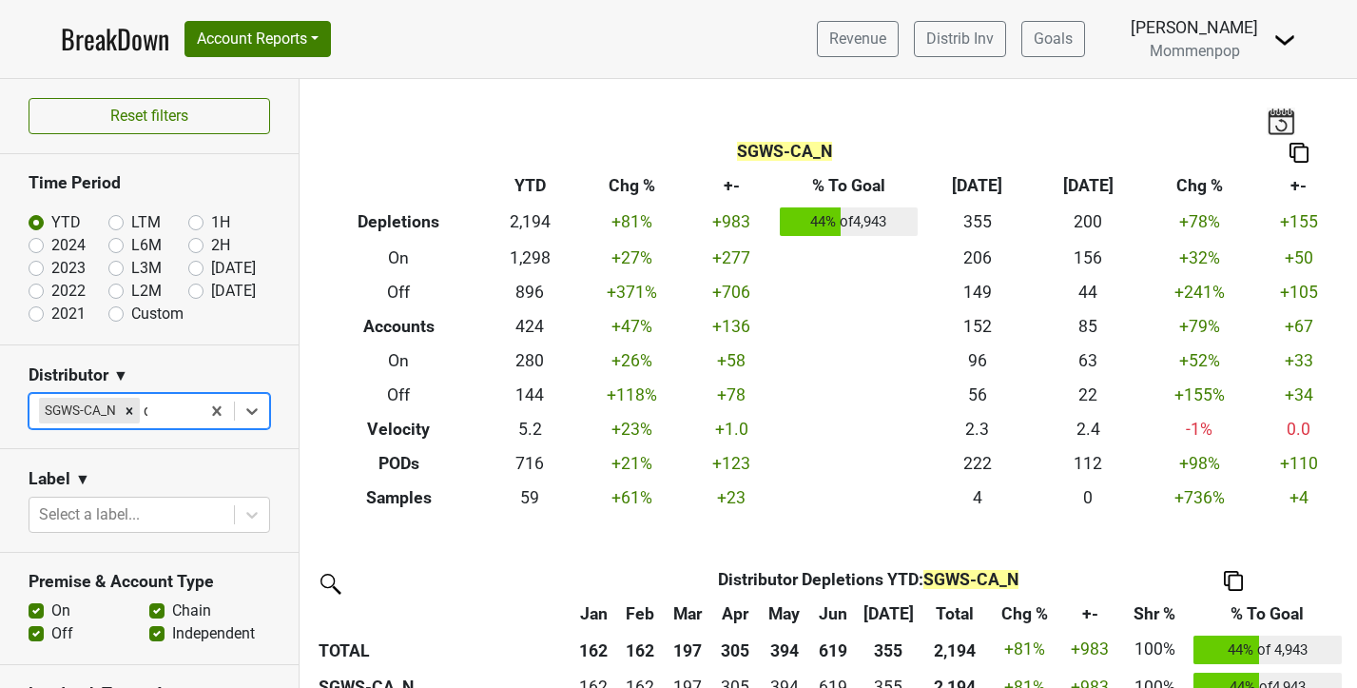
type input "ca"
click at [139, 449] on div "SGWS-CA_S" at bounding box center [150, 459] width 242 height 38
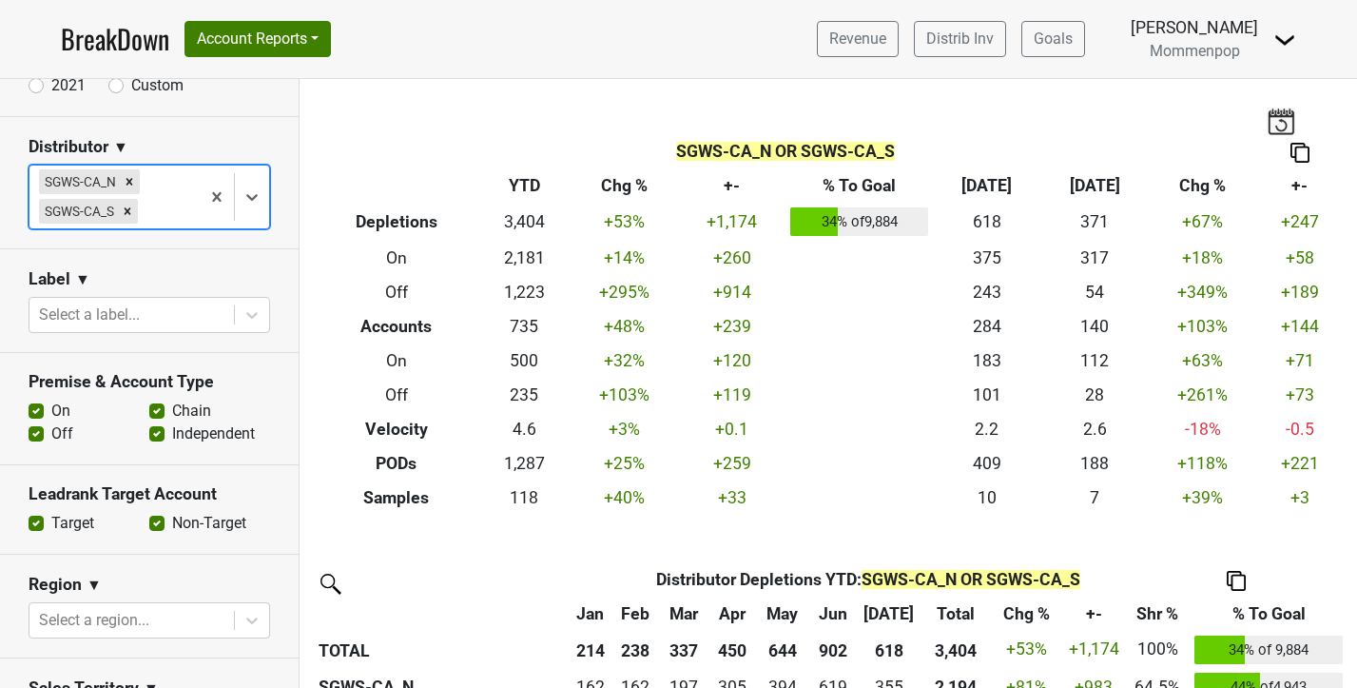
click at [51, 414] on label "On" at bounding box center [60, 410] width 19 height 23
click at [41, 414] on input "On" at bounding box center [36, 408] width 15 height 19
checkbox input "false"
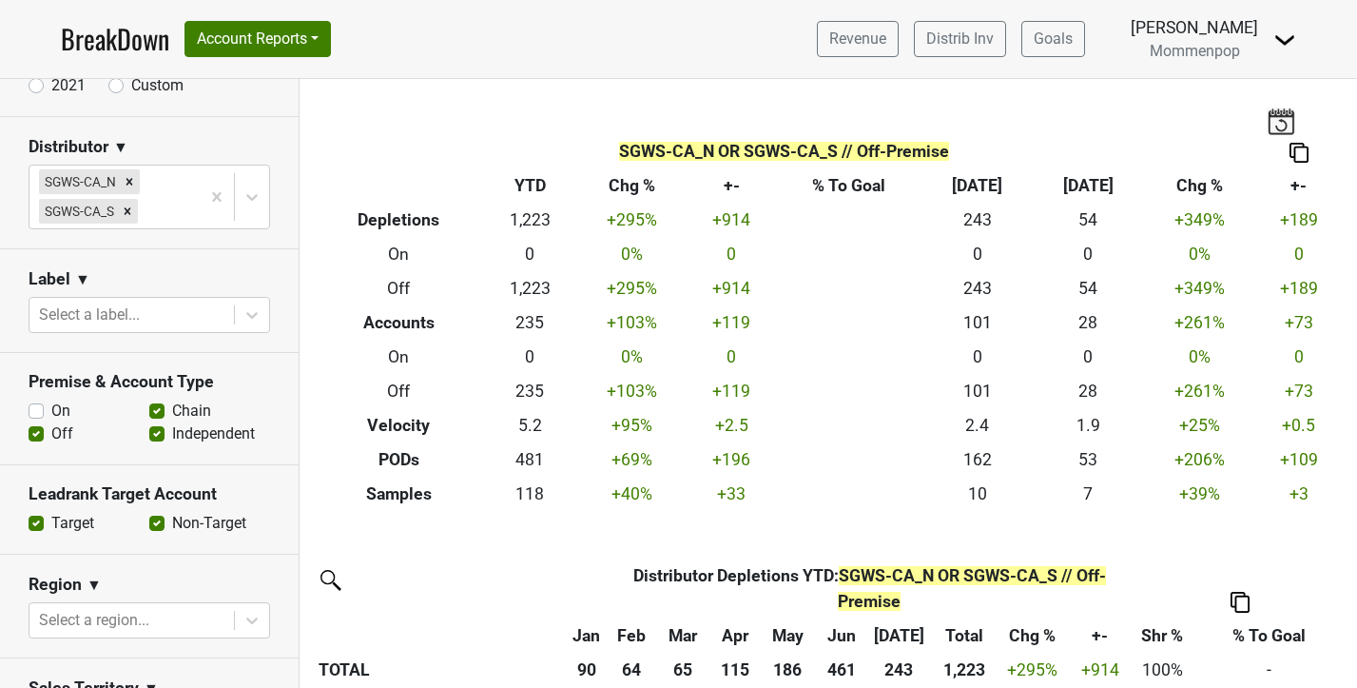
click at [172, 433] on label "Independent" at bounding box center [213, 433] width 83 height 23
click at [161, 433] on input "Independent" at bounding box center [156, 431] width 15 height 19
checkbox input "false"
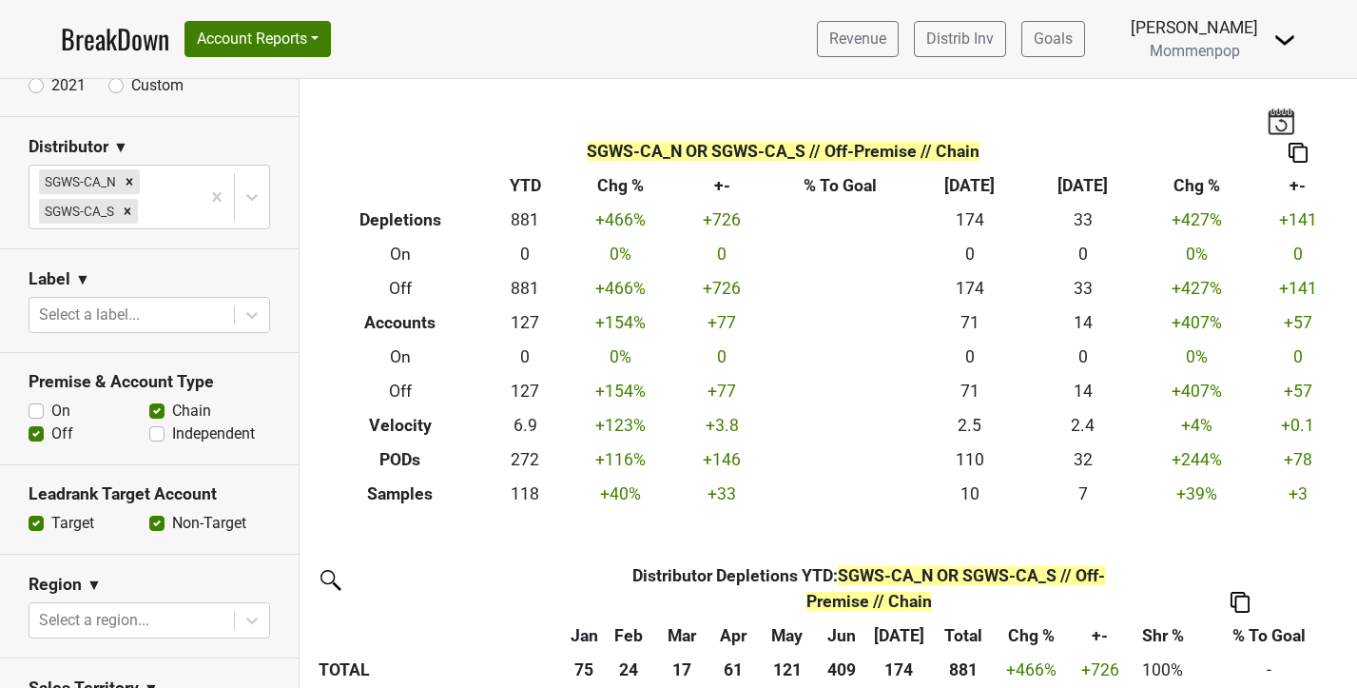
click at [172, 407] on label "Chain" at bounding box center [191, 410] width 39 height 23
click at [158, 407] on input "Chain" at bounding box center [156, 408] width 15 height 19
checkbox input "false"
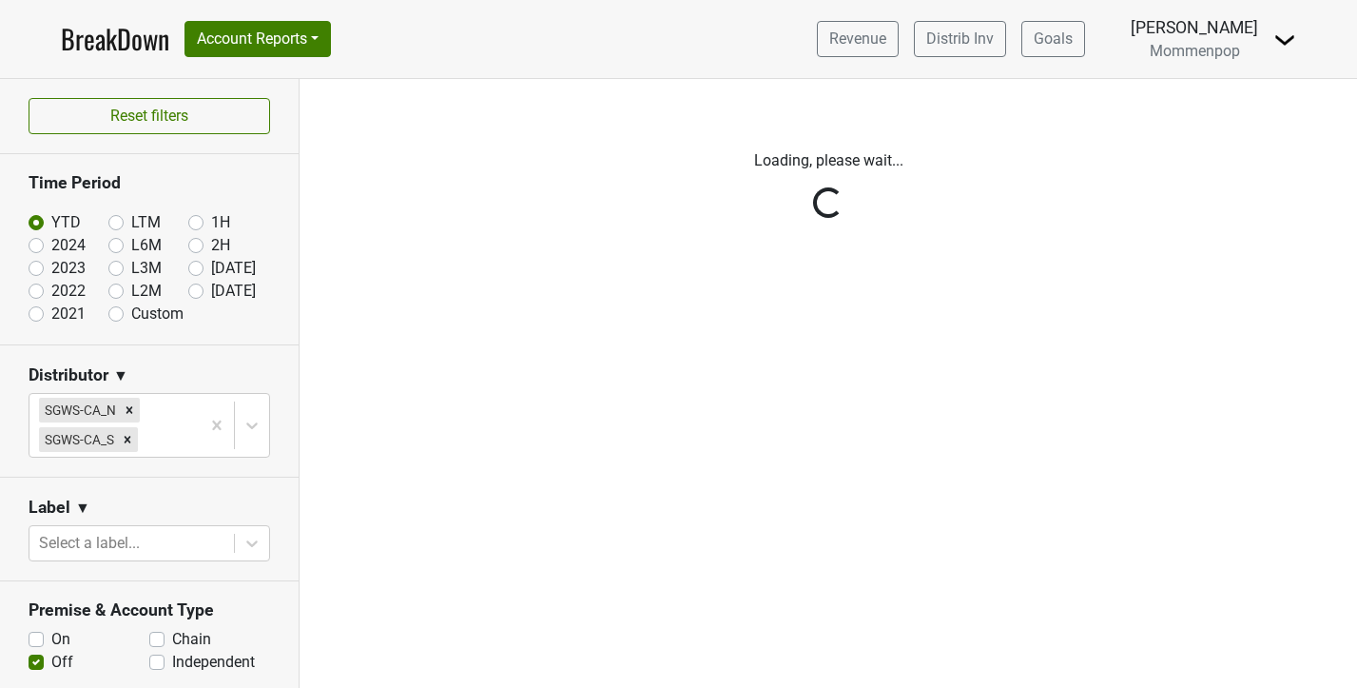
click at [156, 124] on div "Reset filters Time Period YTD LTM 1H 2024 L6M 2H 2023 L3M Jul '25 2022 L2M Aug …" at bounding box center [150, 383] width 300 height 609
click at [141, 53] on link "BreakDown" at bounding box center [115, 39] width 108 height 40
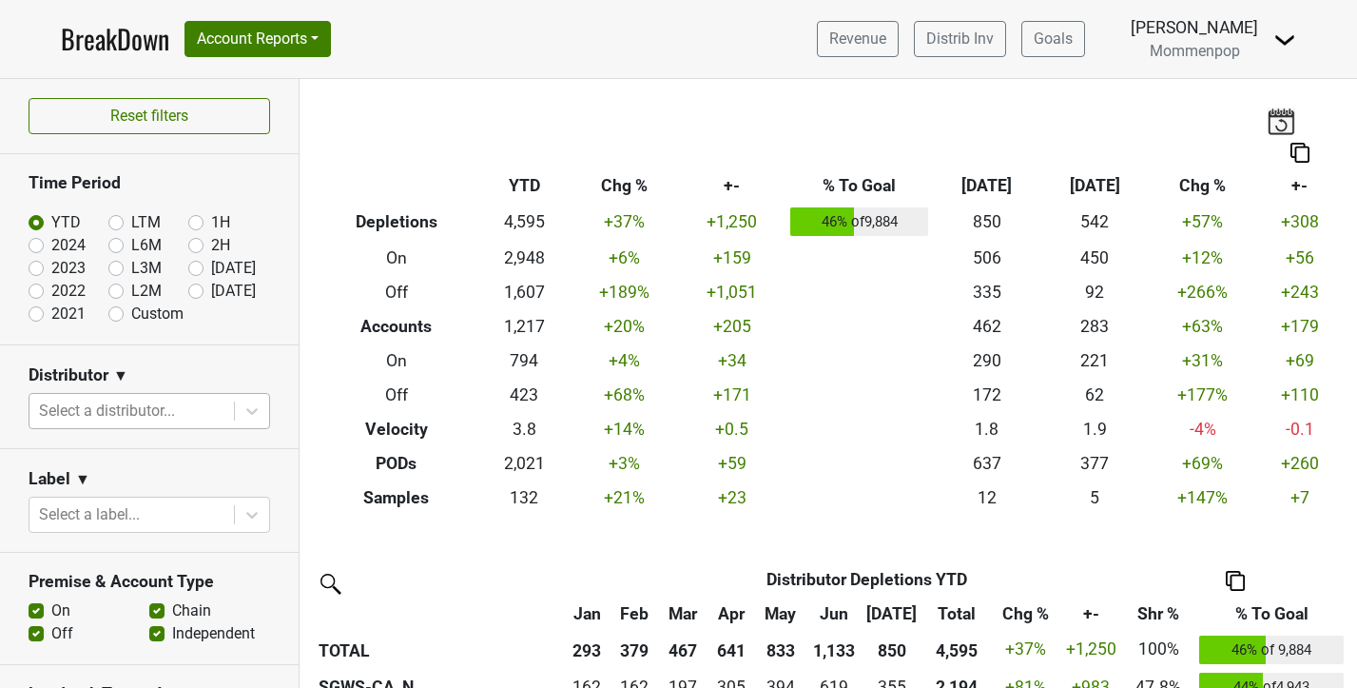
click at [188, 412] on div at bounding box center [131, 410] width 185 height 27
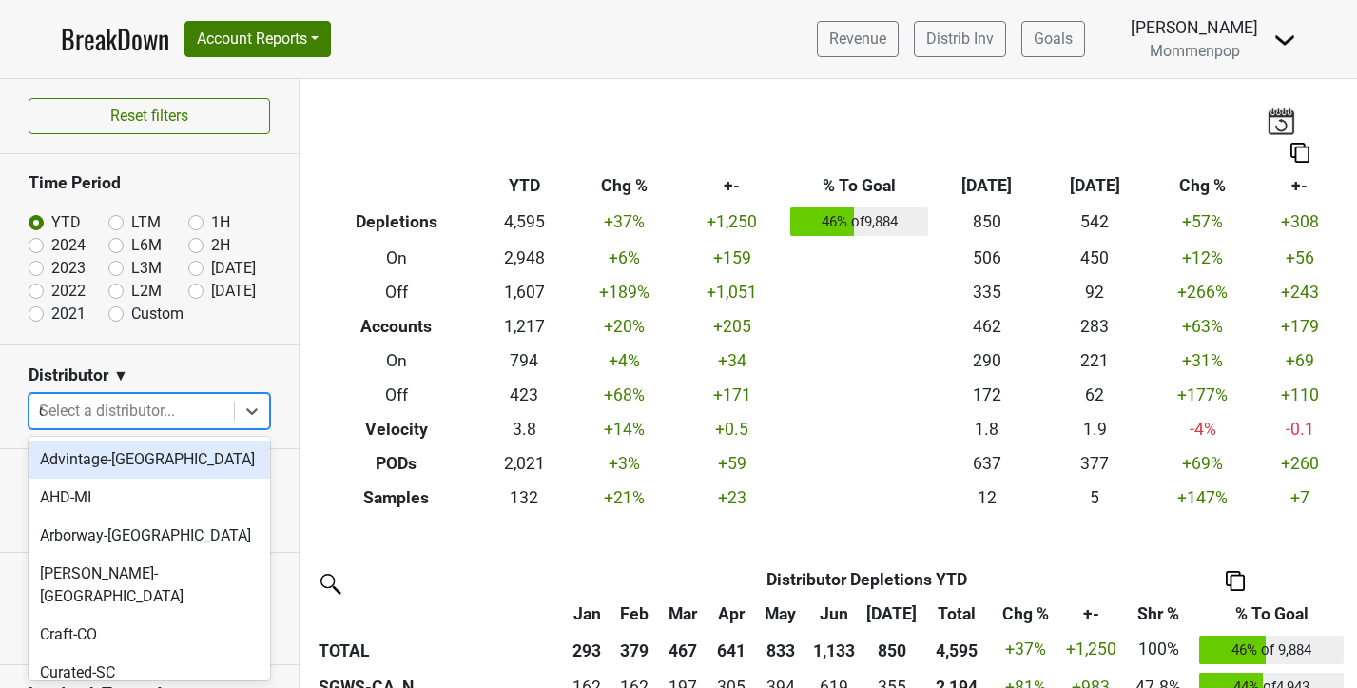
type input "ca"
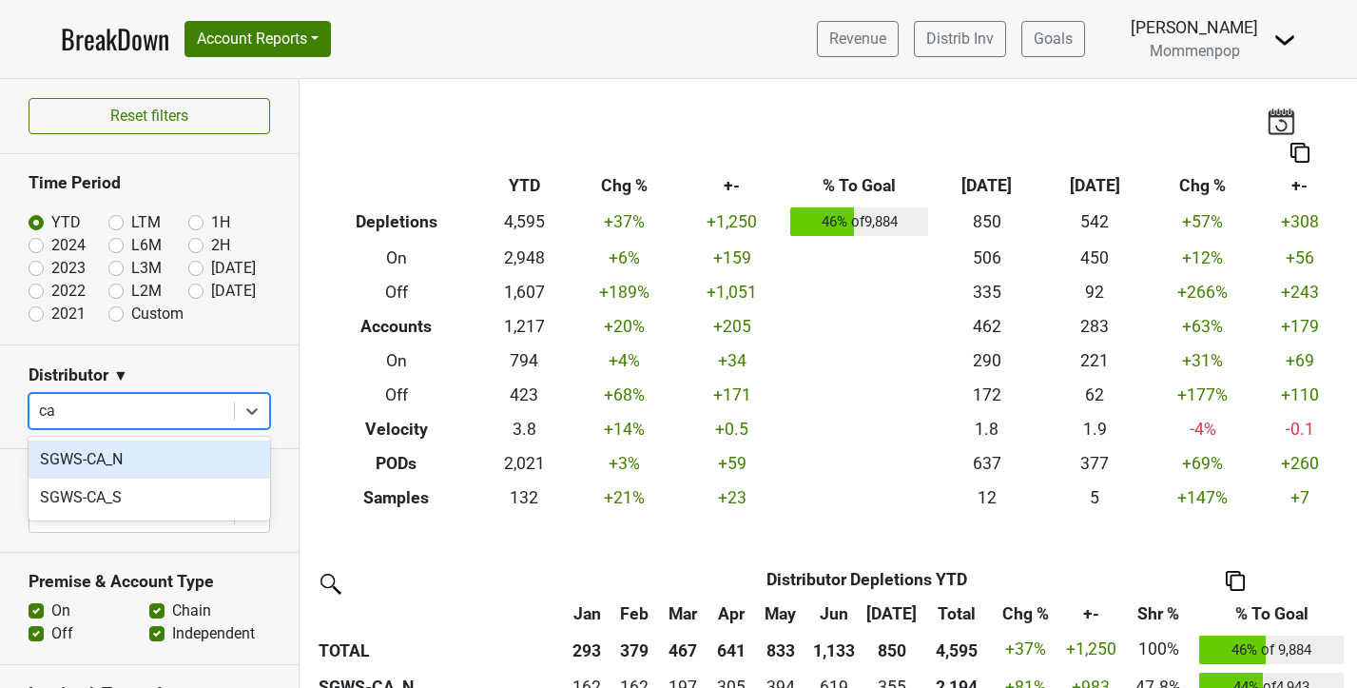
click at [152, 442] on div "SGWS-CA_N" at bounding box center [150, 459] width 242 height 38
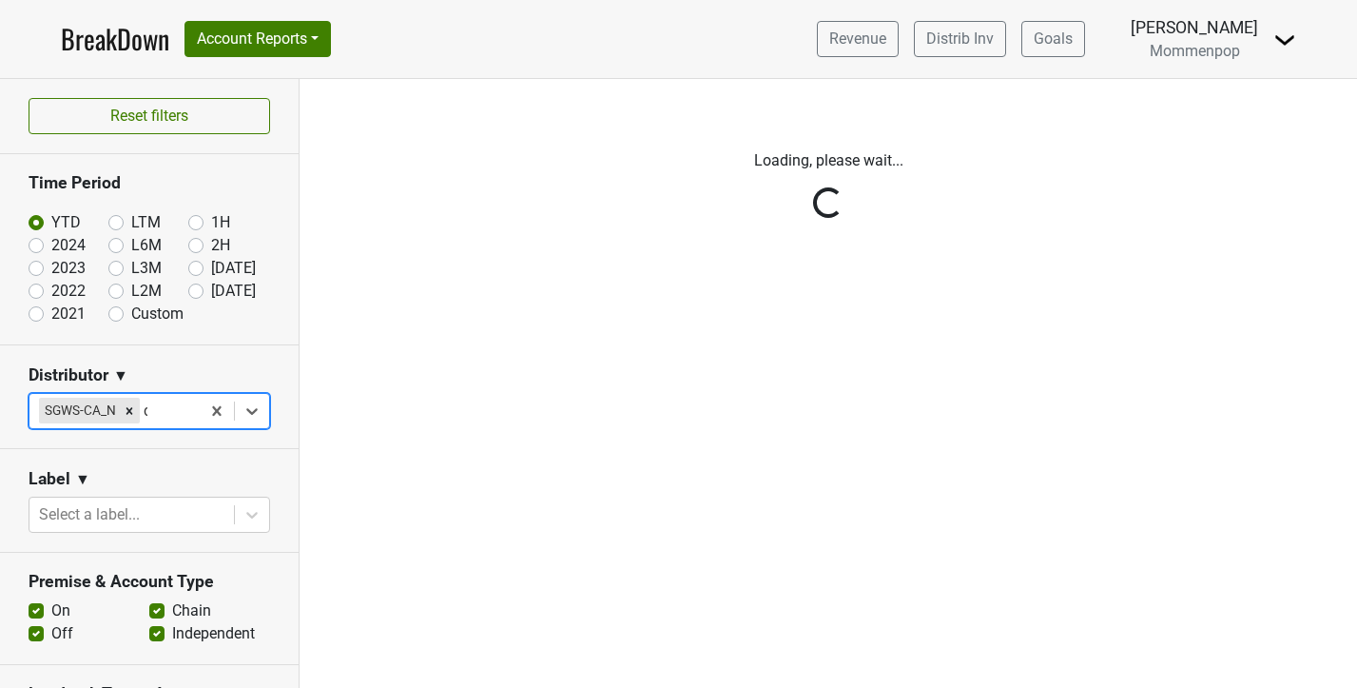
type input "ca"
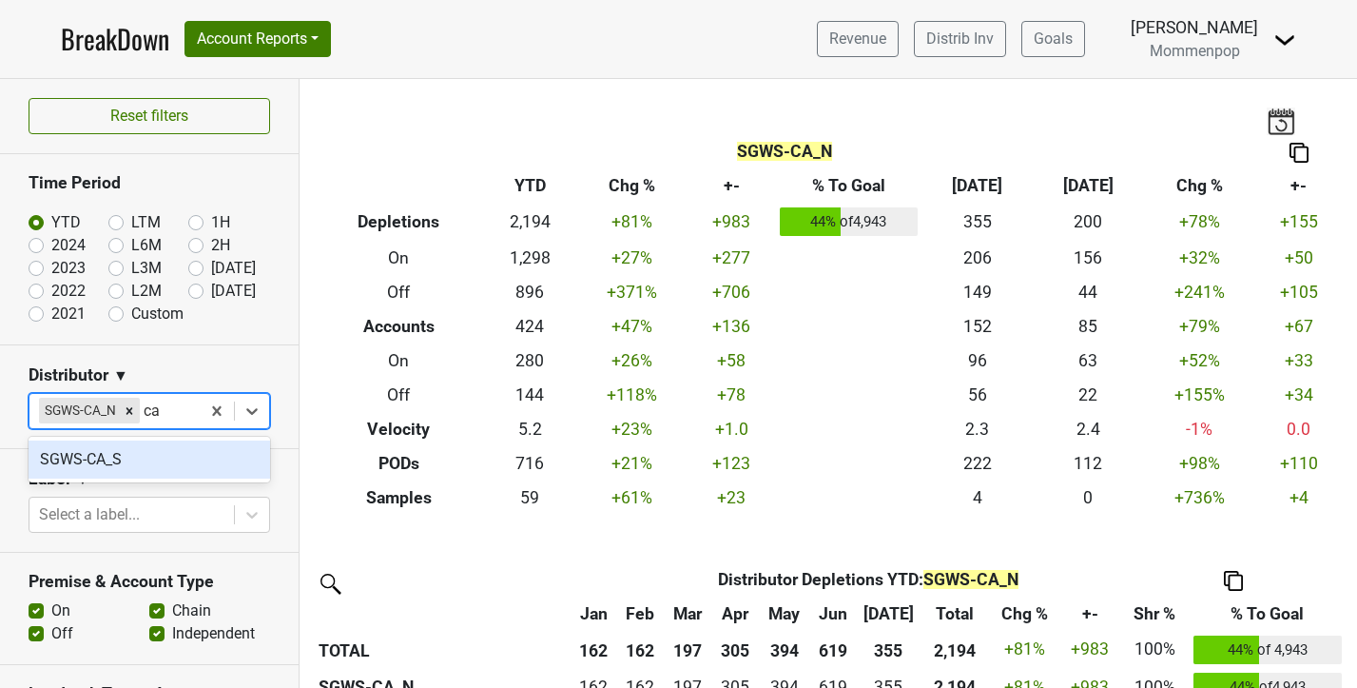
click at [140, 468] on div "SGWS-CA_S" at bounding box center [150, 459] width 242 height 38
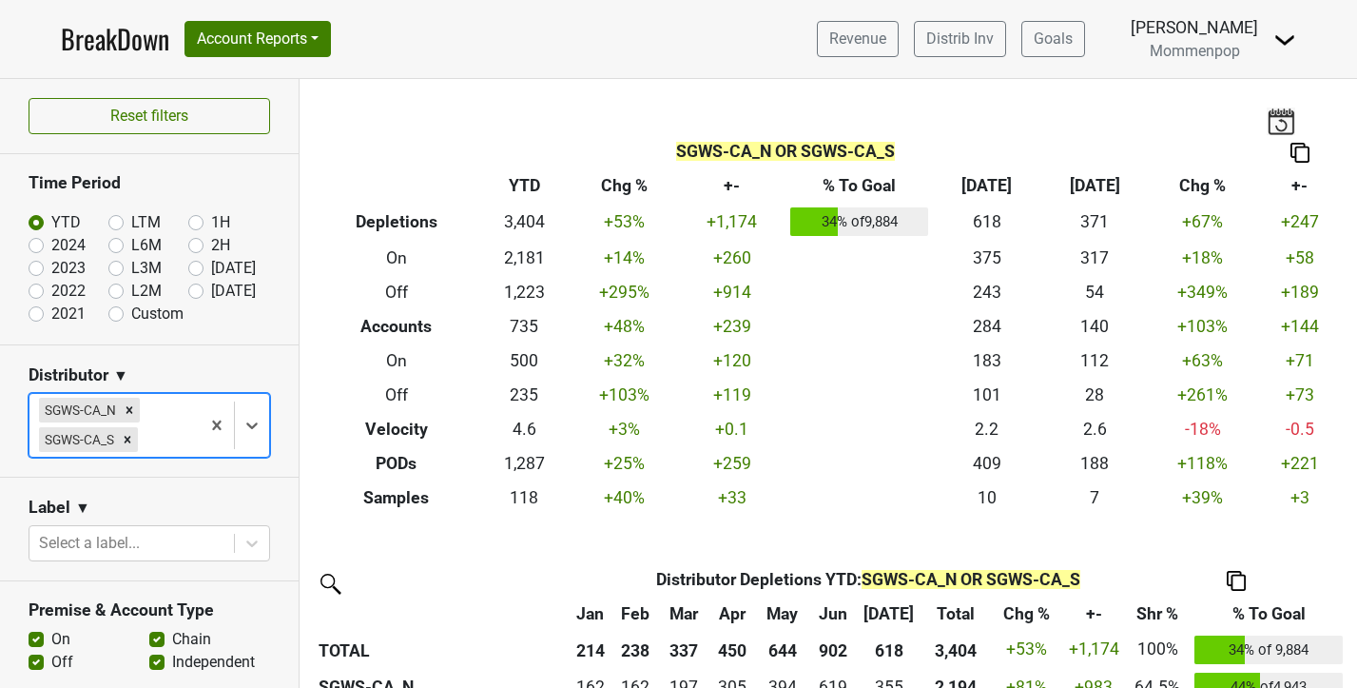
click at [211, 286] on label "[DATE]" at bounding box center [233, 291] width 45 height 23
click at [200, 286] on input "[DATE]" at bounding box center [226, 289] width 76 height 19
radio input "true"
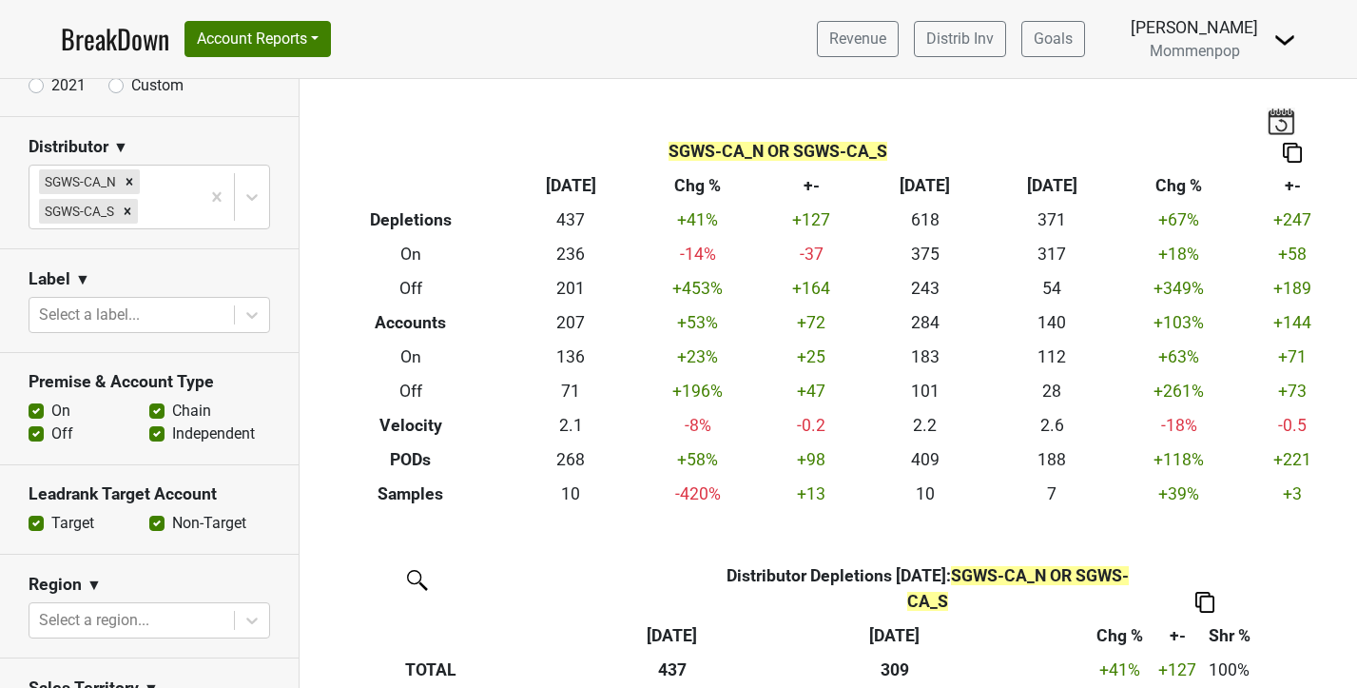
scroll to position [229, 0]
click at [51, 412] on label "On" at bounding box center [60, 409] width 19 height 23
click at [34, 412] on input "On" at bounding box center [36, 407] width 15 height 19
checkbox input "false"
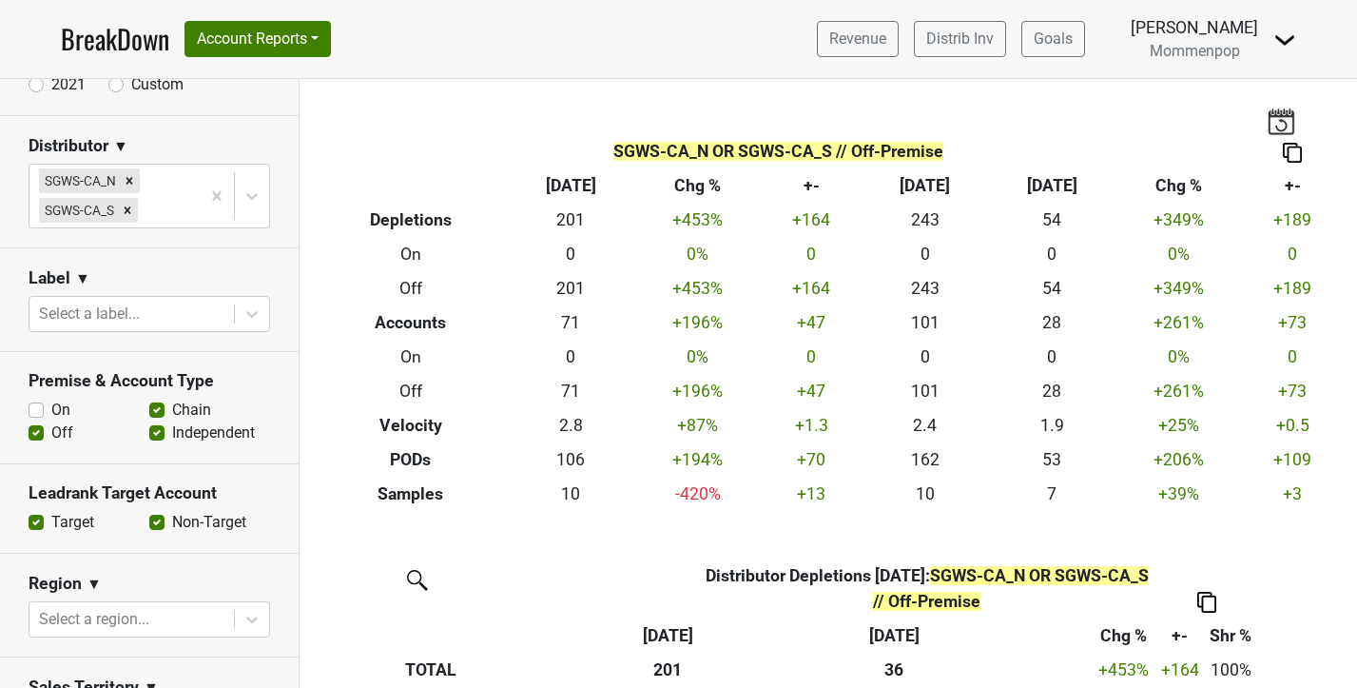
click at [172, 432] on label "Independent" at bounding box center [213, 432] width 83 height 23
click at [158, 432] on input "Independent" at bounding box center [156, 430] width 15 height 19
checkbox input "false"
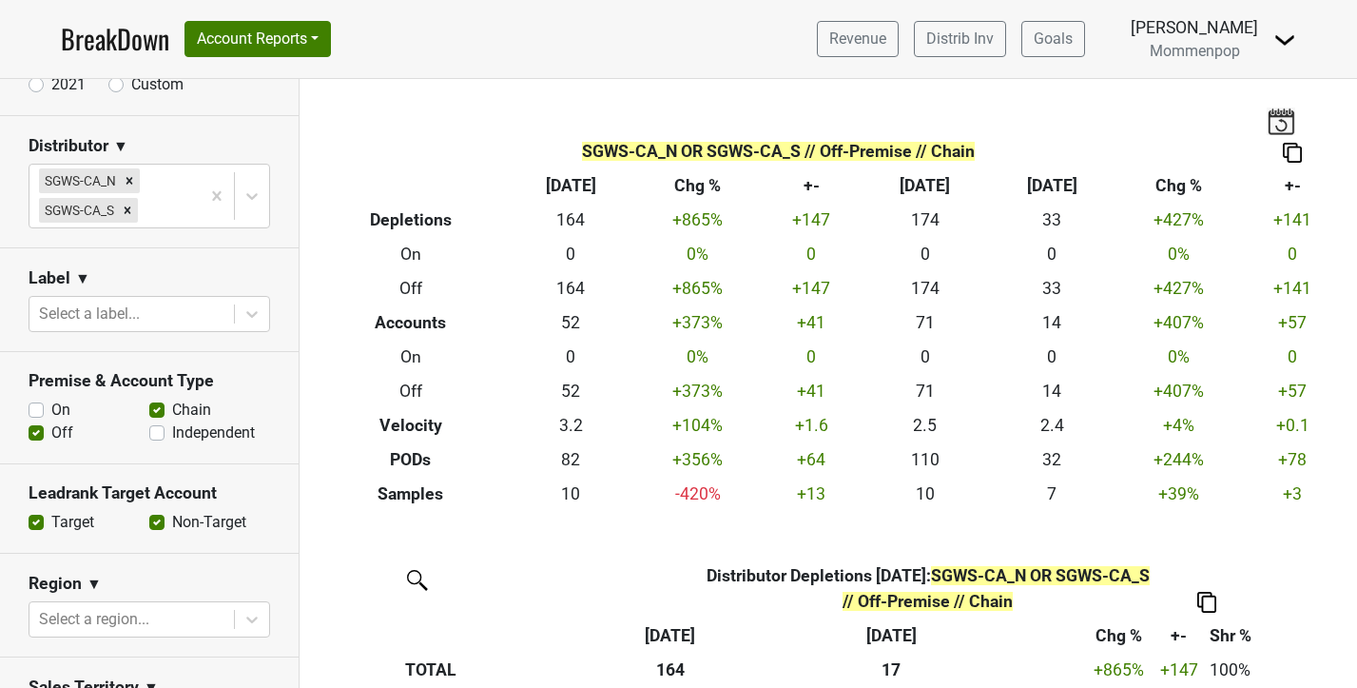
click at [1288, 148] on img at bounding box center [1292, 153] width 19 height 20
click at [1282, 122] on div "Export to Excel" at bounding box center [1291, 119] width 95 height 28
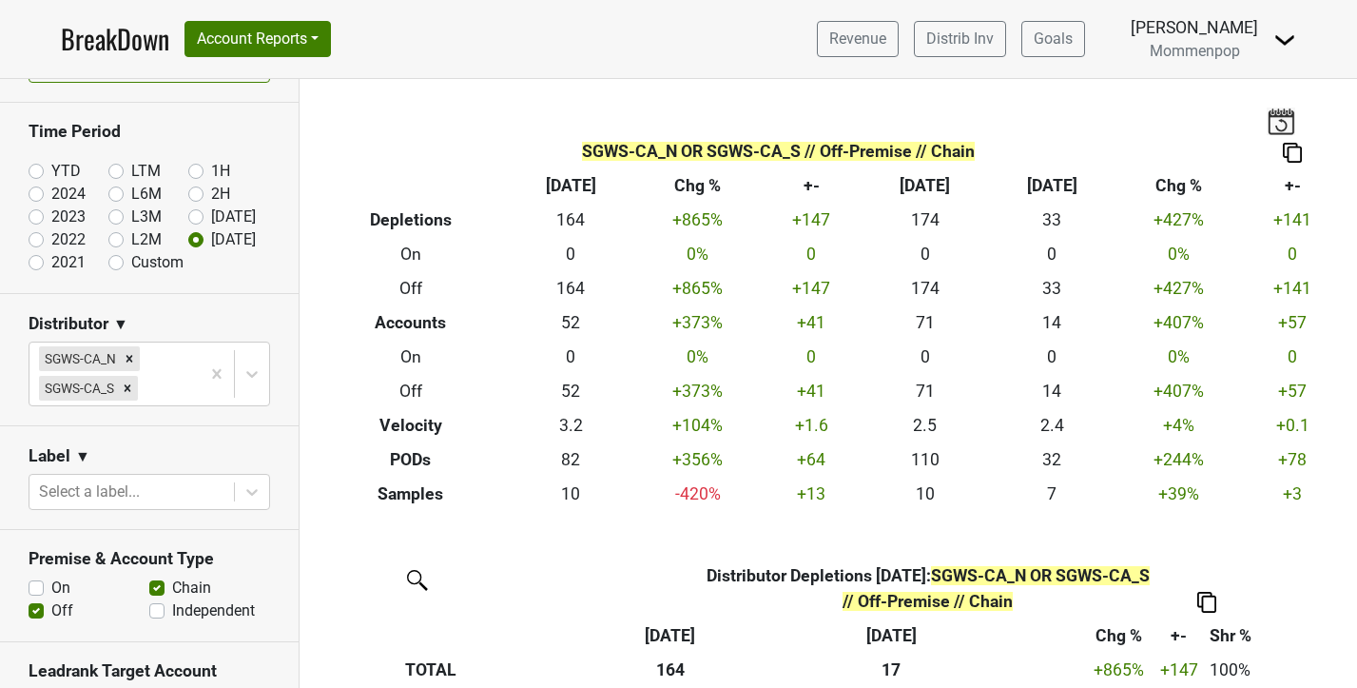
scroll to position [52, 0]
click at [131, 264] on label "Custom" at bounding box center [157, 261] width 52 height 23
click at [116, 264] on input "Custom" at bounding box center [146, 259] width 76 height 19
radio input "true"
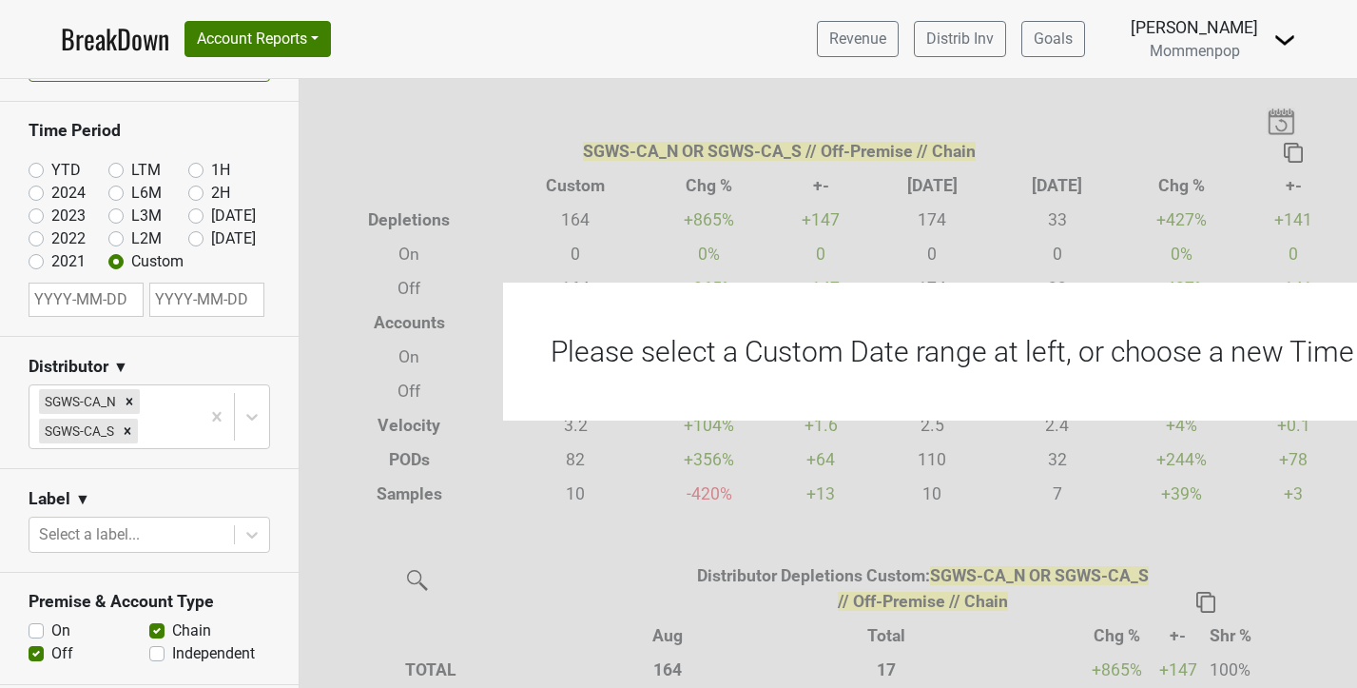
click at [108, 300] on input "text" at bounding box center [86, 299] width 115 height 34
select select "7"
select select "2025"
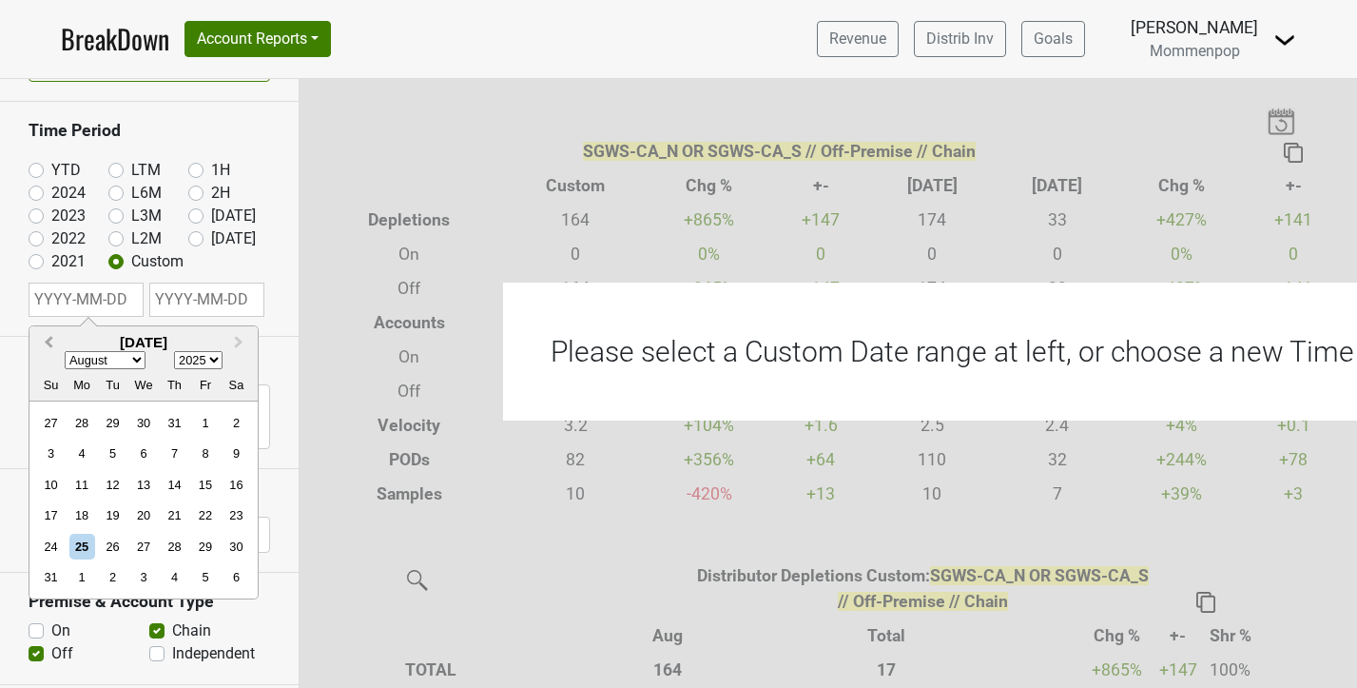
click at [55, 344] on button "Previous Month" at bounding box center [46, 343] width 30 height 30
select select "6"
click at [109, 428] on div "1" at bounding box center [113, 423] width 26 height 26
type input "[DATE]"
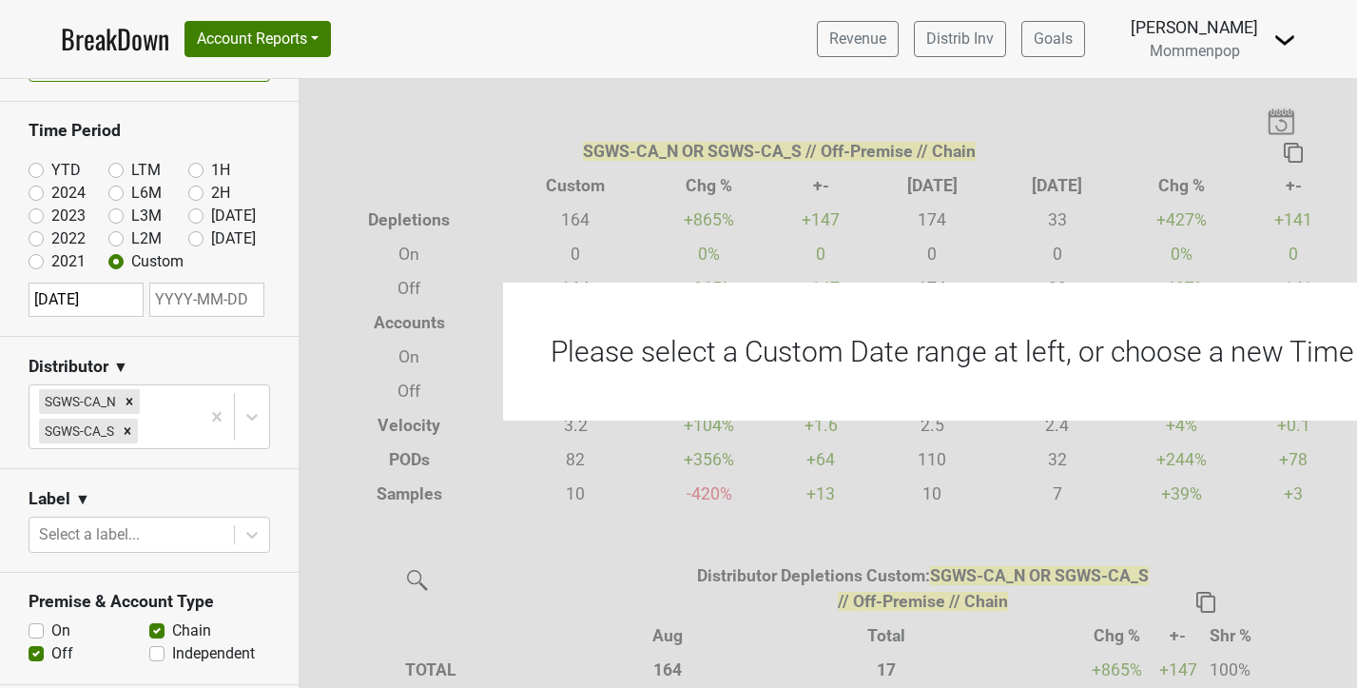
click at [217, 306] on input "text" at bounding box center [206, 299] width 115 height 34
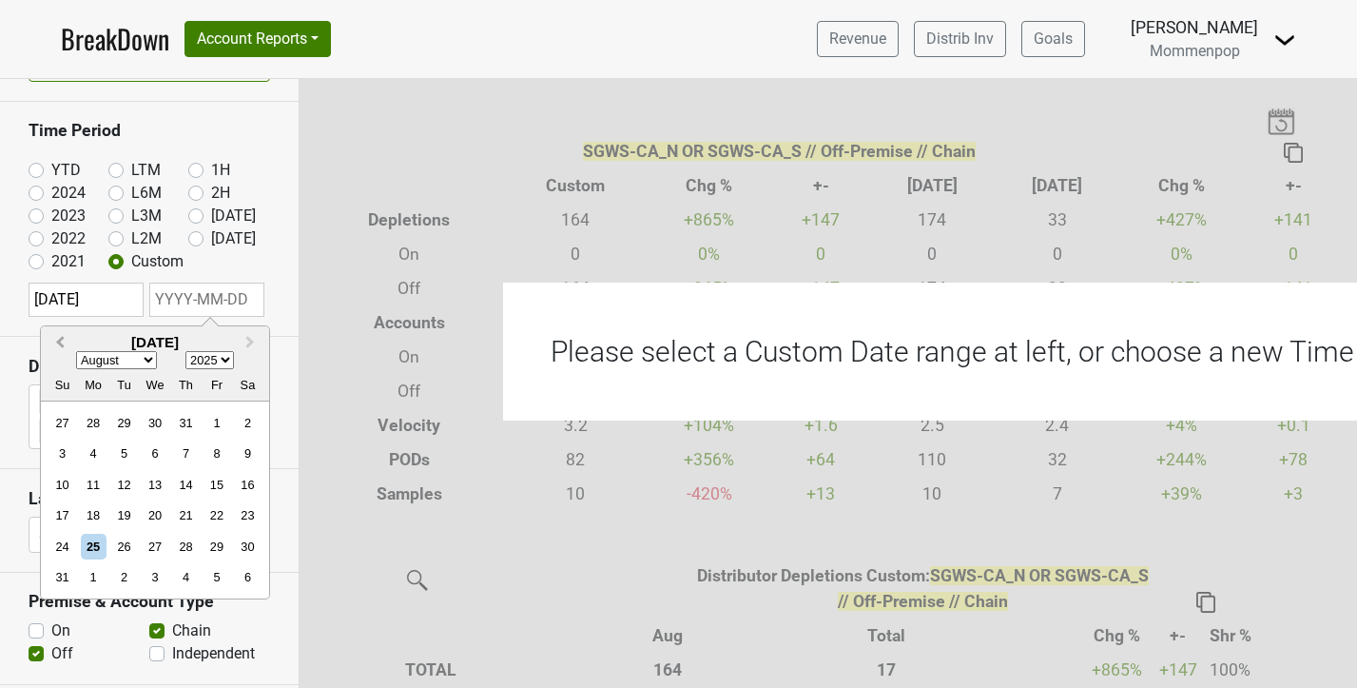
click at [58, 336] on button "Previous Month" at bounding box center [58, 343] width 30 height 30
select select "6"
click at [223, 512] on div "25" at bounding box center [216, 515] width 26 height 26
type input "[DATE]"
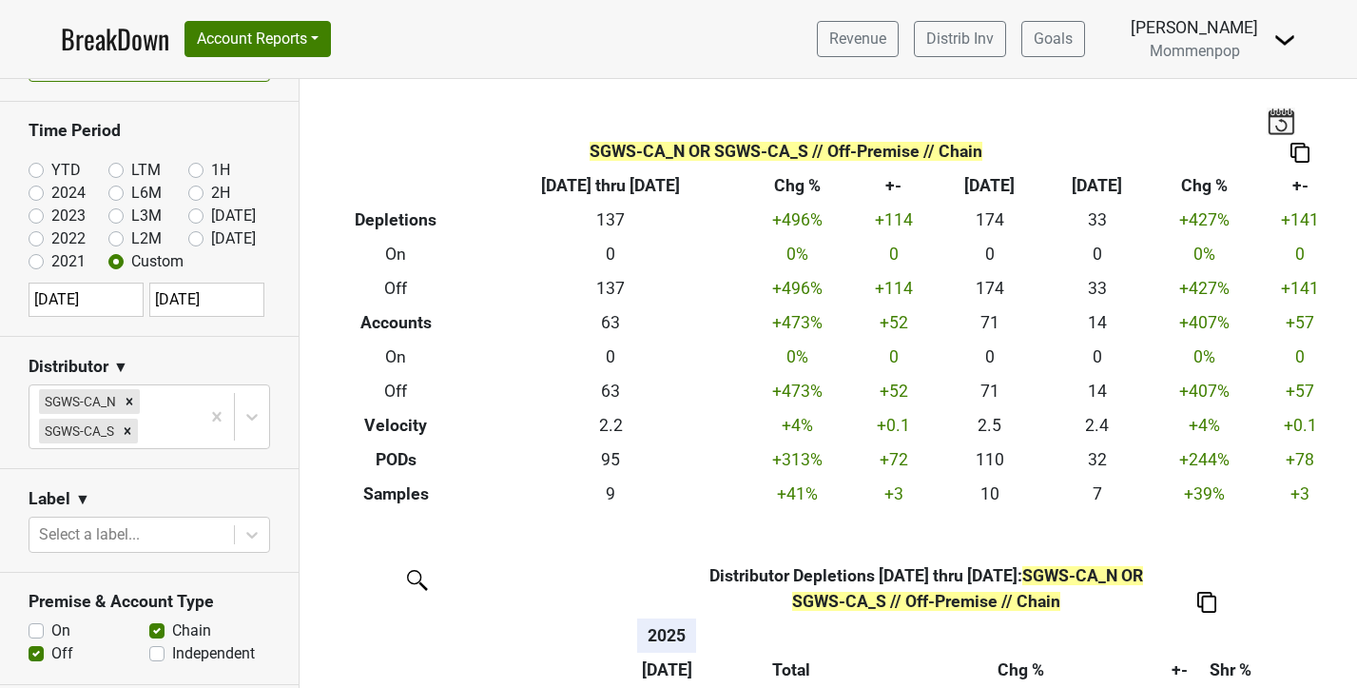
click at [1308, 151] on img at bounding box center [1299, 153] width 19 height 20
click at [1298, 117] on div "Export to Excel" at bounding box center [1297, 119] width 95 height 28
click at [114, 300] on input "[DATE]" at bounding box center [86, 299] width 115 height 34
select select "6"
select select "2025"
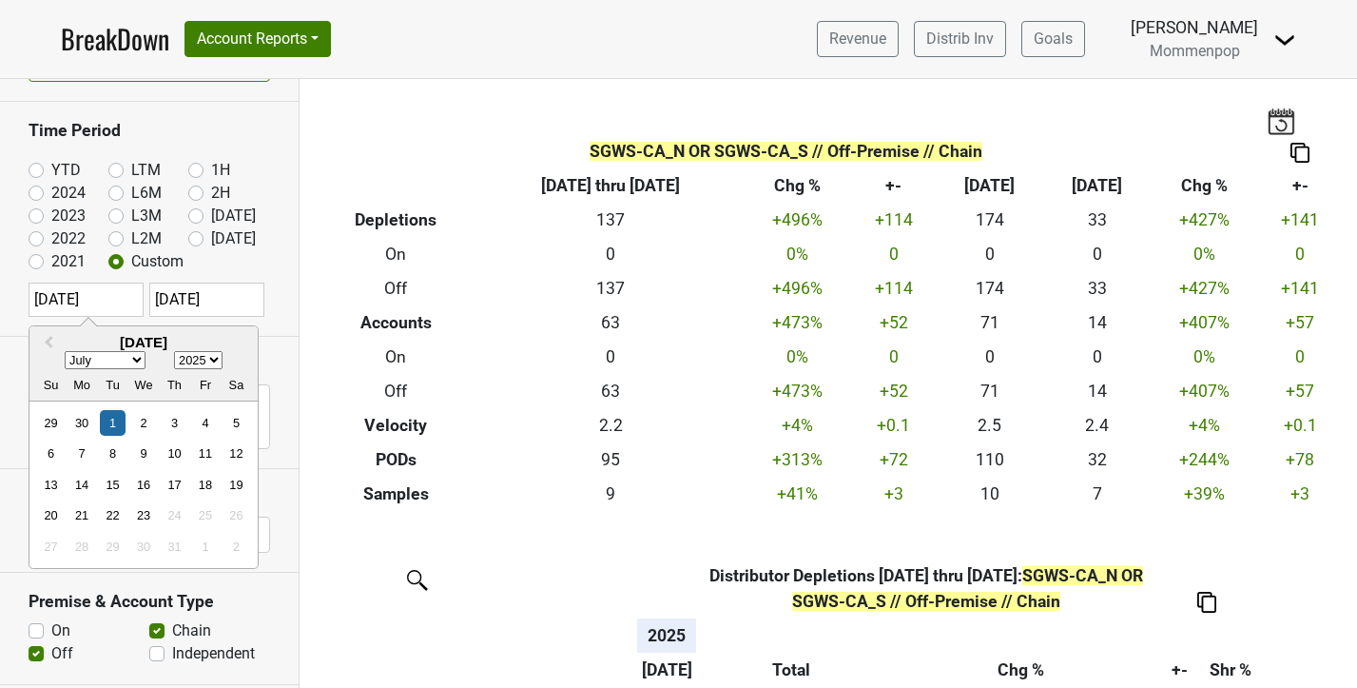
click at [138, 354] on select "January February March April May June July August September October November De…" at bounding box center [105, 361] width 81 height 18
select select "7"
click at [65, 352] on select "January February March April May June July August September October November De…" at bounding box center [105, 361] width 81 height 18
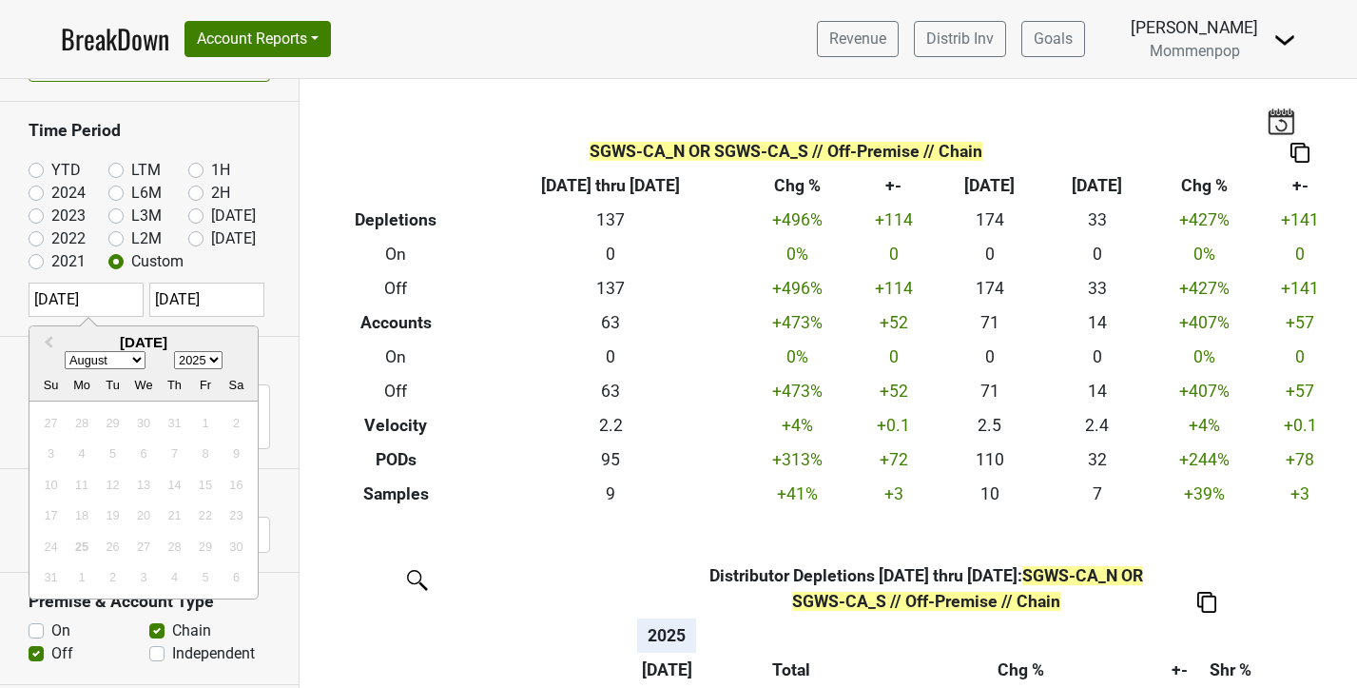
click at [214, 359] on select "1900 1901 1902 1903 1904 1905 1906 1907 1908 1909 1910 1911 1912 1913 1914 1915…" at bounding box center [198, 361] width 48 height 18
select select "2024"
click at [174, 352] on select "1900 1901 1902 1903 1904 1905 1906 1907 1908 1909 1910 1911 1912 1913 1914 1915…" at bounding box center [198, 361] width 48 height 18
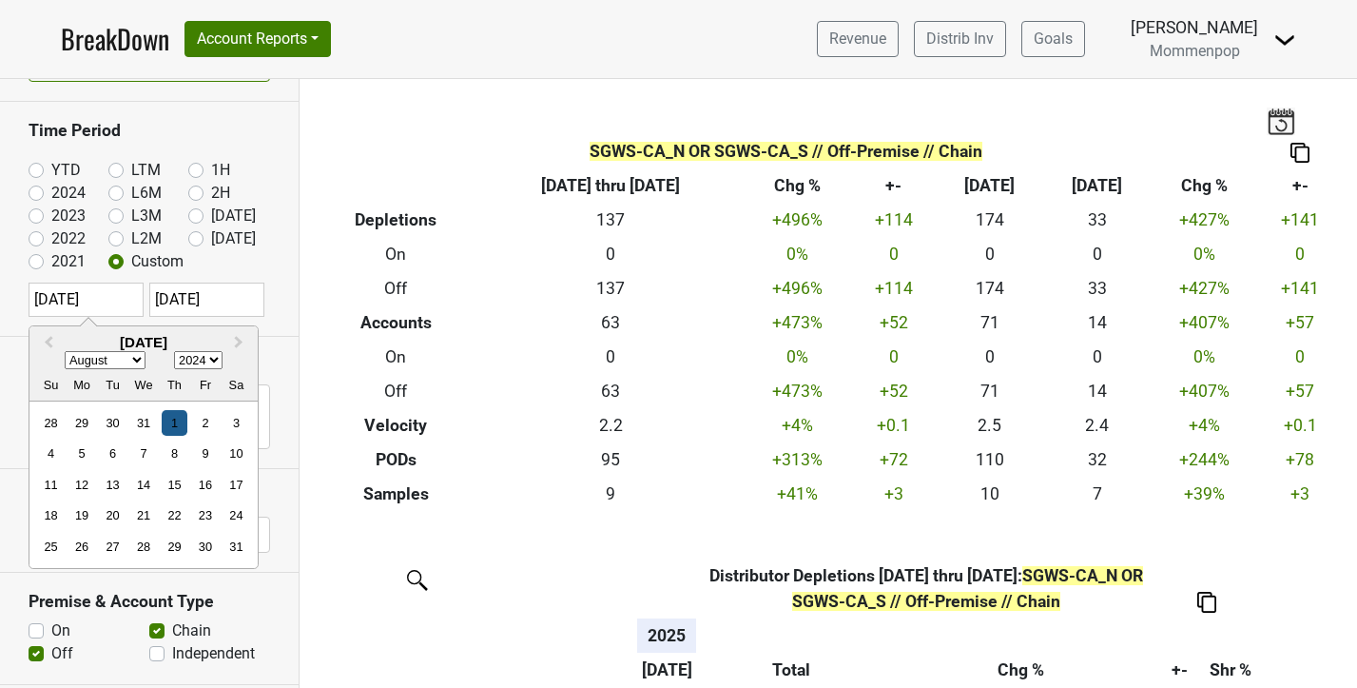
click at [165, 420] on div "1" at bounding box center [175, 423] width 26 height 26
type input "[DATE]"
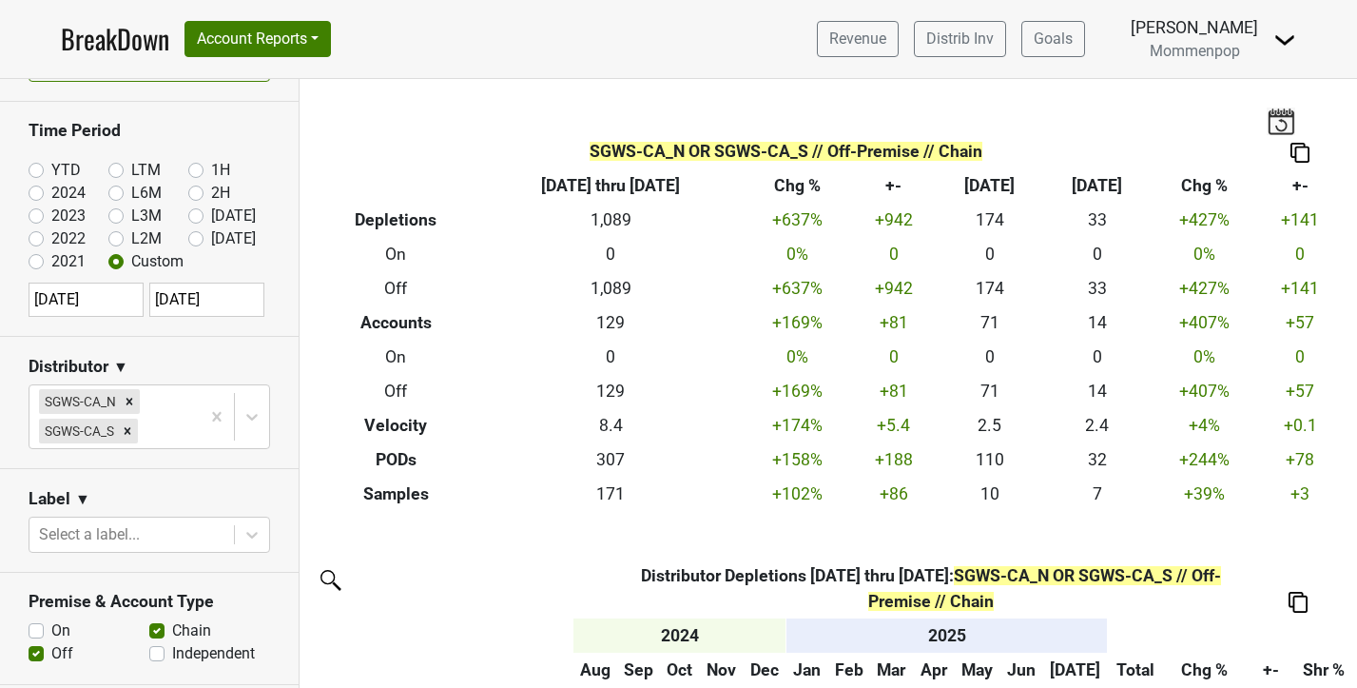
select select "7"
select select "2024"
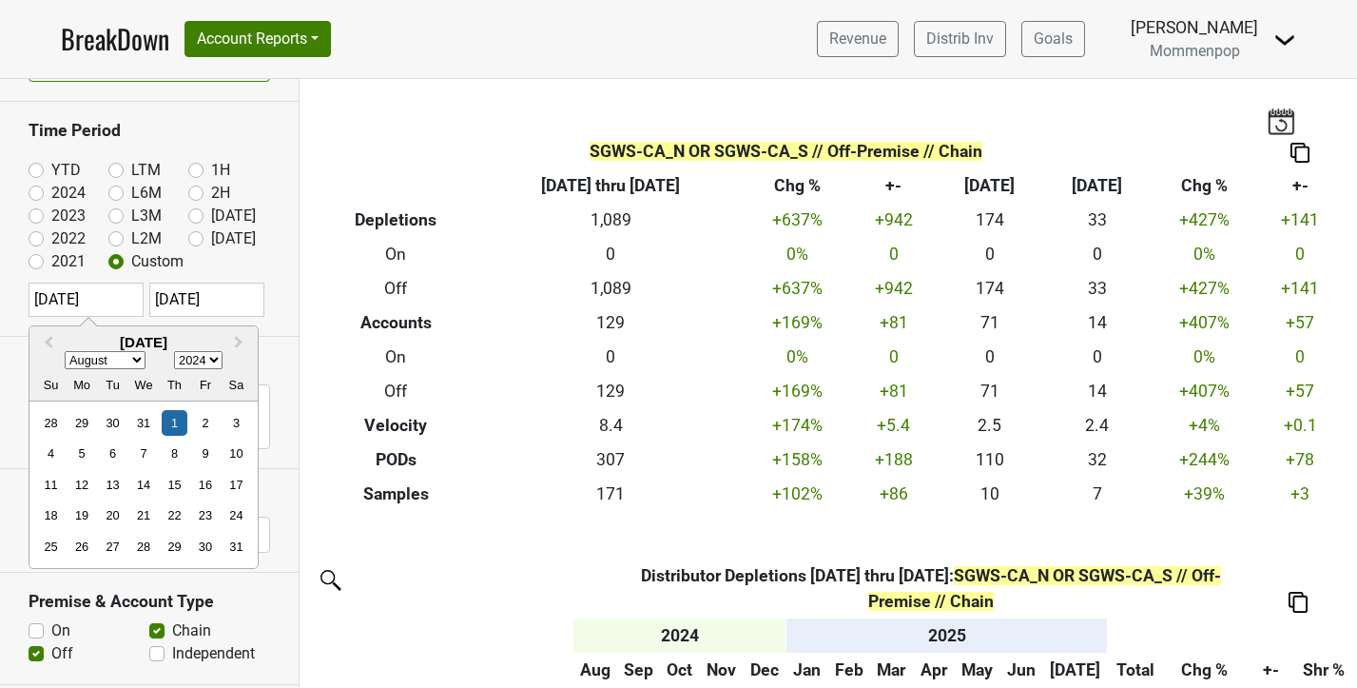
click at [220, 300] on div "Reset filters Time Period YTD LTM 1H 2024 L6M 2H 2023 L3M [DATE] '25 2022 L2M A…" at bounding box center [150, 383] width 300 height 609
select select "6"
select select "2025"
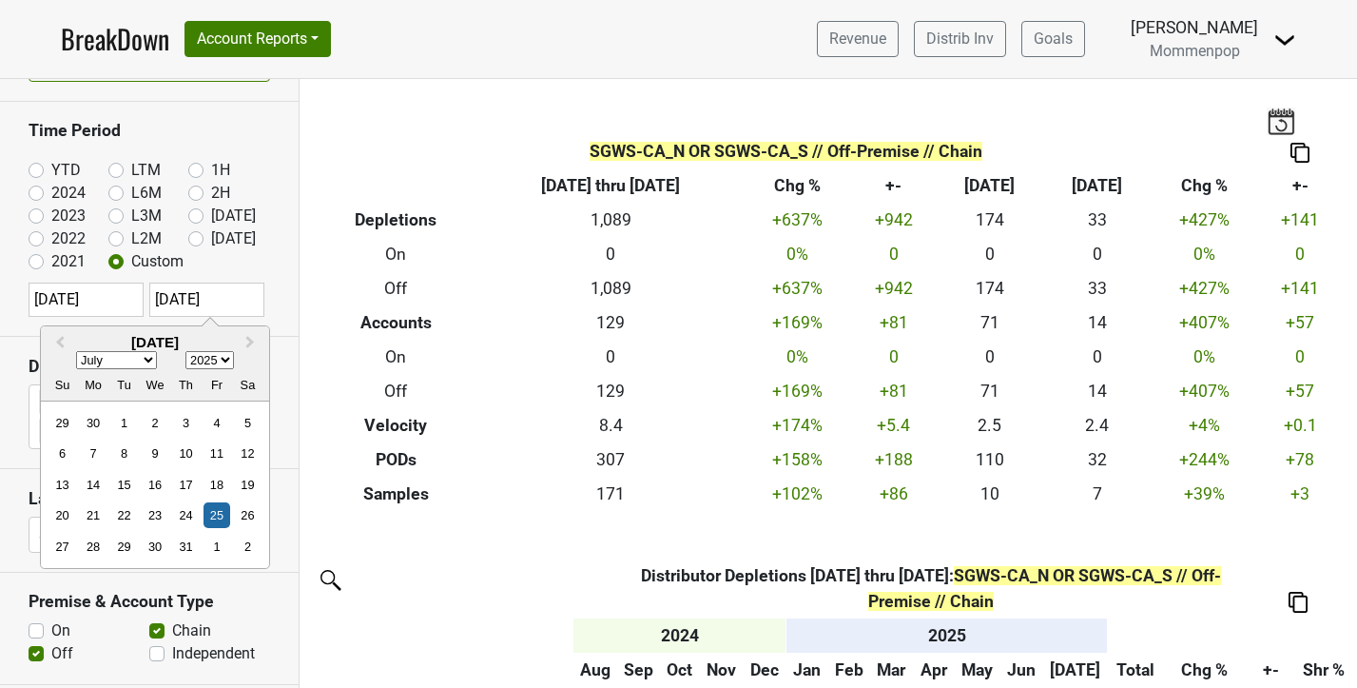
click at [152, 358] on select "January February March April May June July August September October November De…" at bounding box center [116, 361] width 81 height 18
select select "7"
click at [76, 352] on select "January February March April May June July August September October November De…" at bounding box center [116, 361] width 81 height 18
click at [218, 362] on select "2024 2025 2026 2027 2028 2029 2030 2031 2032 2033 2034 2035 2036 2037 2038 2039…" at bounding box center [209, 361] width 48 height 18
select select "2024"
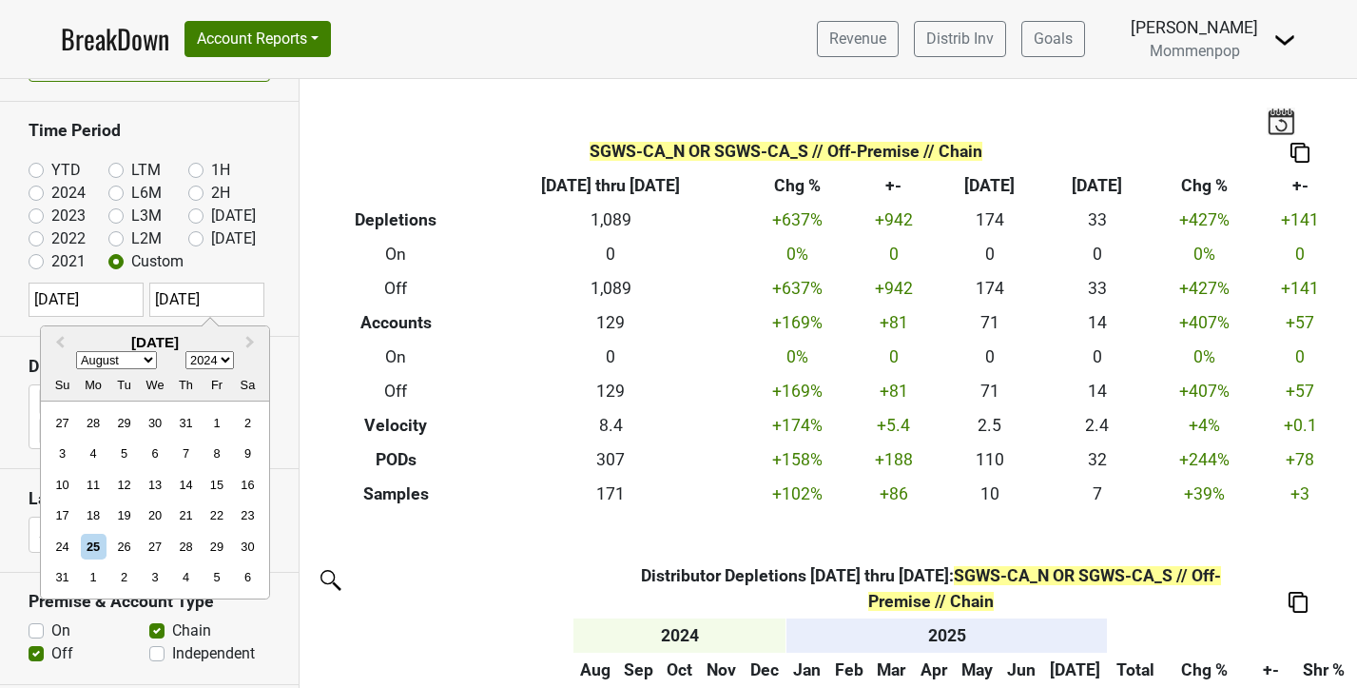
click at [185, 352] on select "2024 2025 2026 2027 2028 2029 2030 2031 2032 2033 2034 2035 2036 2037 2038 2039…" at bounding box center [209, 361] width 48 height 18
click at [242, 550] on div "31" at bounding box center [248, 546] width 26 height 26
type input "[DATE]"
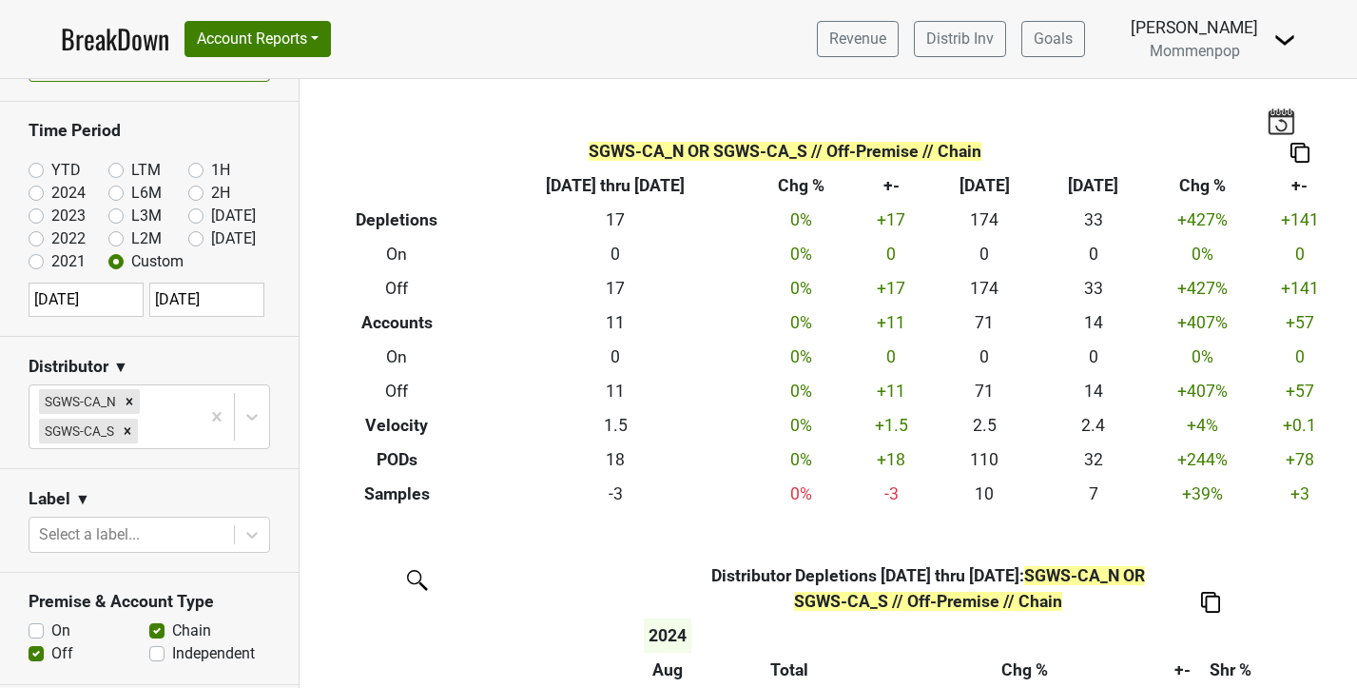
click at [1301, 154] on img at bounding box center [1299, 153] width 19 height 20
click at [1290, 120] on div "Export to Excel" at bounding box center [1297, 119] width 95 height 28
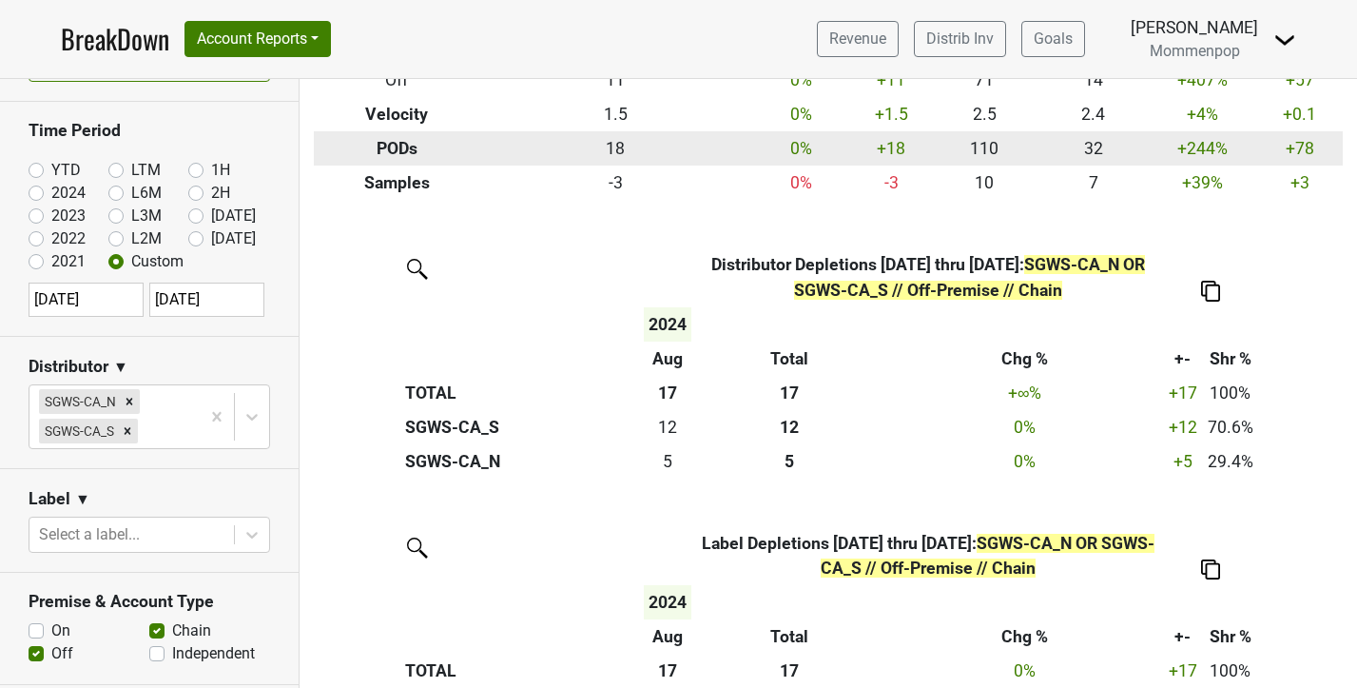
scroll to position [0, 0]
